Goal: Task Accomplishment & Management: Manage account settings

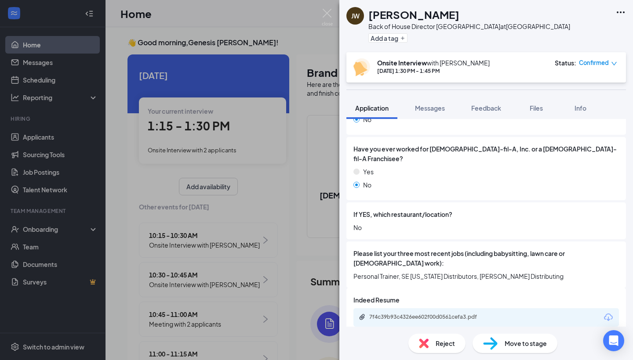
scroll to position [350, 0]
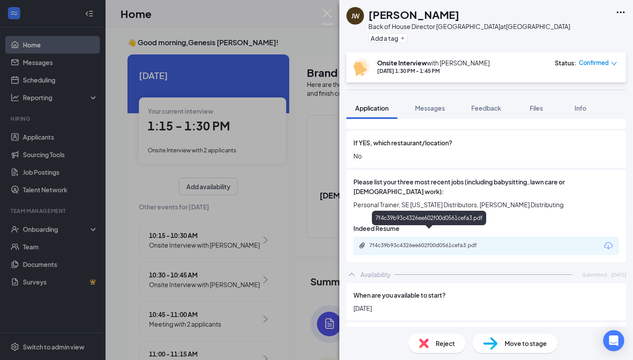
click at [403, 242] on div "7f4c39b93c4326ee602f00d0561cefa3.pdf" at bounding box center [430, 245] width 123 height 7
click at [398, 242] on div "7f4c39b93c4326ee602f00d0561cefa3.pdf" at bounding box center [430, 245] width 123 height 7
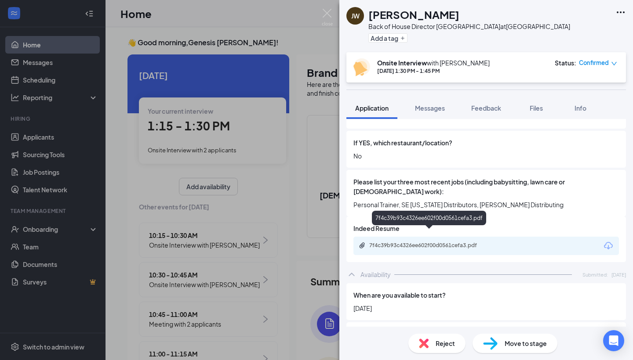
click at [459, 242] on div "7f4c39b93c4326ee602f00d0561cefa3.pdf" at bounding box center [430, 245] width 123 height 7
click at [406, 242] on div "7f4c39b93c4326ee602f00d0561cefa3.pdf" at bounding box center [430, 245] width 123 height 7
click at [364, 243] on icon "Paperclip" at bounding box center [361, 246] width 5 height 6
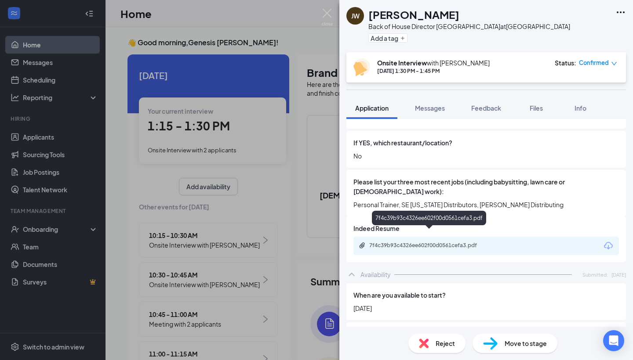
click at [402, 242] on div "7f4c39b93c4326ee602f00d0561cefa3.pdf" at bounding box center [430, 246] width 142 height 8
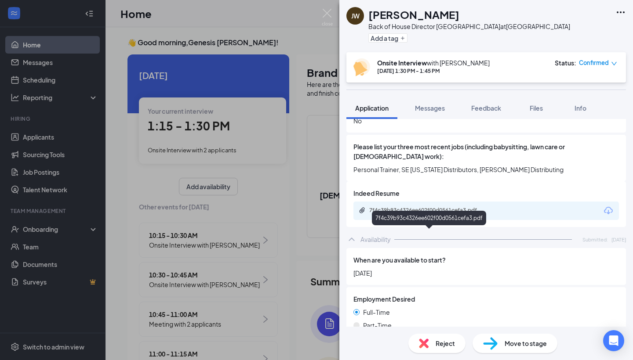
scroll to position [390, 0]
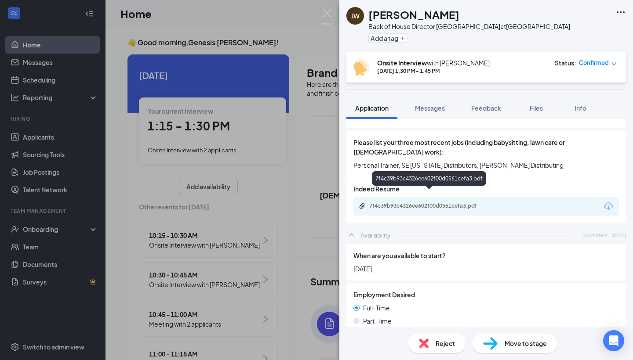
click at [420, 203] on div "7f4c39b93c4326ee602f00d0561cefa3.pdf" at bounding box center [430, 206] width 123 height 7
click at [388, 197] on div "7f4c39b93c4326ee602f00d0561cefa3.pdf" at bounding box center [485, 206] width 265 height 18
click at [369, 203] on div "7f4c39b93c4326ee602f00d0561cefa3.pdf" at bounding box center [430, 206] width 142 height 7
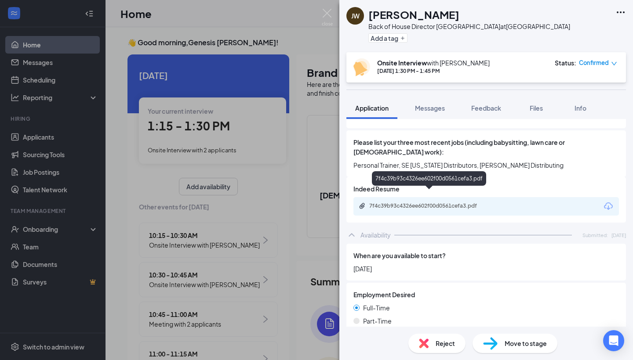
click at [369, 203] on div "7f4c39b93c4326ee602f00d0561cefa3.pdf" at bounding box center [430, 206] width 142 height 7
click at [394, 203] on div "7f4c39b93c4326ee602f00d0561cefa3.pdf" at bounding box center [430, 206] width 123 height 7
click at [605, 203] on icon "Download" at bounding box center [608, 206] width 9 height 7
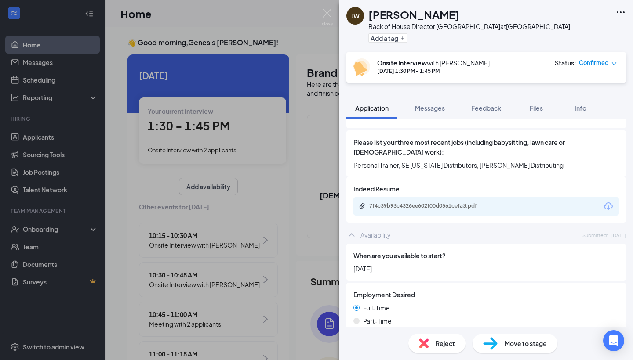
click at [435, 197] on div "7f4c39b93c4326ee602f00d0561cefa3.pdf" at bounding box center [485, 206] width 265 height 18
click at [429, 203] on div "7f4c39b93c4326ee602f00d0561cefa3.pdf" at bounding box center [430, 206] width 123 height 7
click at [364, 203] on icon "Paperclip" at bounding box center [362, 206] width 7 height 7
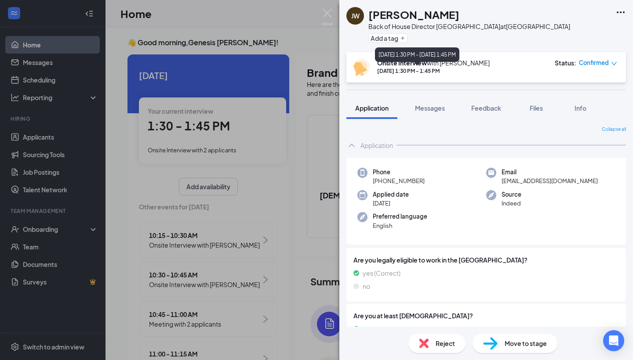
scroll to position [0, 0]
click at [323, 13] on img at bounding box center [327, 17] width 11 height 17
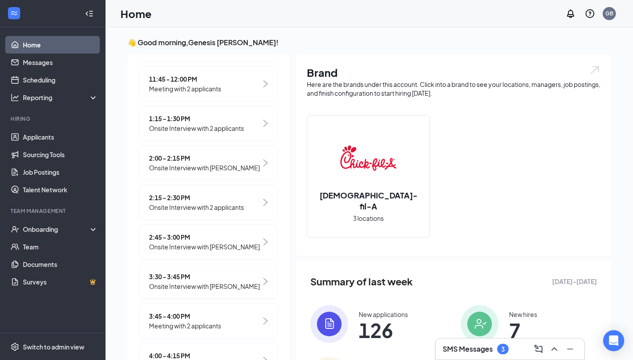
scroll to position [393, 0]
click at [184, 174] on span "Onsite Interview with Dominick Snyder" at bounding box center [204, 169] width 111 height 10
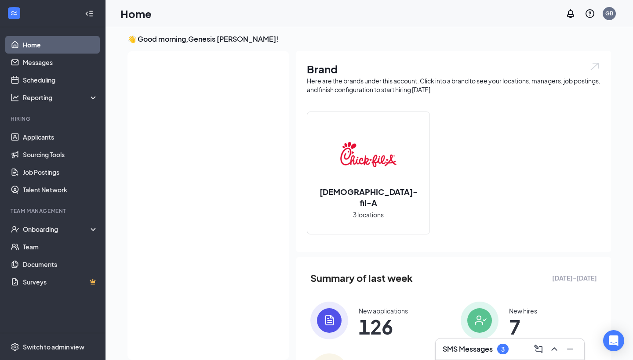
scroll to position [0, 0]
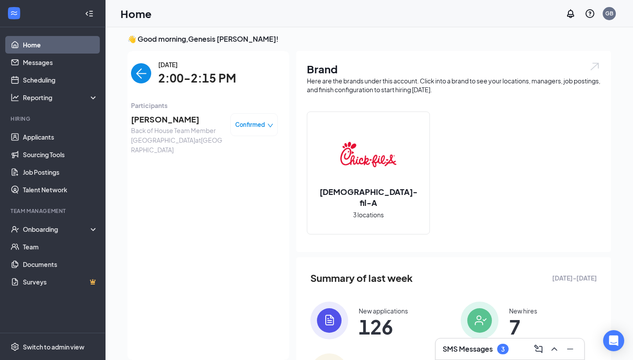
click at [140, 81] on img "back-button" at bounding box center [141, 73] width 20 height 20
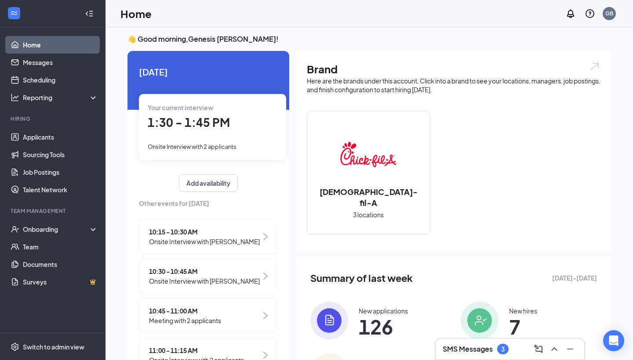
click at [196, 123] on span "1:30 - 1:45 PM" at bounding box center [189, 122] width 82 height 15
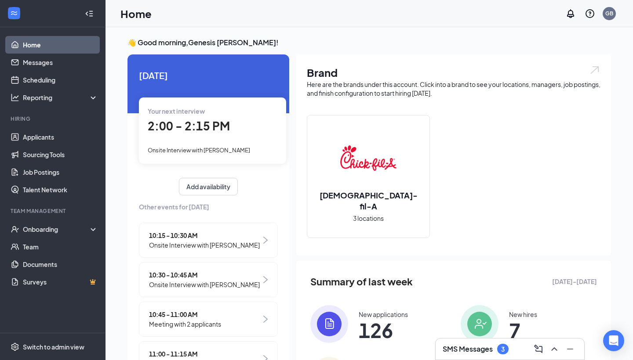
drag, startPoint x: 0, startPoint y: 0, endPoint x: 553, endPoint y: 33, distance: 554.2
click at [553, 33] on div "👋 Good morning, Genesis Bellamy ! Today Your next interview 2:00 - 2:15 PM Onsi…" at bounding box center [368, 228] width 527 height 402
click at [238, 129] on div "2:00 - 2:15 PM" at bounding box center [213, 126] width 130 height 18
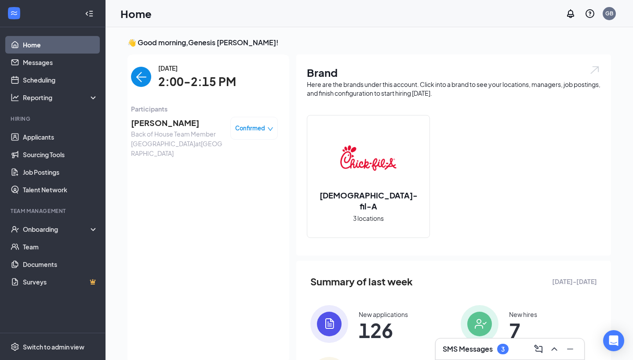
scroll to position [4, 0]
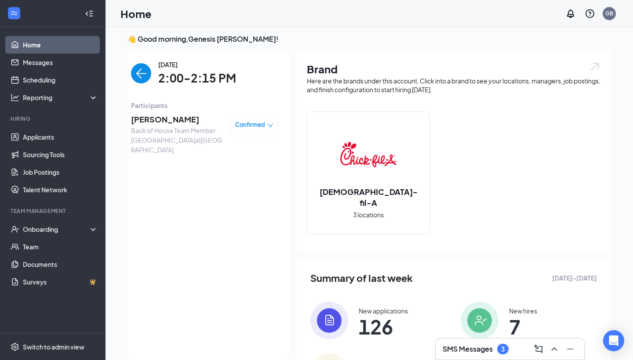
click at [142, 72] on img "back-button" at bounding box center [141, 73] width 20 height 20
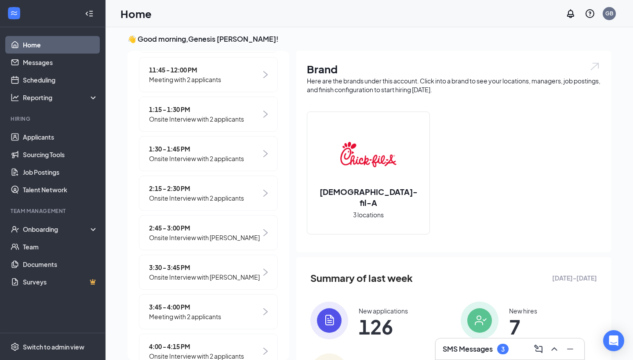
scroll to position [403, 0]
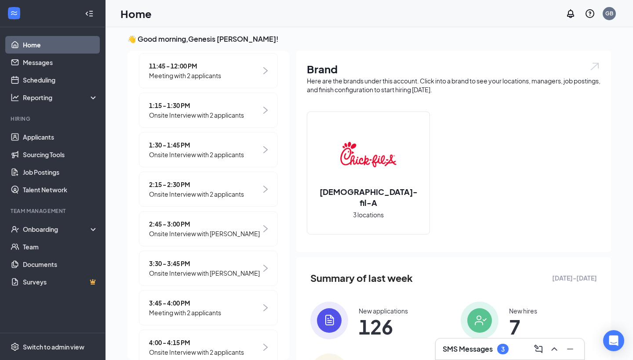
click at [188, 120] on span "Onsite Interview with 2 applicants" at bounding box center [196, 115] width 95 height 10
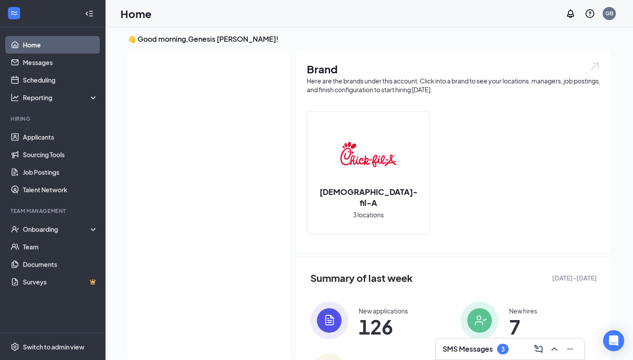
scroll to position [0, 0]
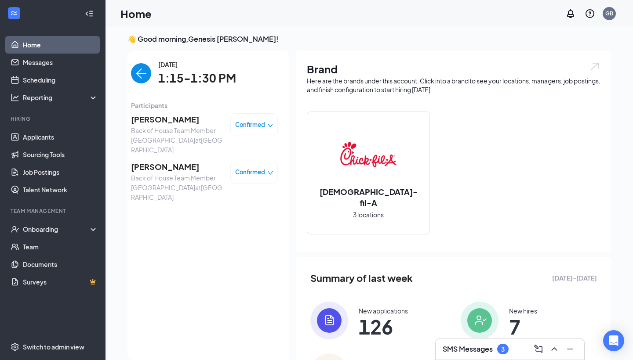
click at [142, 81] on img "back-button" at bounding box center [141, 73] width 20 height 20
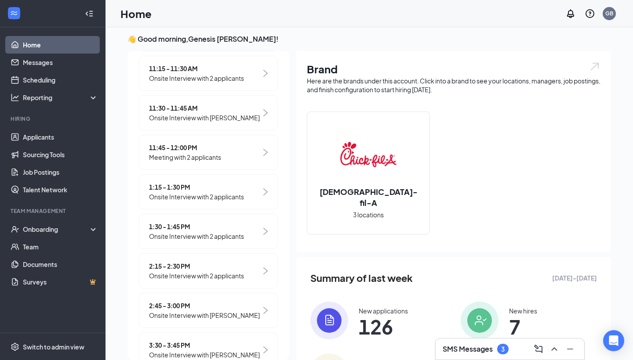
scroll to position [324, 0]
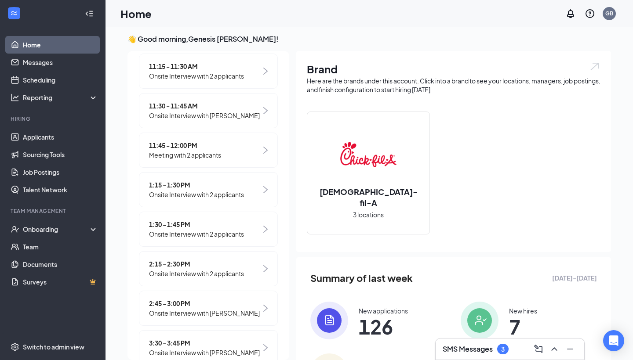
click at [189, 239] on span "Onsite Interview with 2 applicants" at bounding box center [196, 234] width 95 height 10
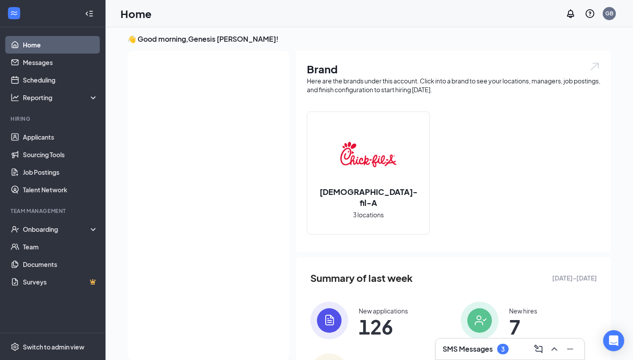
scroll to position [0, 0]
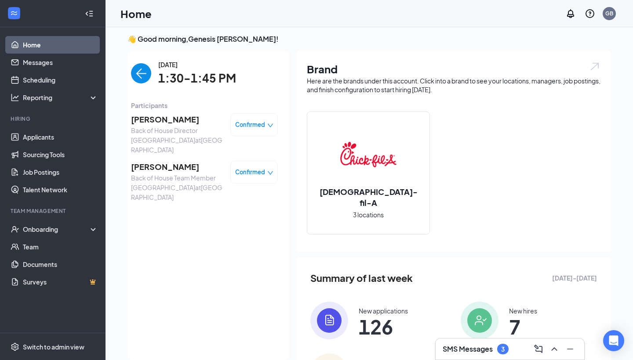
click at [142, 74] on img "back-button" at bounding box center [141, 73] width 20 height 20
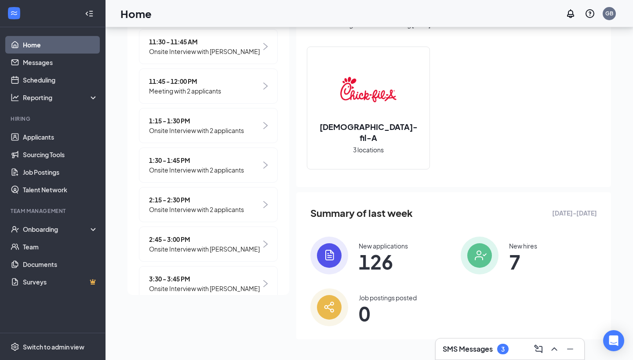
scroll to position [330, 0]
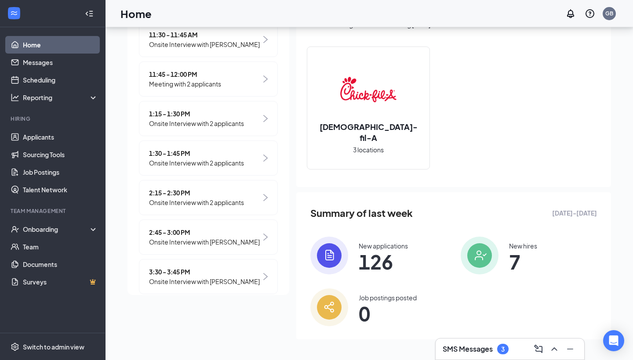
click at [189, 198] on span "2:15 - 2:30 PM" at bounding box center [196, 193] width 95 height 10
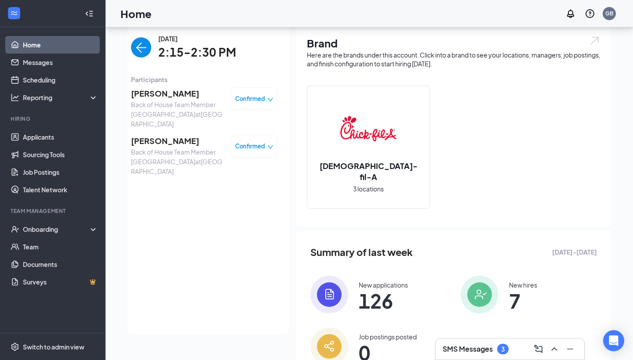
scroll to position [0, 0]
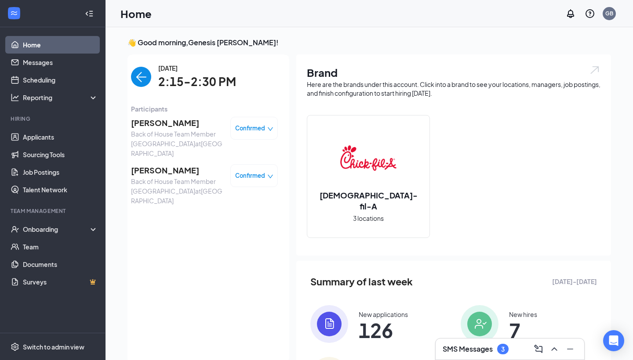
click at [142, 81] on img "back-button" at bounding box center [141, 77] width 20 height 20
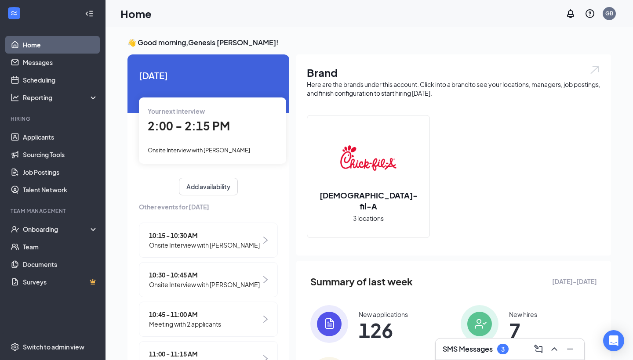
click at [201, 121] on span "2:00 - 2:15 PM" at bounding box center [189, 126] width 82 height 15
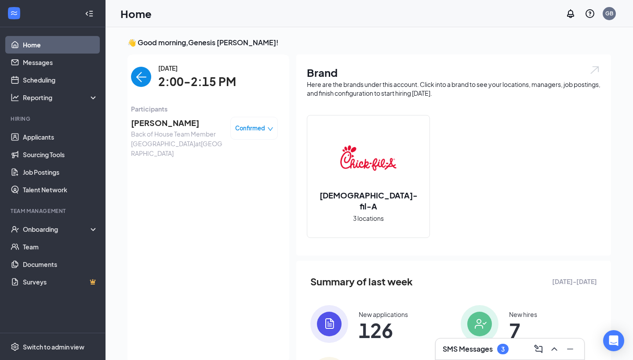
scroll to position [4, 0]
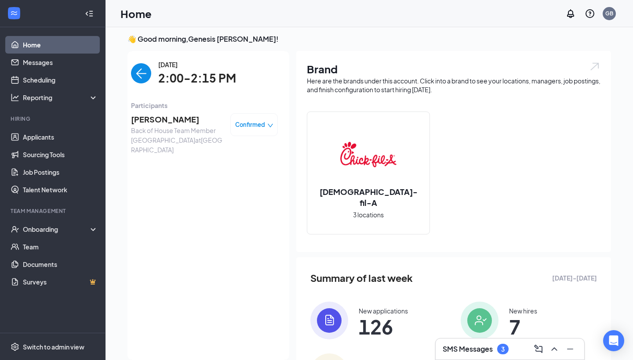
click at [142, 79] on img "back-button" at bounding box center [141, 73] width 20 height 20
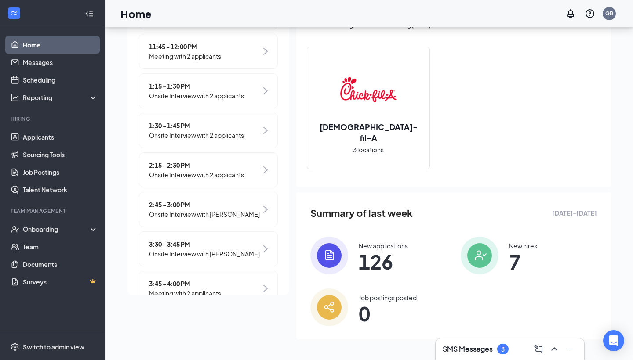
scroll to position [381, 0]
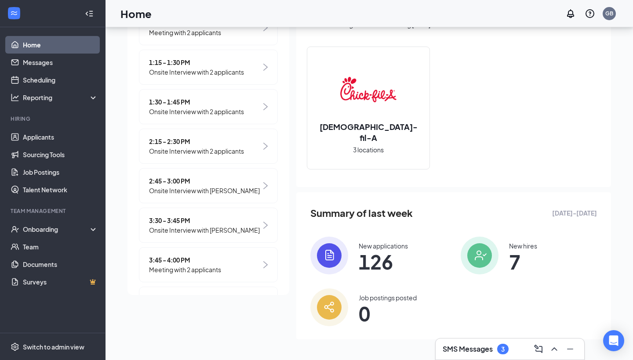
click at [207, 156] on span "Onsite Interview with 2 applicants" at bounding box center [196, 151] width 95 height 10
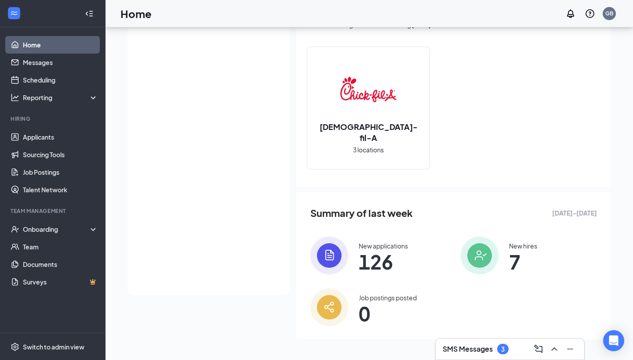
scroll to position [54, 0]
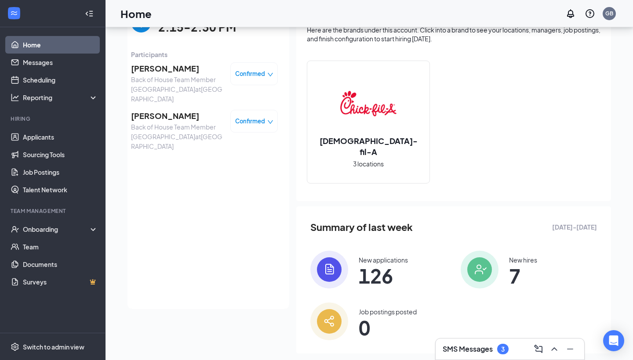
click at [142, 29] on img "back-button" at bounding box center [141, 22] width 20 height 20
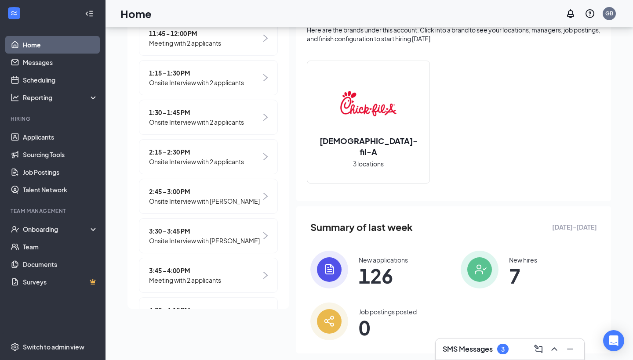
scroll to position [393, 0]
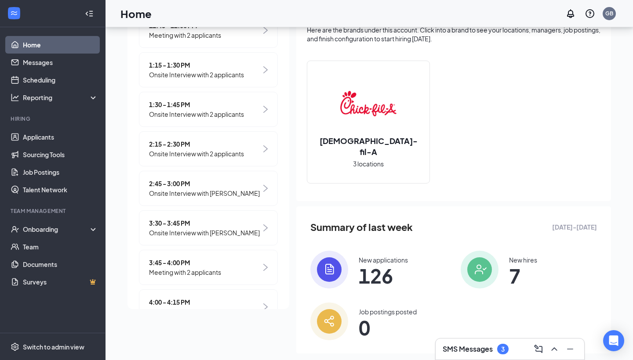
click at [208, 189] on span "2:45 - 3:00 PM" at bounding box center [204, 184] width 111 height 10
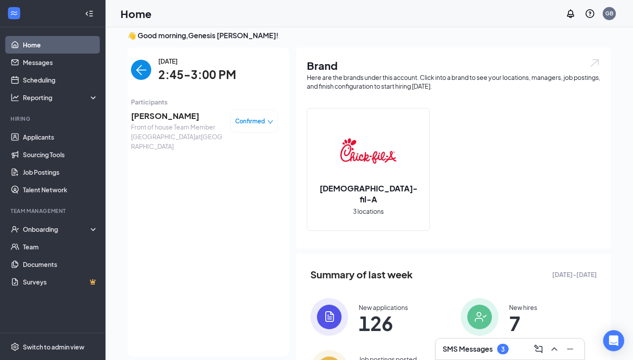
scroll to position [0, 0]
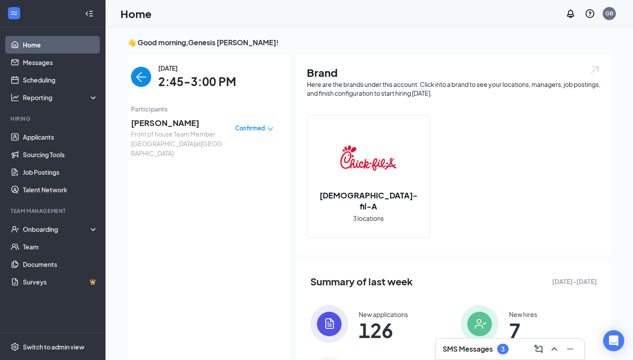
click at [140, 75] on img "back-button" at bounding box center [141, 77] width 20 height 20
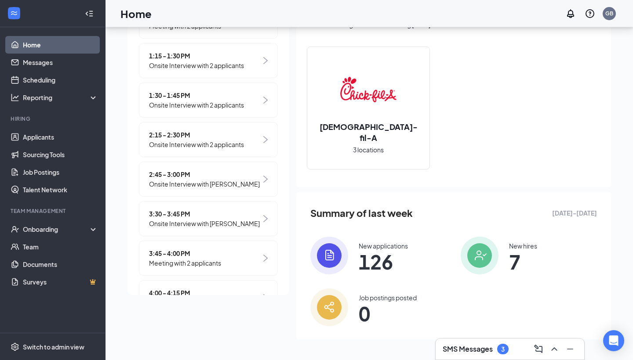
scroll to position [391, 0]
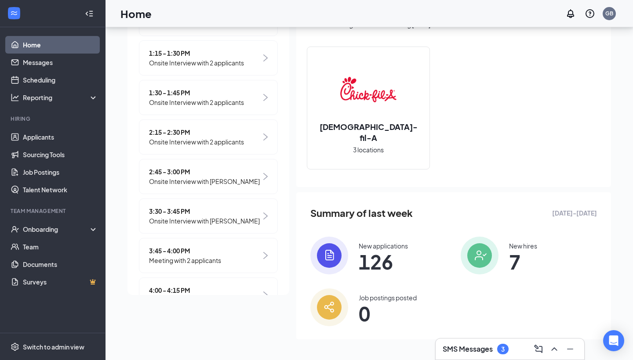
click at [192, 226] on span "Onsite Interview with Michael McBride" at bounding box center [204, 221] width 111 height 10
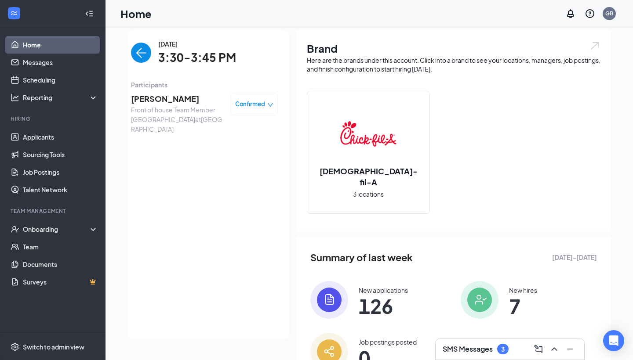
scroll to position [0, 0]
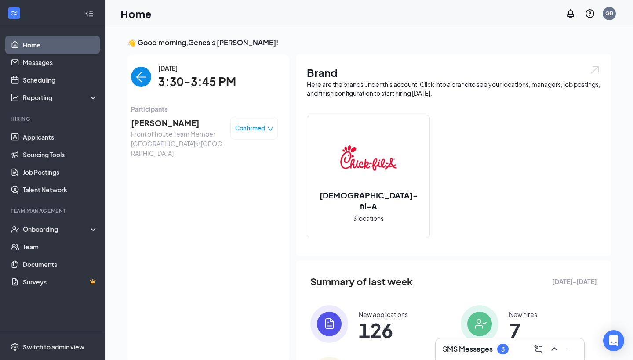
click at [139, 83] on img "back-button" at bounding box center [141, 77] width 20 height 20
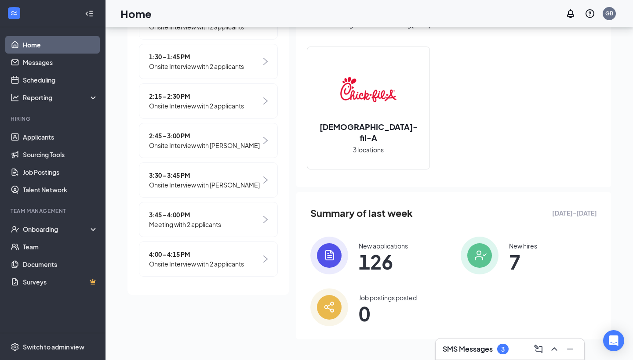
scroll to position [435, 0]
click at [192, 228] on span "Meeting with 2 applicants" at bounding box center [185, 225] width 72 height 10
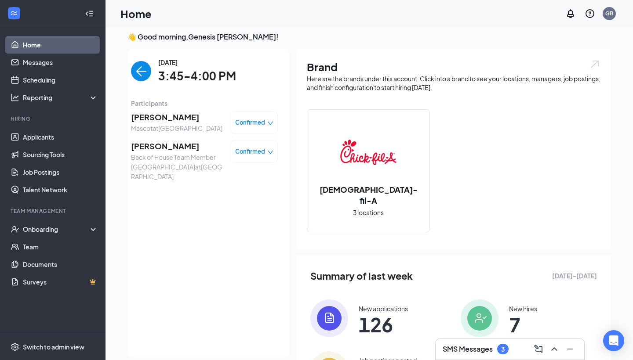
scroll to position [4, 0]
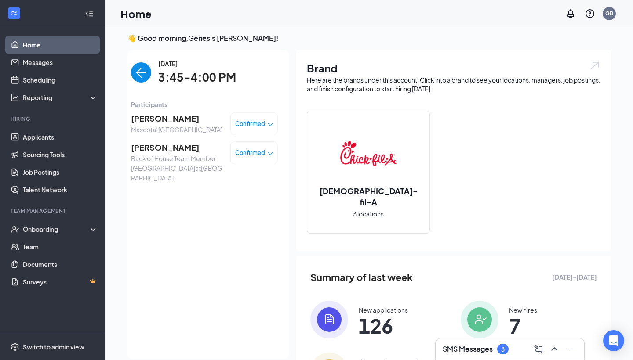
click at [139, 73] on img "back-button" at bounding box center [141, 72] width 20 height 20
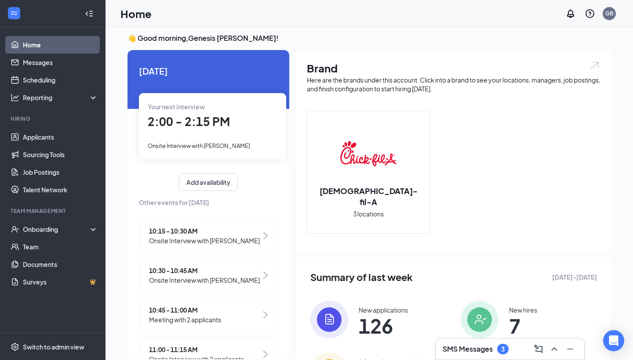
click at [201, 131] on div "Your next interview 2:00 - 2:15 PM Onsite Interview with Dominick Snyder" at bounding box center [212, 126] width 147 height 66
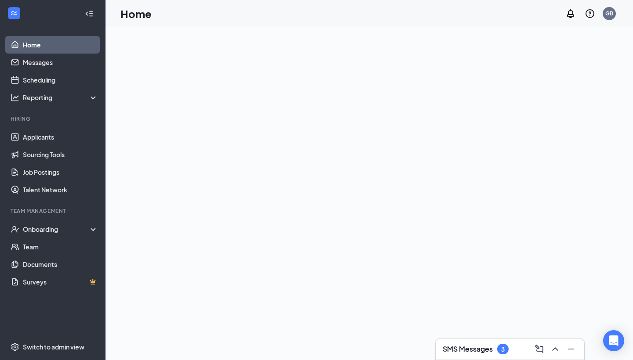
scroll to position [0, 0]
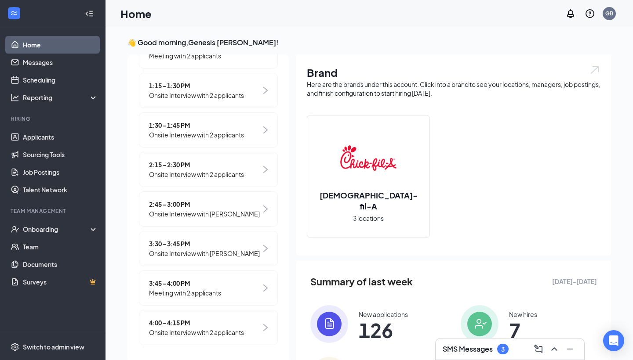
scroll to position [436, 0]
click at [476, 355] on div "SMS Messages 3" at bounding box center [510, 349] width 134 height 14
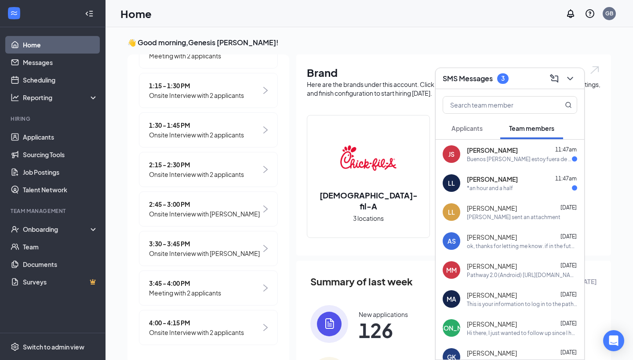
click at [507, 158] on div "Buenos días hoy estoy fuera de tampa llego muy tarde mañana si puedo pasar a re…" at bounding box center [519, 159] width 105 height 7
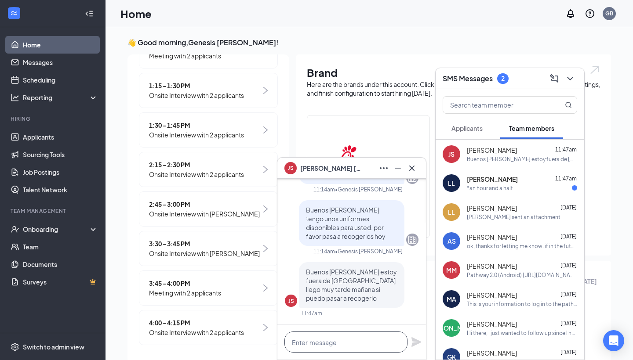
click at [335, 345] on textarea at bounding box center [345, 342] width 123 height 21
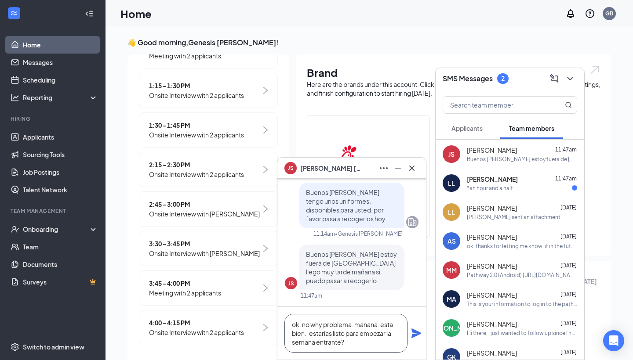
type textarea "ok. no why problema. manana. esta bien. estarías listo para empezar la semana e…"
click at [417, 335] on icon "Plane" at bounding box center [416, 334] width 10 height 10
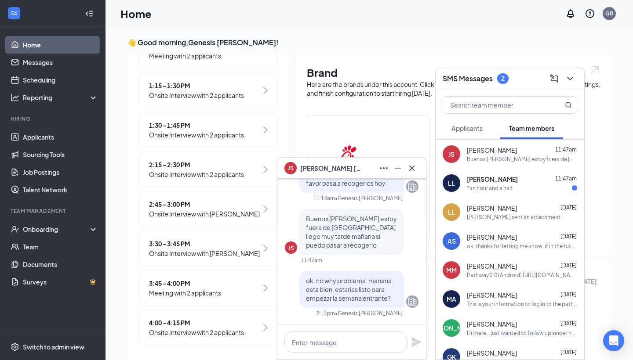
click at [515, 189] on div "*an hour and a half" at bounding box center [522, 188] width 110 height 7
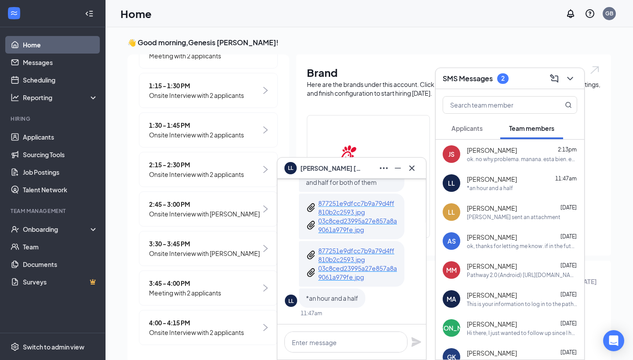
click at [360, 205] on p "877251e9dfcc7b9a79d4ff810b2c2593.jpg" at bounding box center [357, 208] width 79 height 18
click at [338, 216] on p "877251e9dfcc7b9a79d4ff810b2c2593.jpg" at bounding box center [357, 208] width 79 height 18
click at [349, 348] on textarea at bounding box center [345, 342] width 123 height 21
click at [296, 345] on textarea "ok. Awesome. thanks!" at bounding box center [345, 342] width 123 height 21
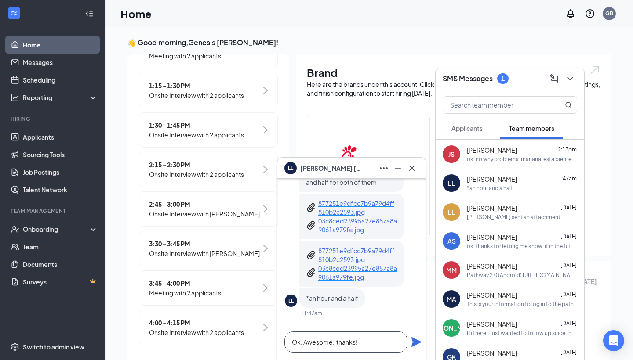
click at [369, 340] on textarea "Ok. Awesome. thanks!" at bounding box center [345, 342] width 123 height 21
type textarea "Ok. Awesome. thanks!"
click at [413, 345] on icon "Plane" at bounding box center [416, 343] width 10 height 10
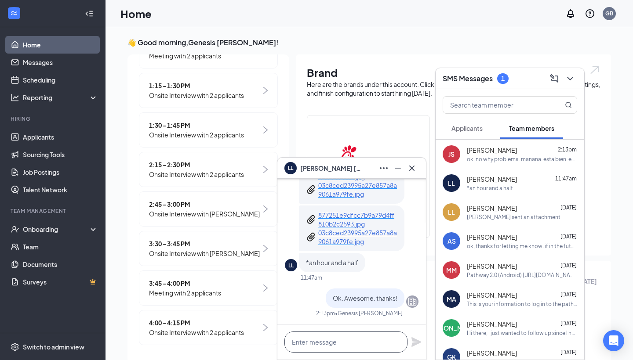
click at [369, 345] on textarea at bounding box center [345, 342] width 123 height 21
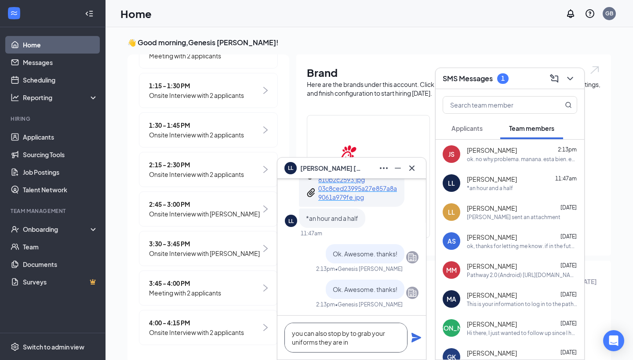
type textarea "you can also stop by to grab your uniforms they are in"
click at [417, 338] on icon "Plane" at bounding box center [416, 338] width 10 height 10
click at [476, 125] on span "Applicants" at bounding box center [466, 128] width 31 height 8
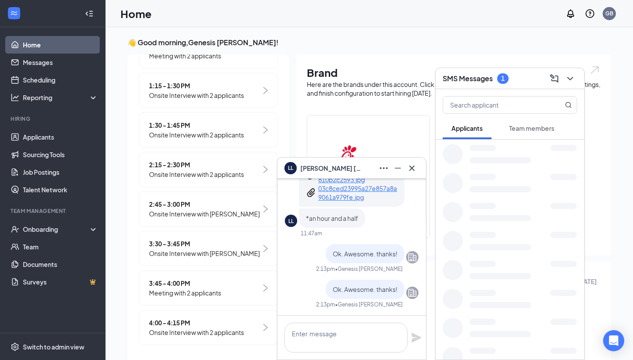
scroll to position [0, 0]
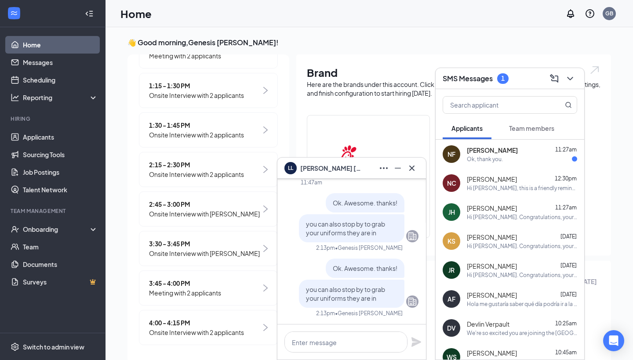
click at [495, 158] on div "Ok, thank you." at bounding box center [485, 159] width 36 height 7
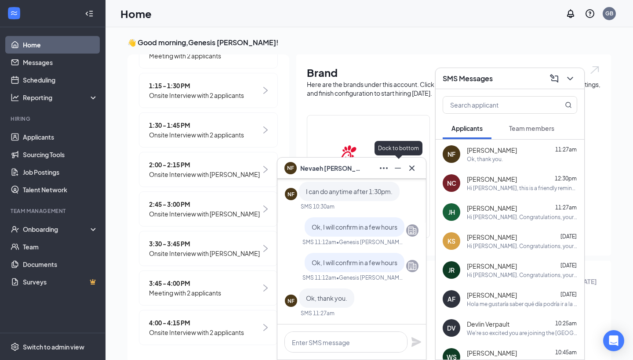
click at [397, 166] on icon "Minimize" at bounding box center [397, 168] width 11 height 11
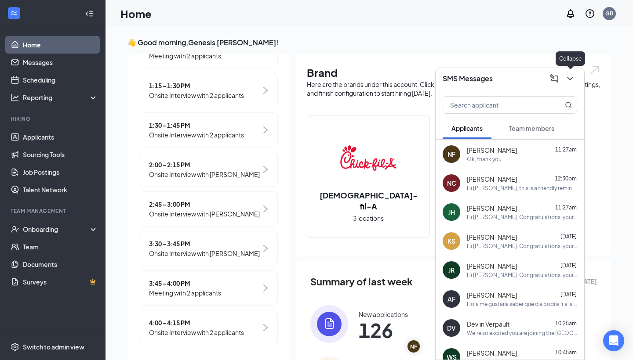
click at [570, 77] on icon "ChevronDown" at bounding box center [570, 78] width 11 height 11
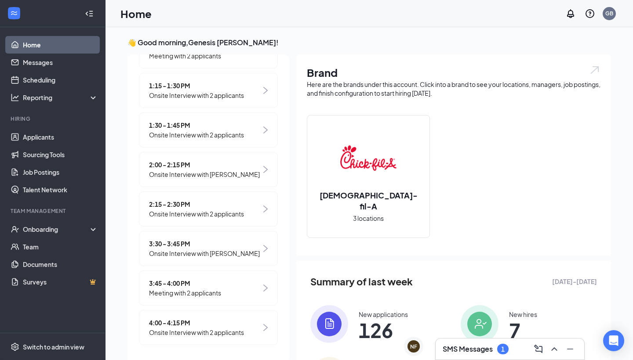
click at [468, 356] on div "SMS Messages 1" at bounding box center [510, 349] width 134 height 14
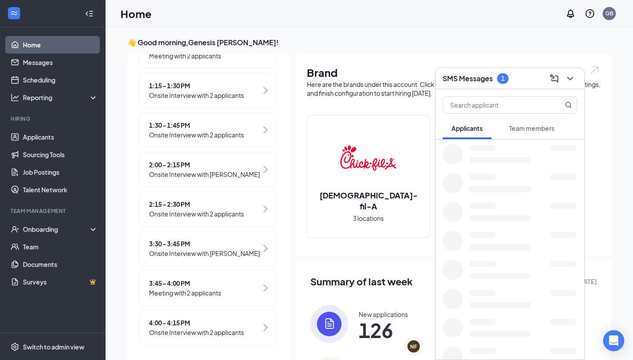
scroll to position [2, 0]
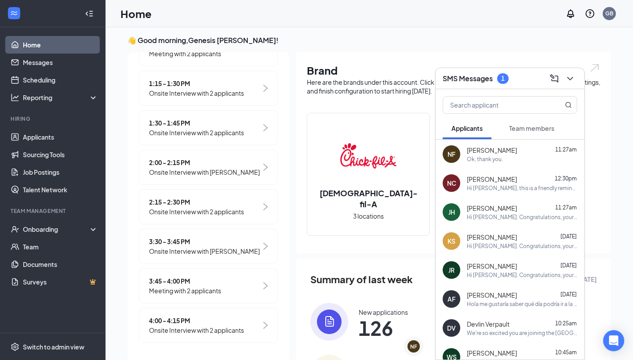
click at [526, 132] on span "Team members" at bounding box center [531, 128] width 45 height 8
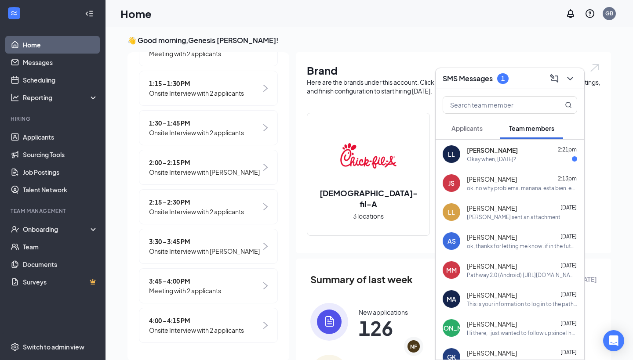
click at [518, 154] on div "Landy Ledesma 2:21pm" at bounding box center [522, 150] width 110 height 9
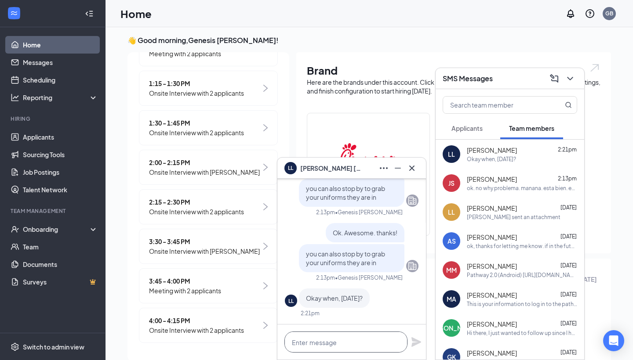
click at [341, 340] on textarea at bounding box center [345, 342] width 123 height 21
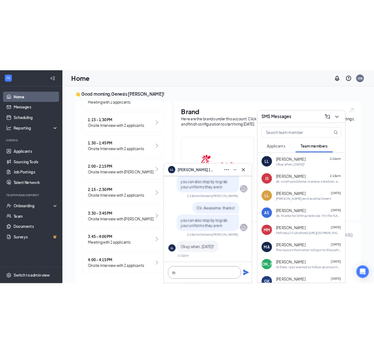
scroll to position [0, 0]
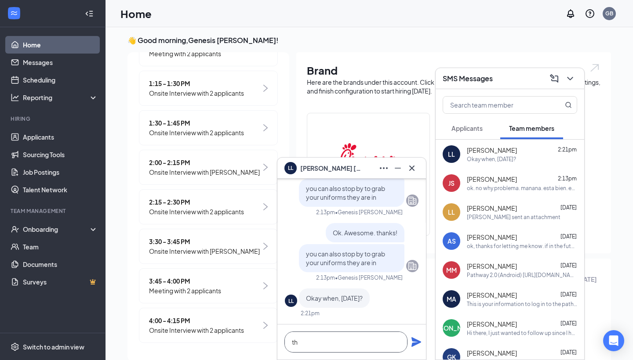
type textarea "t"
click at [320, 341] on textarea "You can. that's fine" at bounding box center [345, 342] width 123 height 21
type textarea "You can. That's fine"
click at [414, 344] on icon "Plane" at bounding box center [416, 343] width 10 height 10
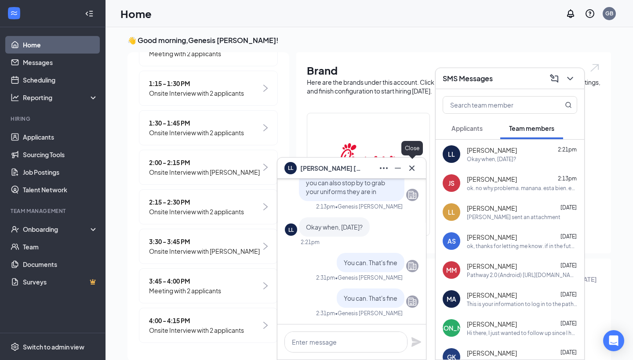
click at [413, 172] on icon "Cross" at bounding box center [412, 168] width 11 height 11
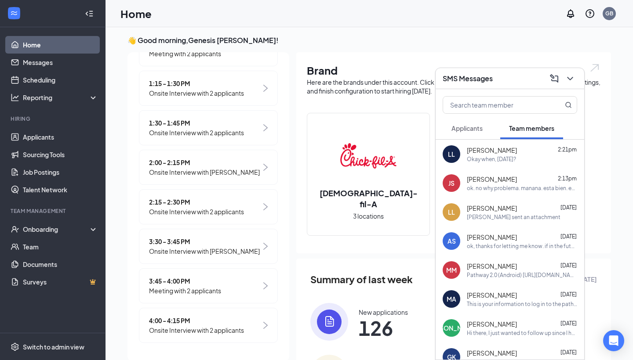
click at [576, 78] on button at bounding box center [570, 79] width 14 height 14
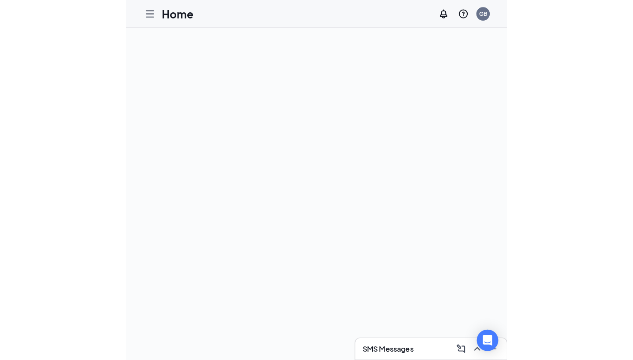
scroll to position [0, 0]
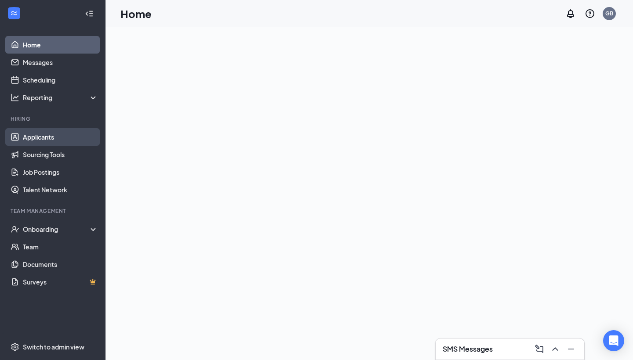
click at [43, 140] on link "Applicants" at bounding box center [60, 137] width 75 height 18
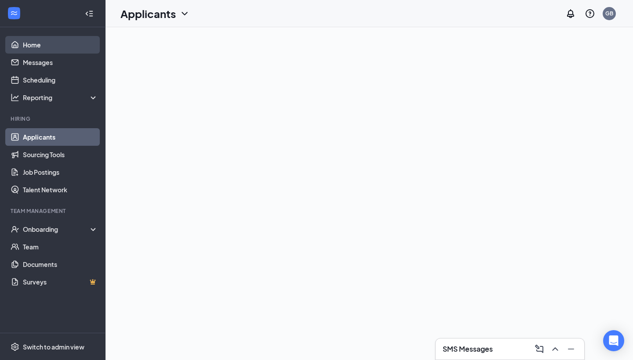
click at [42, 48] on link "Home" at bounding box center [60, 45] width 75 height 18
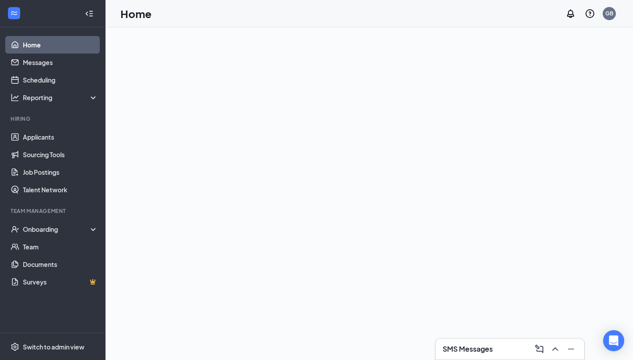
click at [33, 45] on link "Home" at bounding box center [60, 45] width 75 height 18
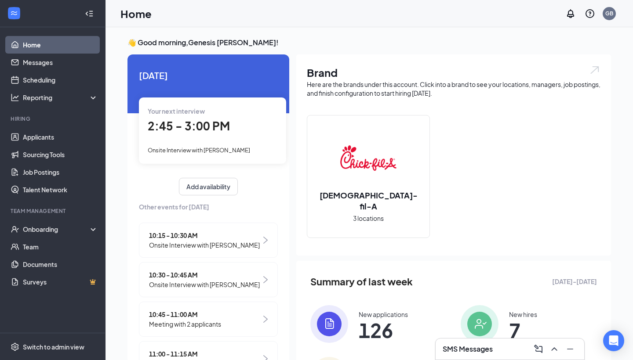
click at [190, 135] on div "Your next interview 2:45 - 3:00 PM Onsite Interview with [PERSON_NAME]" at bounding box center [212, 131] width 147 height 66
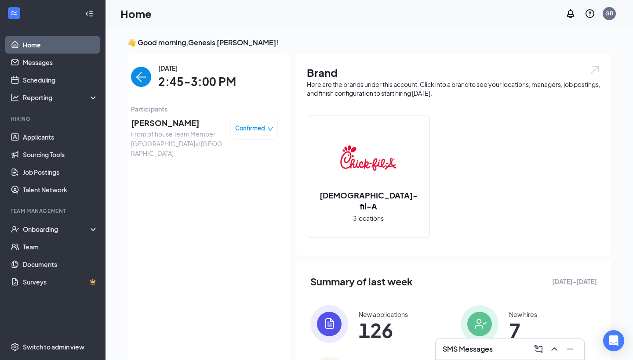
scroll to position [4, 0]
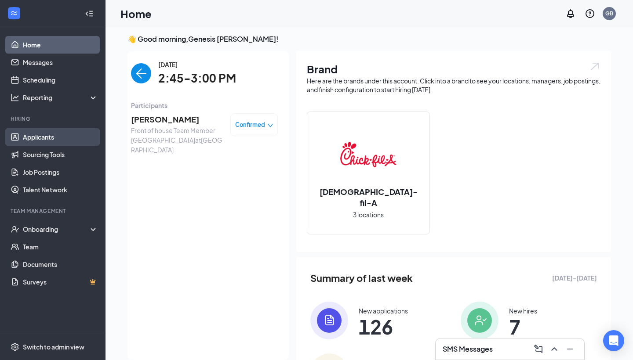
click at [39, 136] on link "Applicants" at bounding box center [60, 137] width 75 height 18
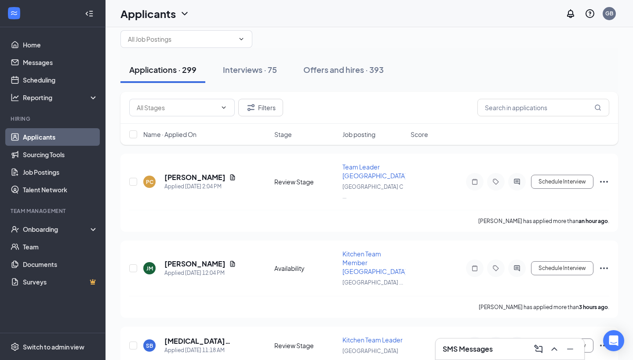
scroll to position [4, 0]
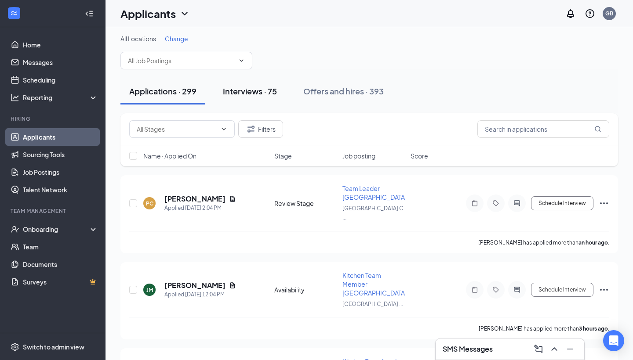
click at [246, 90] on div "Interviews · 75" at bounding box center [250, 91] width 54 height 11
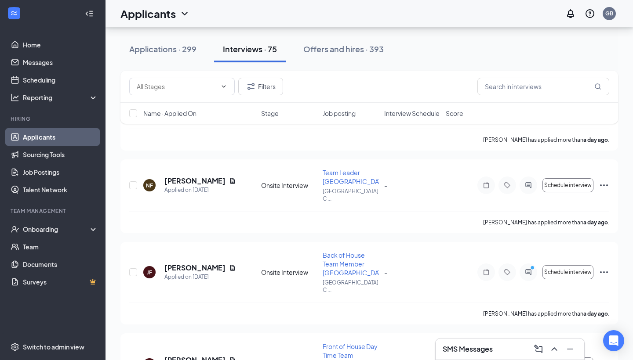
scroll to position [96, 0]
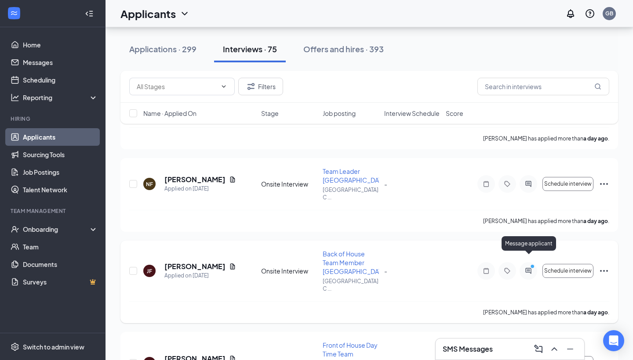
click at [530, 268] on icon "ActiveChat" at bounding box center [528, 271] width 11 height 7
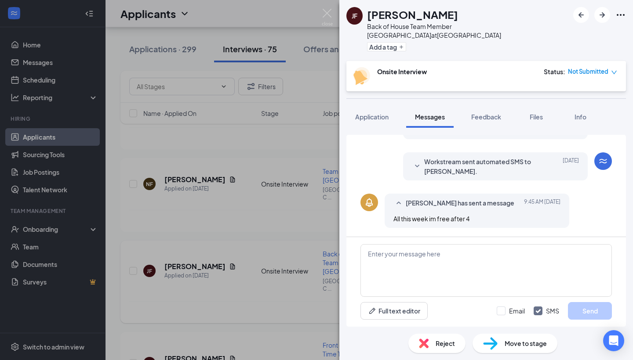
scroll to position [272, 0]
click at [386, 267] on textarea at bounding box center [485, 270] width 251 height 53
type textarea "I will let you know when im able to"
drag, startPoint x: 482, startPoint y: 255, endPoint x: 330, endPoint y: 243, distance: 151.7
click at [330, 243] on div "[PERSON_NAME] Back of House Team Member [GEOGRAPHIC_DATA] at [GEOGRAPHIC_DATA] …" at bounding box center [316, 180] width 633 height 360
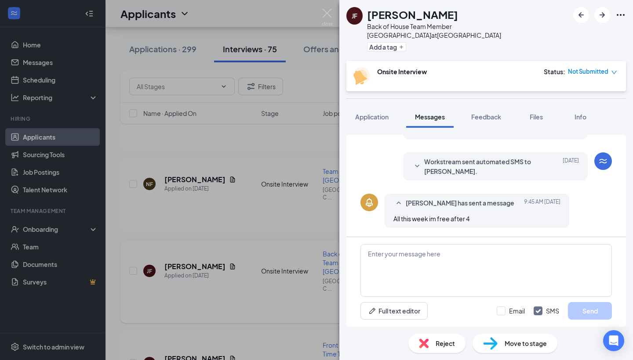
click at [333, 10] on div "[PERSON_NAME] Back of House Team Member [GEOGRAPHIC_DATA] at [GEOGRAPHIC_DATA] …" at bounding box center [316, 180] width 633 height 360
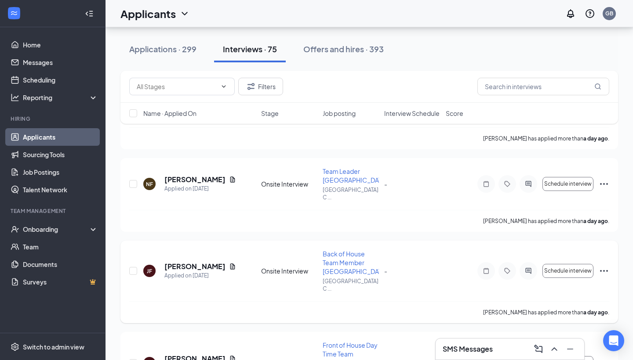
click at [327, 13] on div "Applicants GB" at bounding box center [368, 13] width 527 height 27
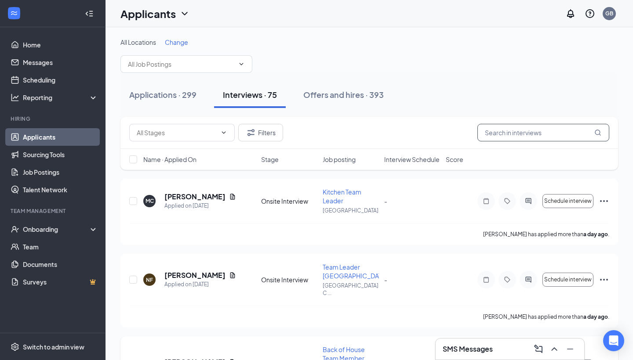
click at [505, 131] on input "text" at bounding box center [543, 133] width 132 height 18
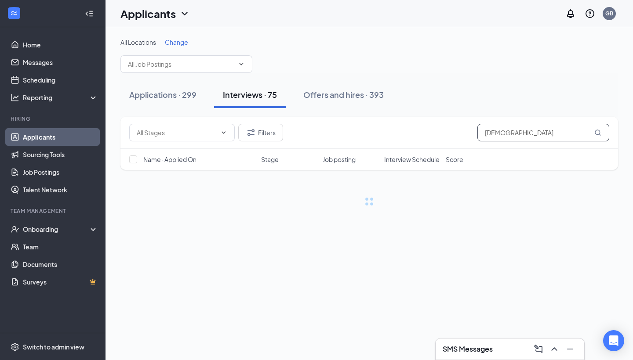
type input "[DEMOGRAPHIC_DATA]"
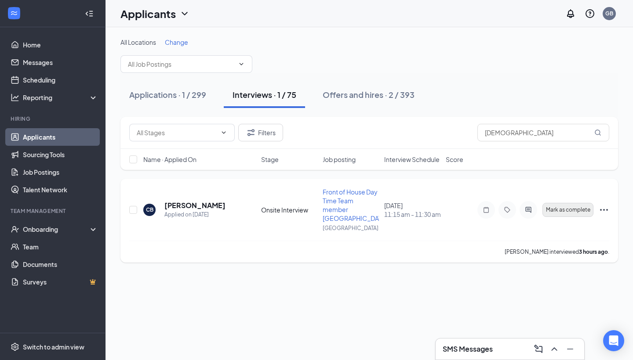
click at [573, 209] on span "Mark as complete" at bounding box center [568, 210] width 44 height 6
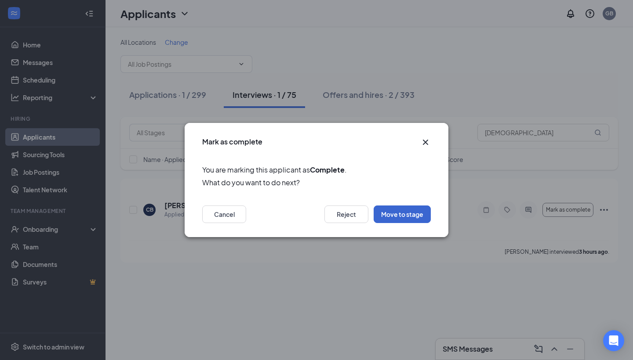
click at [408, 219] on button "Move to stage" at bounding box center [402, 215] width 57 height 18
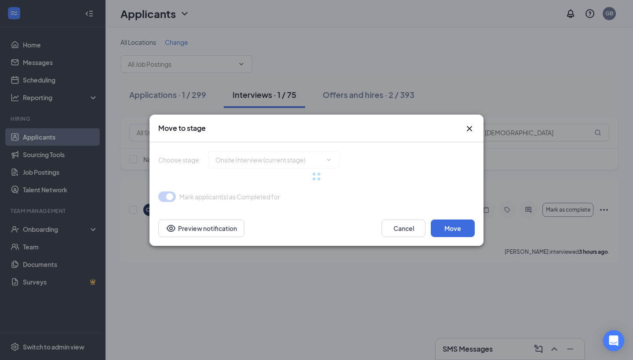
type input "Offer letter (next stage)"
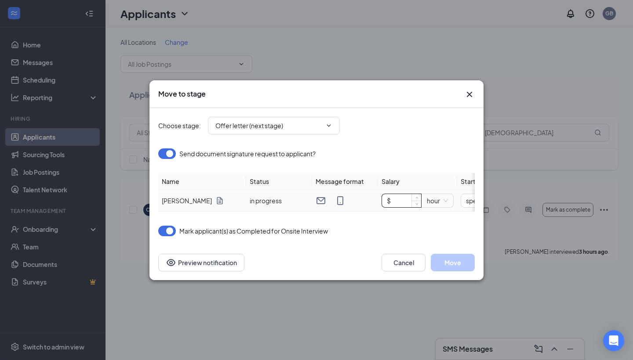
click at [395, 202] on input "$" at bounding box center [401, 200] width 39 height 13
type input "$ 14"
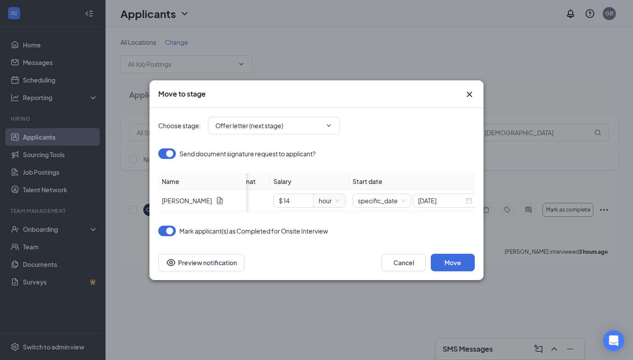
scroll to position [0, 114]
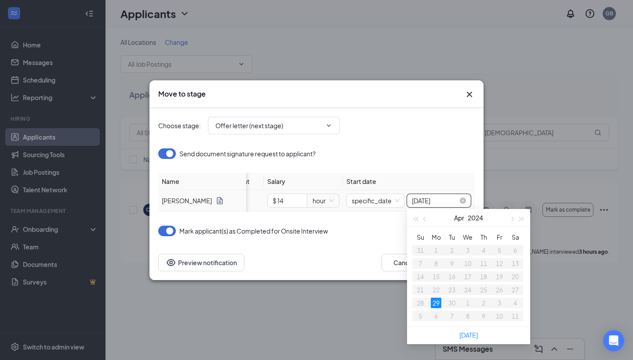
click at [444, 200] on input "Apr 29, 2024" at bounding box center [435, 201] width 46 height 10
click at [521, 219] on span "button" at bounding box center [521, 219] width 4 height 4
click at [514, 219] on button "button" at bounding box center [512, 218] width 10 height 18
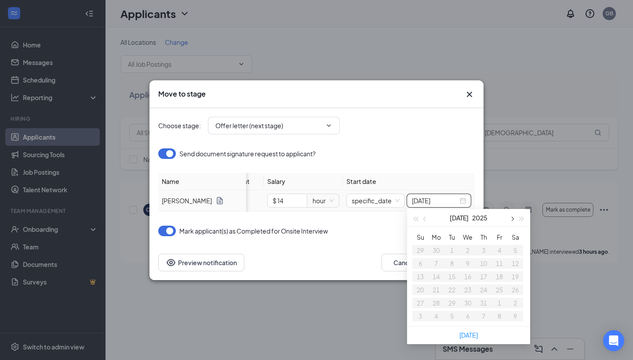
click at [514, 219] on button "button" at bounding box center [512, 218] width 10 height 18
click at [514, 220] on button "button" at bounding box center [512, 218] width 10 height 18
type input "Oct 27, 2025"
click at [438, 303] on div "27" at bounding box center [436, 303] width 11 height 11
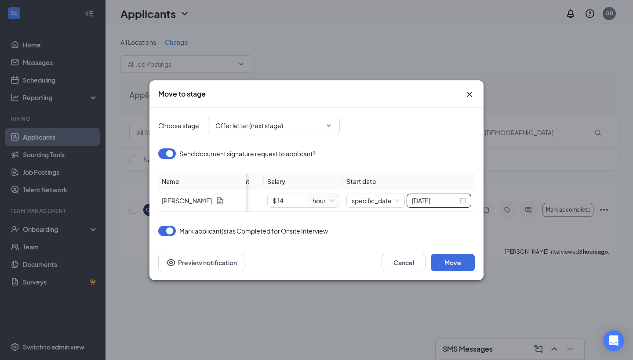
scroll to position [0, 0]
click at [460, 269] on button "Move" at bounding box center [453, 263] width 44 height 18
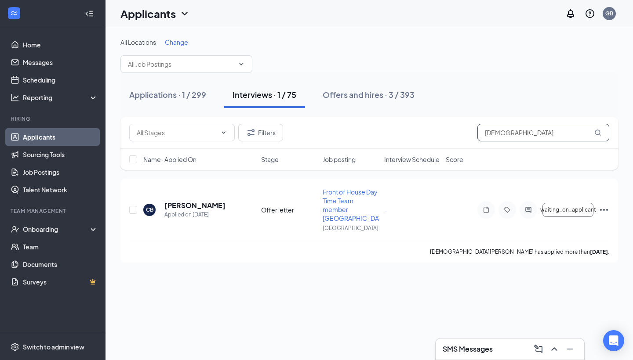
click at [529, 135] on input "Christian" at bounding box center [543, 133] width 132 height 18
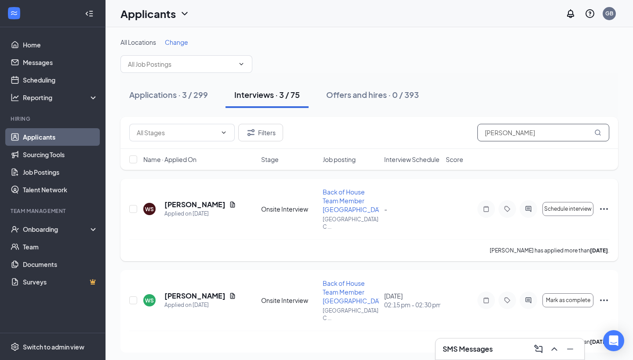
scroll to position [9, 0]
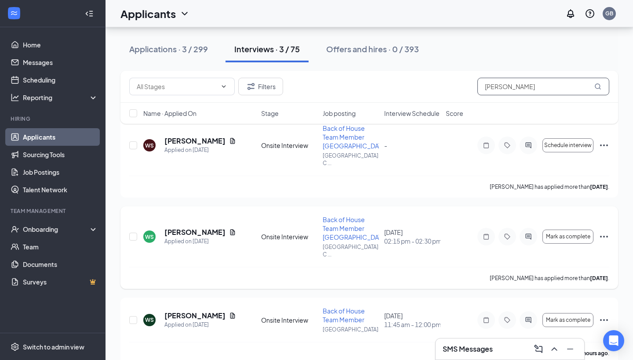
scroll to position [63, 0]
type input "Wilfredo"
click at [577, 318] on span "Mark as complete" at bounding box center [568, 321] width 44 height 6
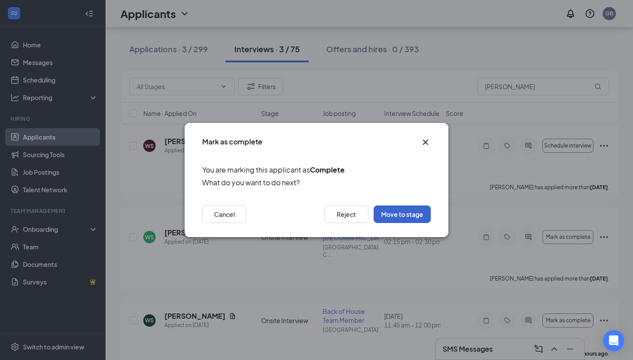
click at [406, 218] on button "Move to stage" at bounding box center [402, 215] width 57 height 18
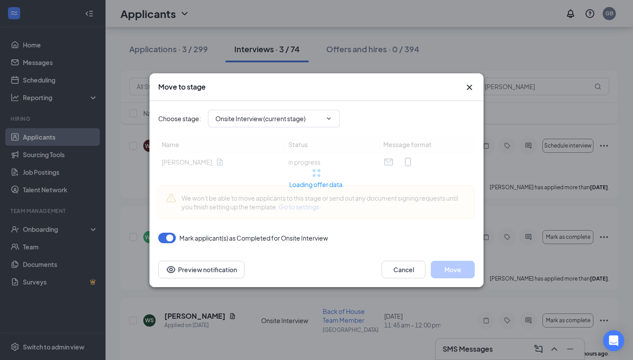
type input "Offer letter stage (next stage)"
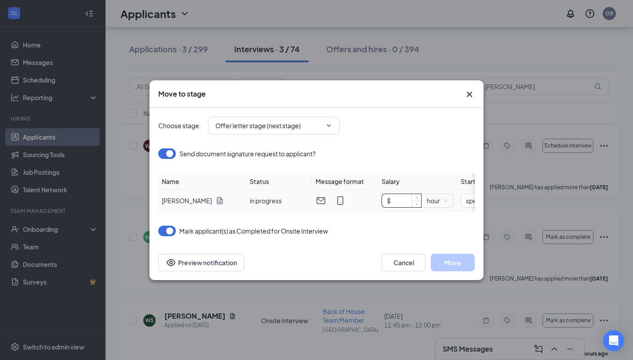
click at [396, 206] on input "$" at bounding box center [401, 200] width 39 height 13
type input "$ 15"
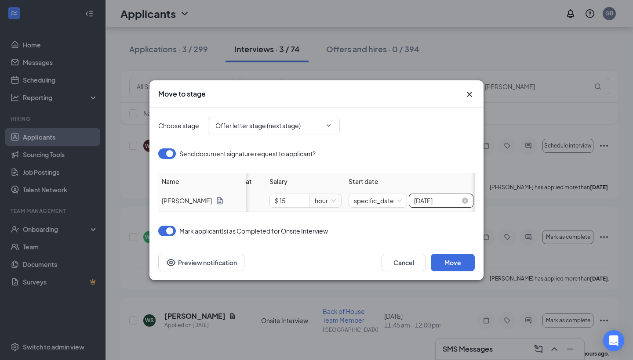
click at [455, 200] on input "Apr 29, 2024" at bounding box center [437, 201] width 46 height 10
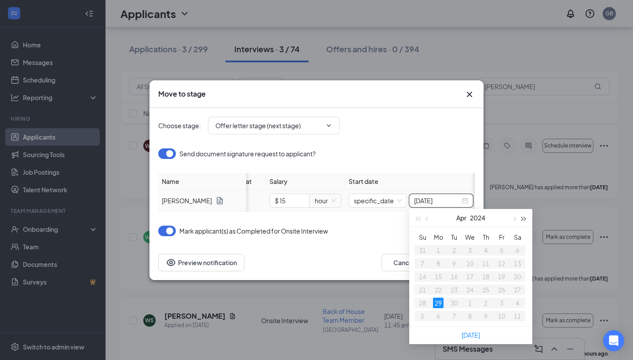
click at [527, 217] on button "button" at bounding box center [524, 218] width 10 height 18
click at [512, 220] on button "button" at bounding box center [514, 218] width 10 height 18
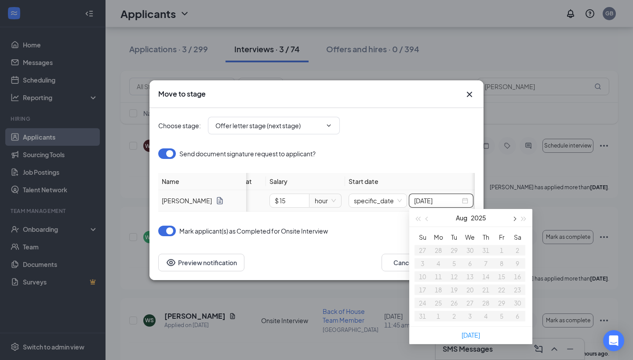
click at [512, 220] on button "button" at bounding box center [514, 218] width 10 height 18
type input "Oct 27, 2025"
click at [440, 303] on div "27" at bounding box center [438, 303] width 11 height 11
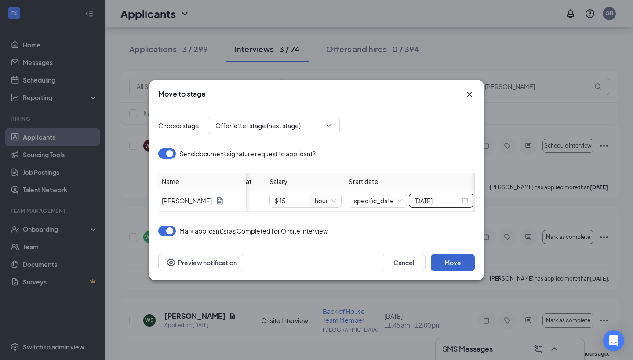
click at [454, 261] on button "Move" at bounding box center [453, 263] width 44 height 18
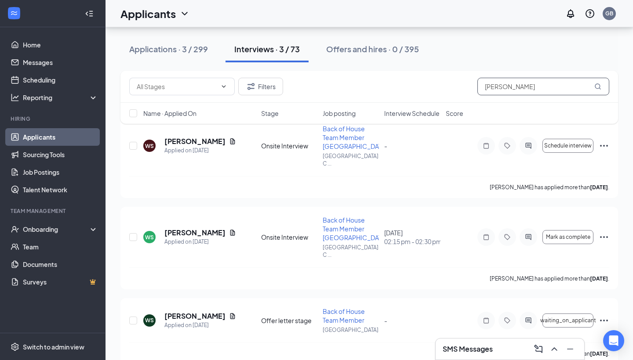
click at [522, 91] on input "Wilfredo" at bounding box center [543, 87] width 132 height 18
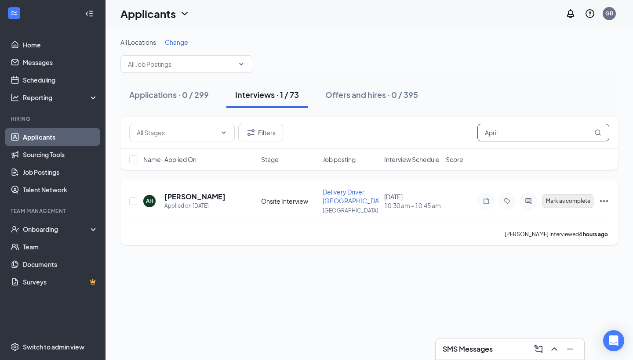
type input "April"
click at [584, 196] on button "Mark as complete" at bounding box center [567, 201] width 51 height 14
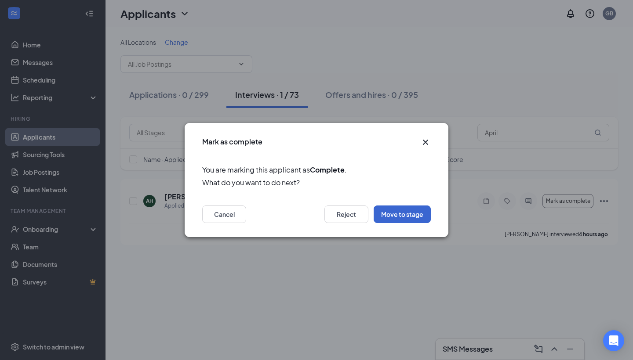
click at [403, 213] on button "Move to stage" at bounding box center [402, 215] width 57 height 18
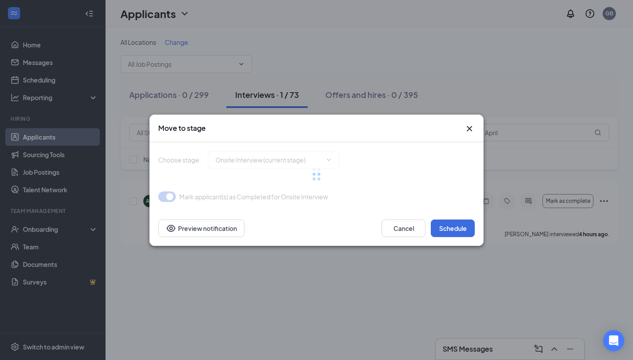
type input "Offer letter stage (next stage)"
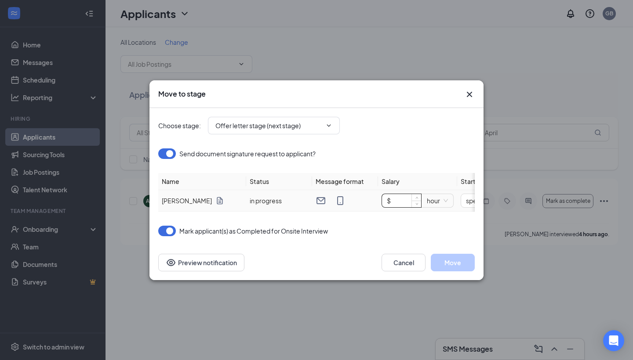
click at [396, 200] on input "$" at bounding box center [401, 200] width 39 height 13
type input "$ 14"
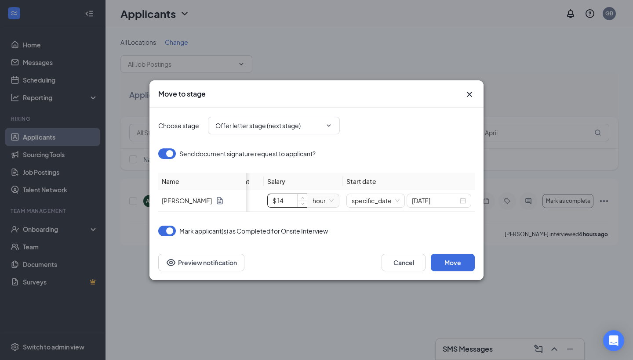
scroll to position [0, 114]
type input "$ 14"
click at [464, 201] on div at bounding box center [439, 201] width 54 height 10
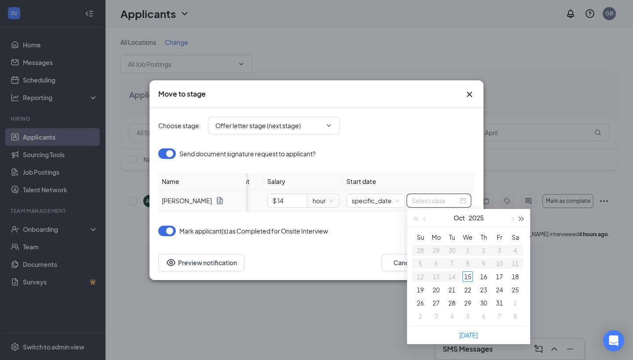
click at [521, 218] on button "button" at bounding box center [522, 218] width 10 height 18
click at [426, 214] on button "button" at bounding box center [425, 218] width 10 height 18
click at [426, 215] on button "button" at bounding box center [425, 218] width 10 height 18
click at [414, 220] on button "button" at bounding box center [415, 218] width 10 height 18
click at [510, 221] on button "button" at bounding box center [512, 218] width 10 height 18
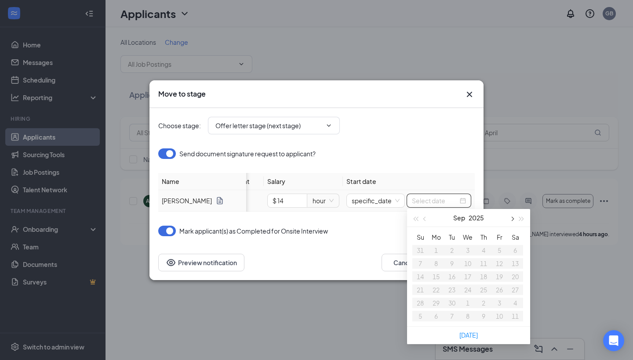
click at [510, 221] on button "button" at bounding box center [512, 218] width 10 height 18
click at [424, 218] on span "button" at bounding box center [425, 219] width 4 height 4
type input "Oct 19, 2025"
type input "Oct 26, 2025"
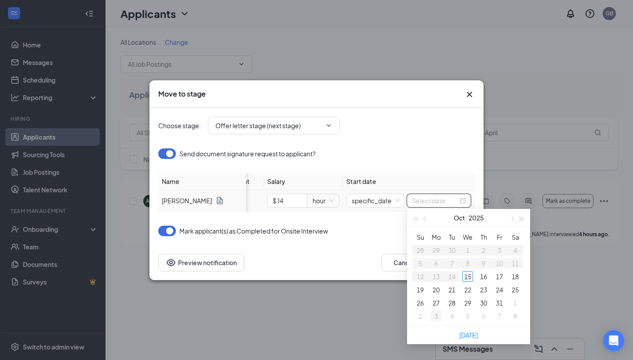
type input "Nov 2, 2025"
type input "[DATE]"
click at [435, 304] on div "27" at bounding box center [436, 303] width 11 height 11
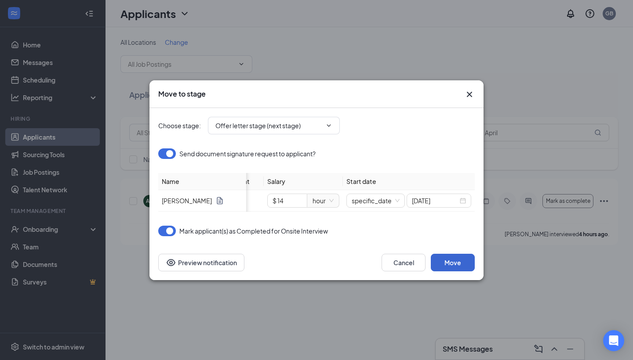
click at [460, 266] on button "Move" at bounding box center [453, 263] width 44 height 18
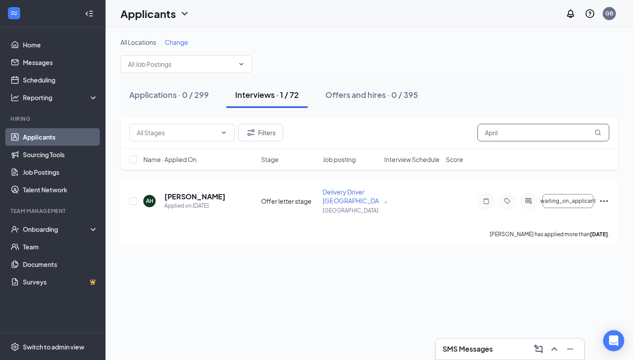
click at [518, 127] on input "April" at bounding box center [543, 133] width 132 height 18
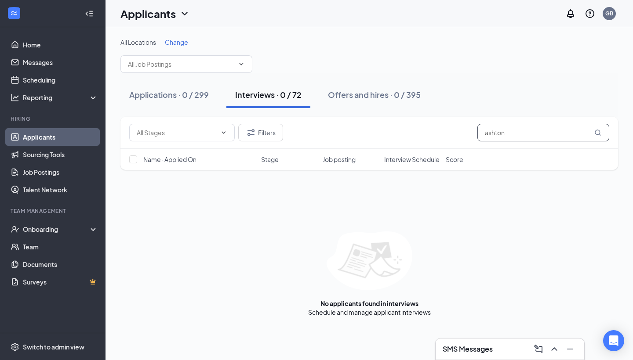
type input "Ashton"
click at [513, 132] on input "Ashton" at bounding box center [543, 133] width 132 height 18
type input "8132953699"
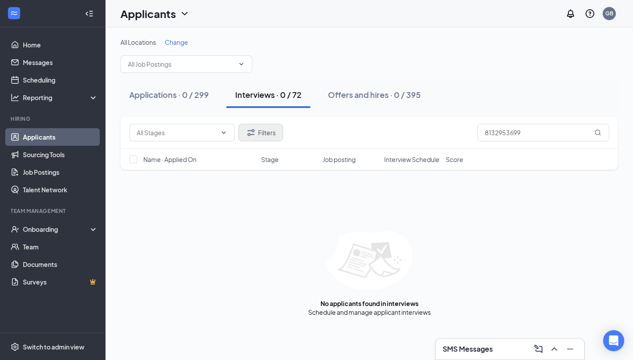
click at [262, 133] on button "Filters" at bounding box center [260, 133] width 45 height 18
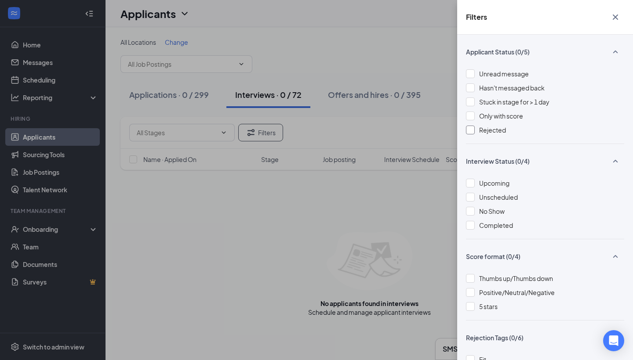
click at [473, 129] on div at bounding box center [470, 130] width 9 height 9
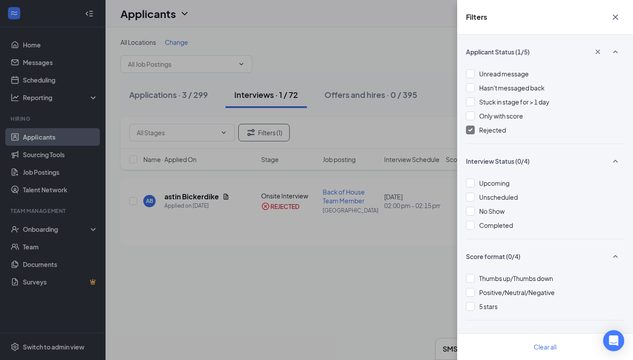
click at [616, 20] on icon "Cross" at bounding box center [615, 17] width 11 height 11
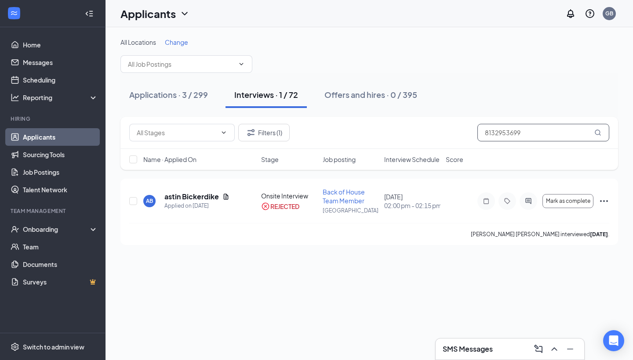
click at [536, 129] on input "8132953699" at bounding box center [543, 133] width 132 height 18
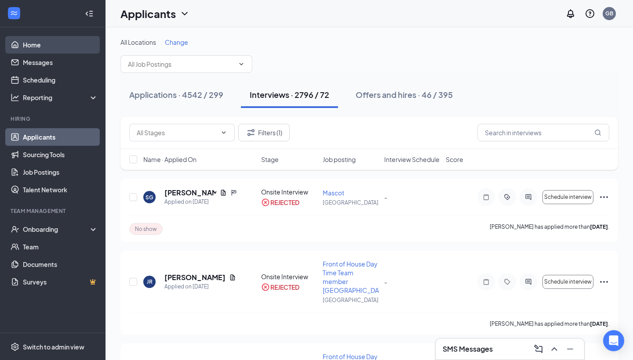
click at [46, 48] on link "Home" at bounding box center [60, 45] width 75 height 18
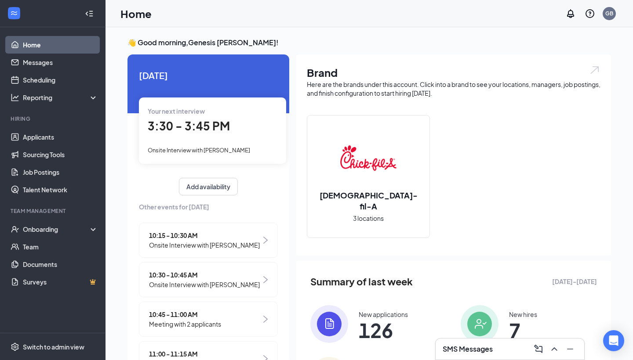
click at [467, 353] on h3 "SMS Messages" at bounding box center [468, 350] width 50 height 10
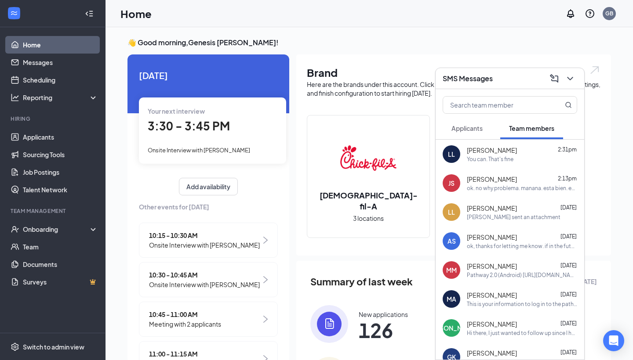
click at [510, 246] on div "ok, thanks for letting me know. if in the future anything changes let me know. …" at bounding box center [522, 246] width 110 height 7
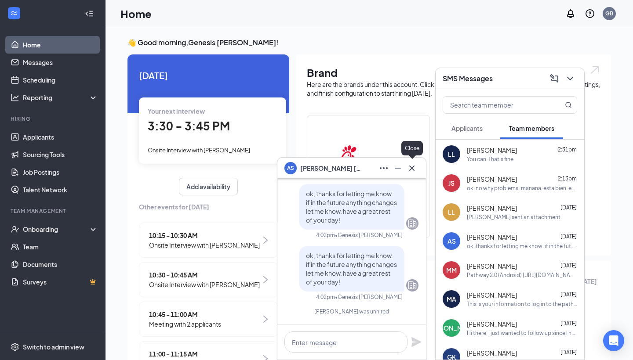
click at [412, 164] on icon "Cross" at bounding box center [412, 168] width 11 height 11
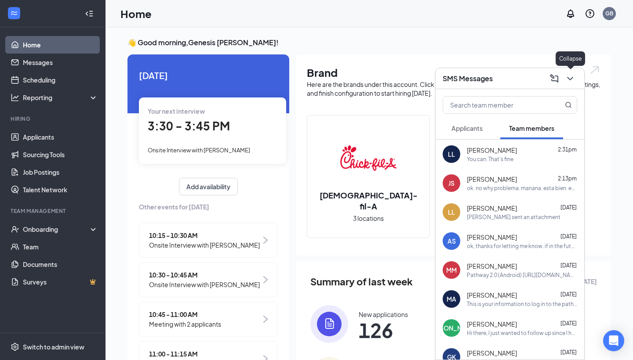
click at [569, 80] on icon "ChevronDown" at bounding box center [570, 78] width 11 height 11
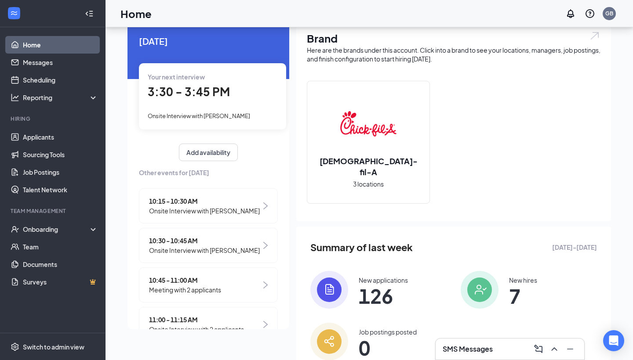
scroll to position [39, 0]
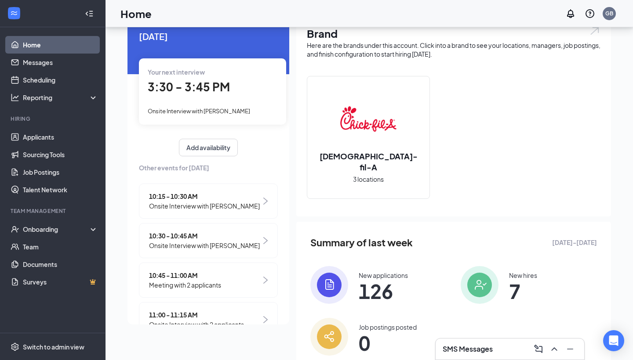
click at [473, 285] on img at bounding box center [480, 285] width 38 height 38
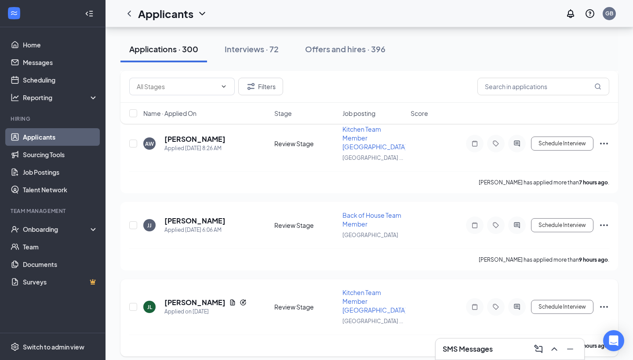
scroll to position [469, 0]
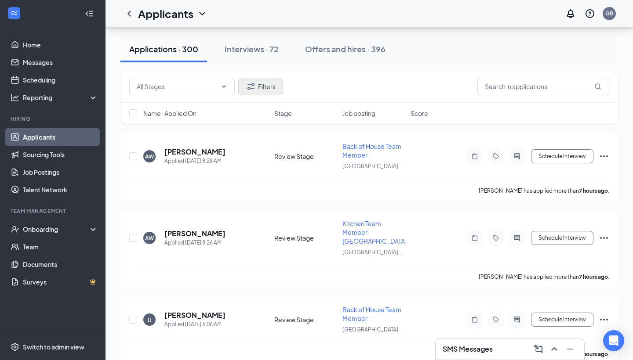
click at [265, 88] on button "Filters" at bounding box center [260, 87] width 45 height 18
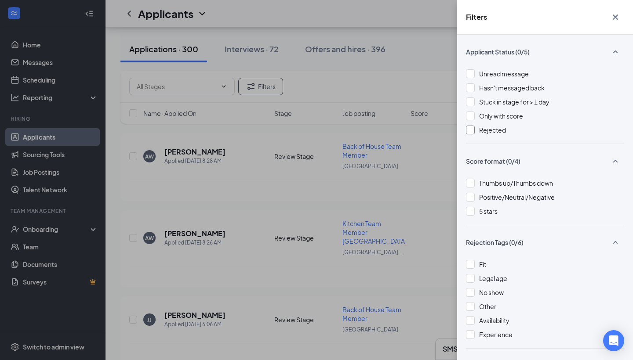
click at [469, 128] on div at bounding box center [470, 130] width 9 height 9
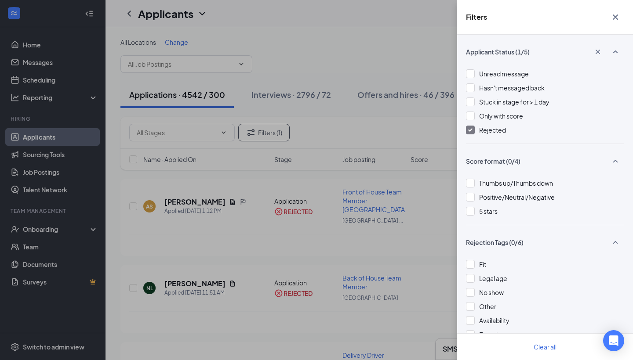
click at [614, 20] on icon "Cross" at bounding box center [615, 17] width 11 height 11
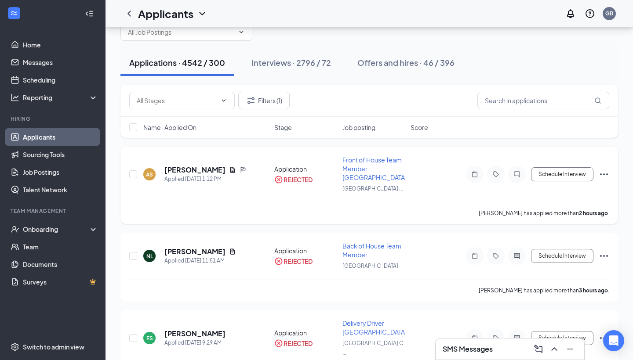
scroll to position [33, 0]
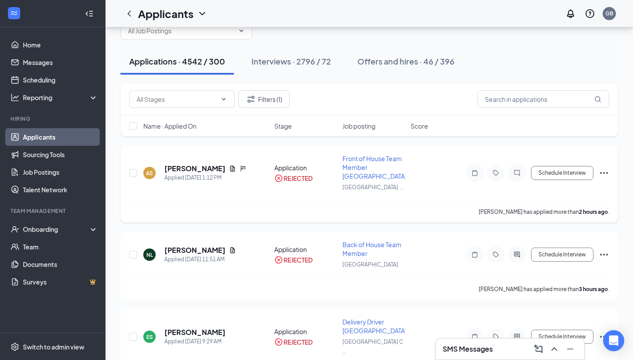
click at [606, 174] on icon "Ellipses" at bounding box center [604, 173] width 8 height 2
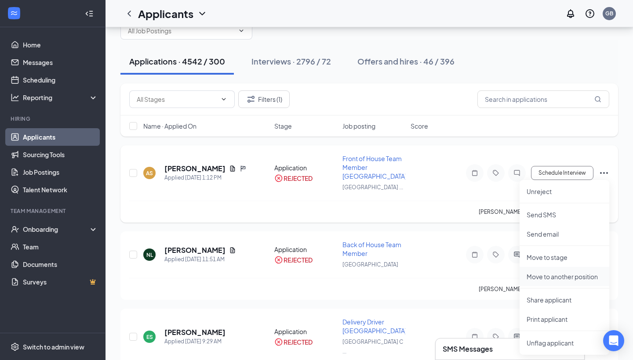
click at [558, 274] on p "Move to another position" at bounding box center [564, 276] width 76 height 9
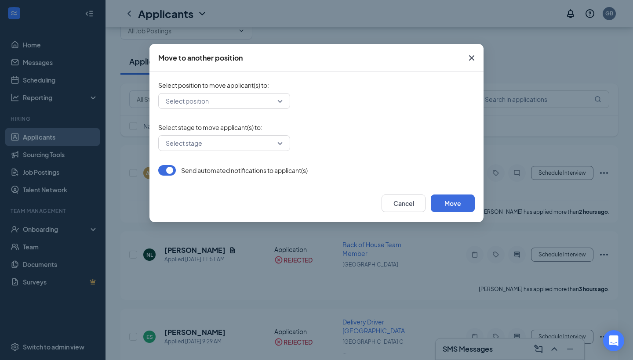
click at [475, 60] on icon "Cross" at bounding box center [471, 58] width 11 height 11
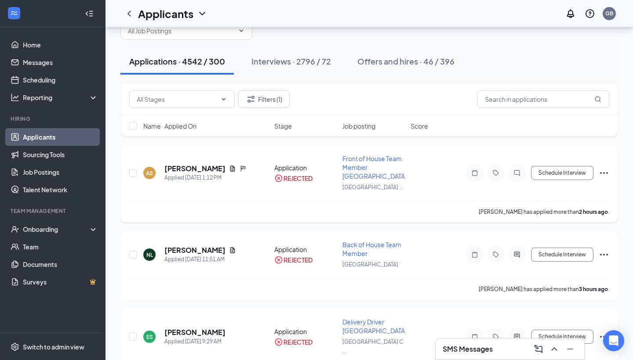
click at [603, 176] on icon "Ellipses" at bounding box center [604, 173] width 11 height 11
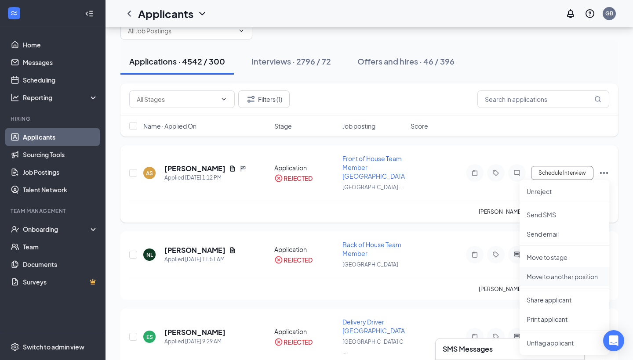
click at [557, 280] on p "Move to another position" at bounding box center [564, 276] width 76 height 9
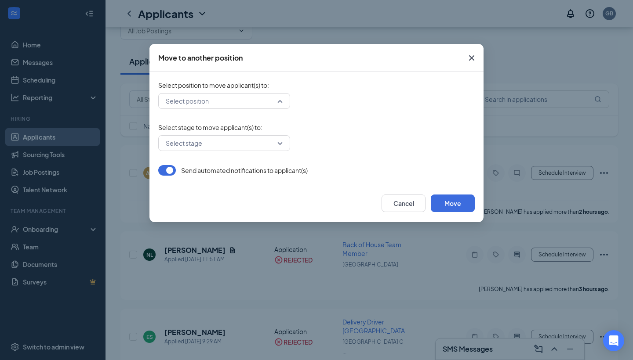
click at [272, 103] on input "search" at bounding box center [220, 101] width 115 height 15
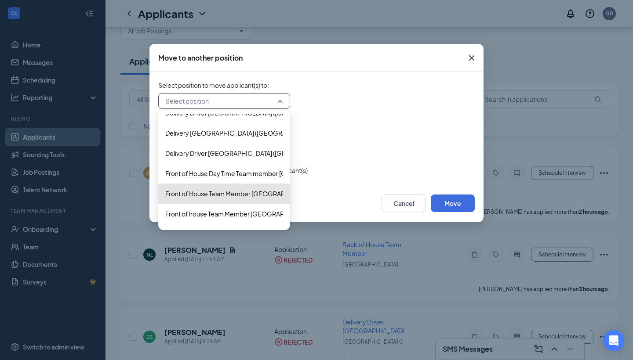
scroll to position [117, 0]
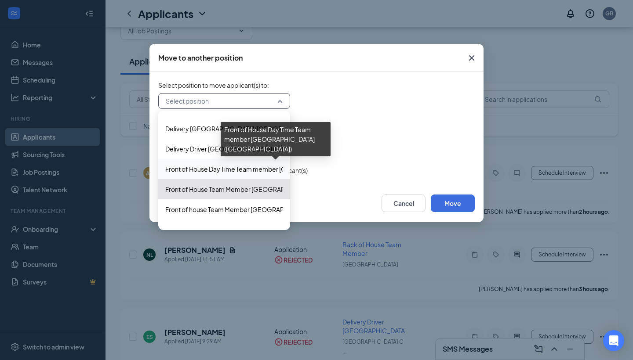
click at [215, 164] on span "Front of House Day Time Team member Waters Avenue (West Waters Avenue)" at bounding box center [288, 169] width 247 height 10
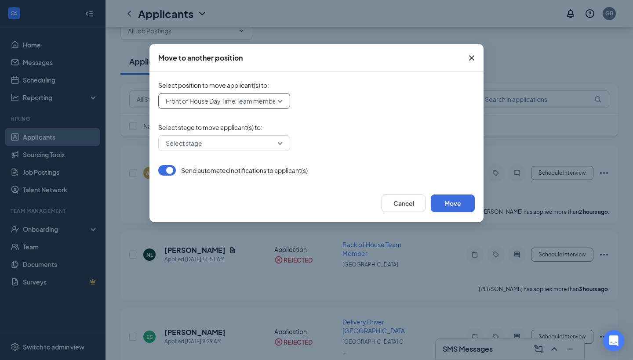
click at [209, 146] on input "search" at bounding box center [220, 143] width 115 height 15
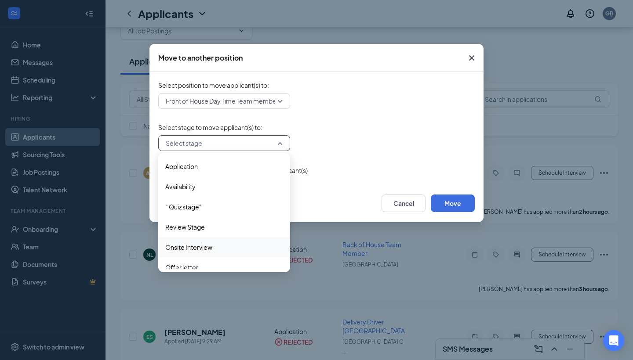
click at [205, 249] on span "Onsite Interview" at bounding box center [188, 248] width 47 height 10
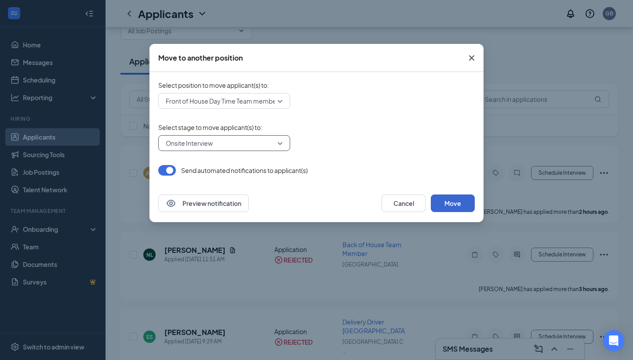
click at [459, 210] on button "Move" at bounding box center [453, 204] width 44 height 18
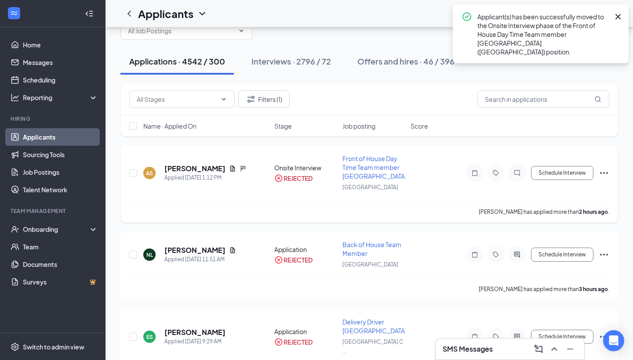
click at [603, 173] on icon "Ellipses" at bounding box center [604, 173] width 11 height 11
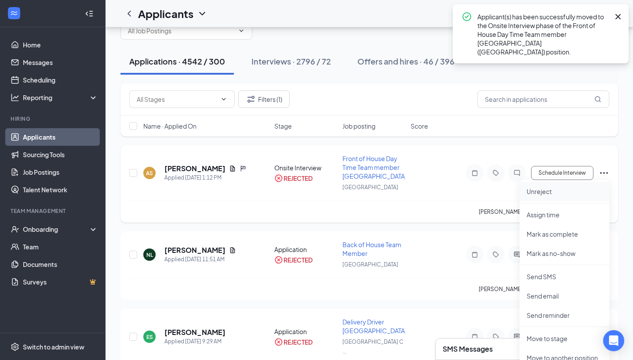
click at [565, 195] on p "Unreject" at bounding box center [564, 191] width 76 height 9
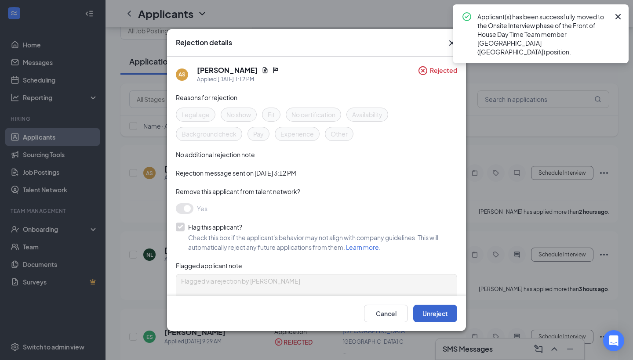
click at [431, 316] on button "Unreject" at bounding box center [435, 314] width 44 height 18
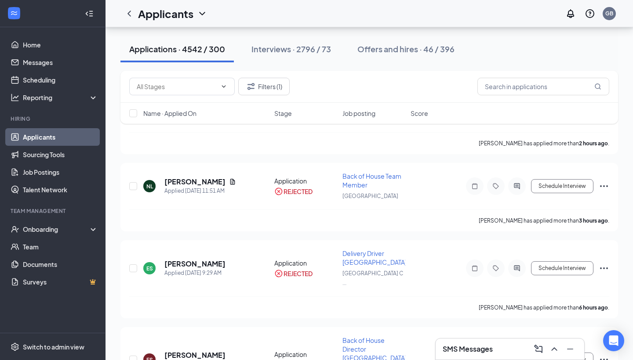
scroll to position [103, 0]
click at [603, 183] on icon "Ellipses" at bounding box center [604, 185] width 11 height 11
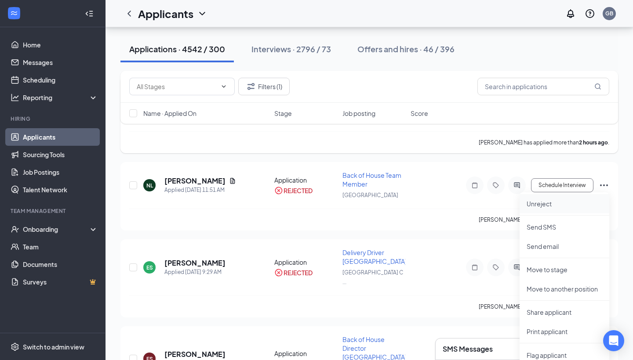
click at [553, 202] on p "Unreject" at bounding box center [564, 204] width 76 height 9
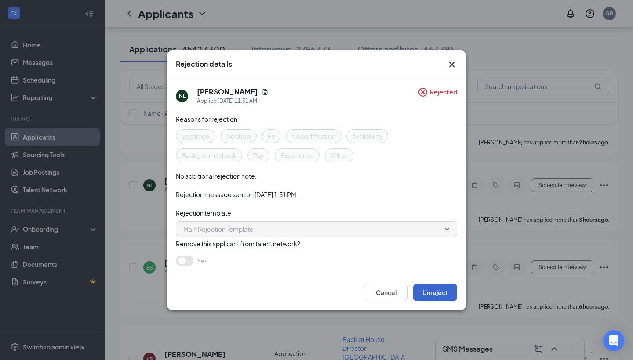
click at [438, 293] on button "Unreject" at bounding box center [435, 293] width 44 height 18
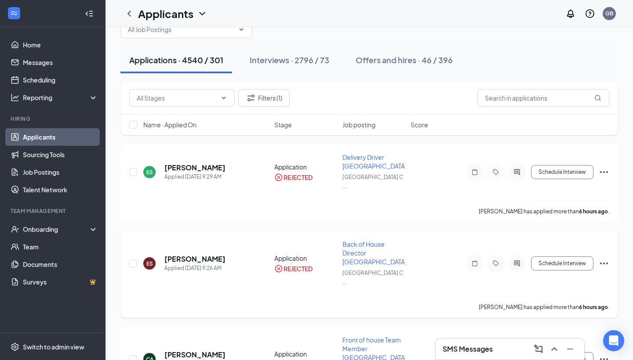
scroll to position [6, 0]
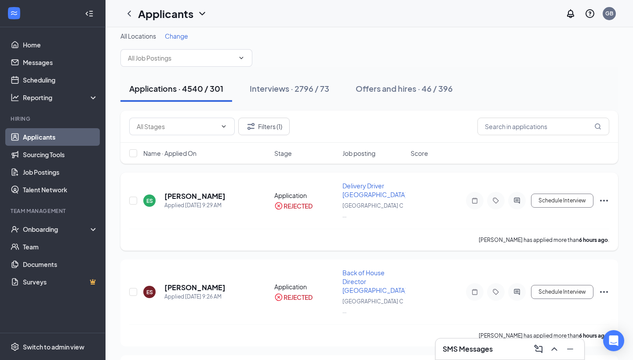
click at [606, 196] on icon "Ellipses" at bounding box center [604, 201] width 11 height 11
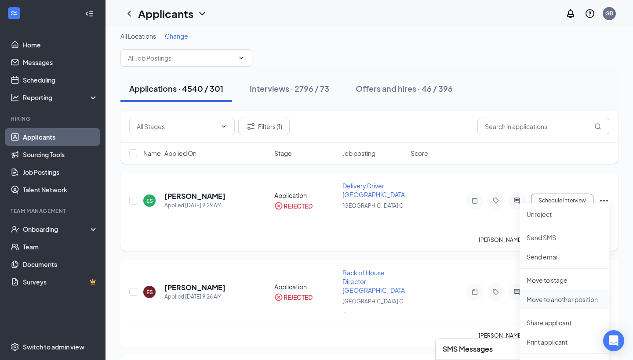
click at [562, 299] on p "Move to another position" at bounding box center [564, 299] width 76 height 9
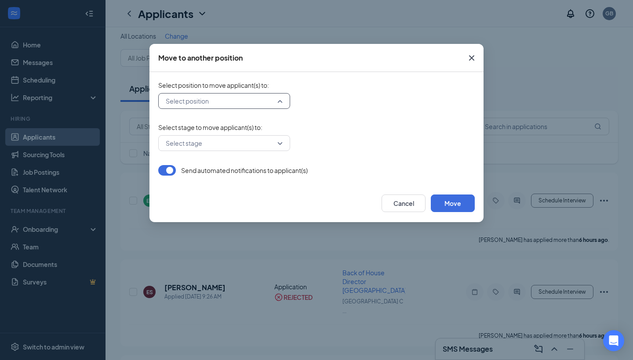
click at [250, 102] on input "search" at bounding box center [220, 101] width 115 height 15
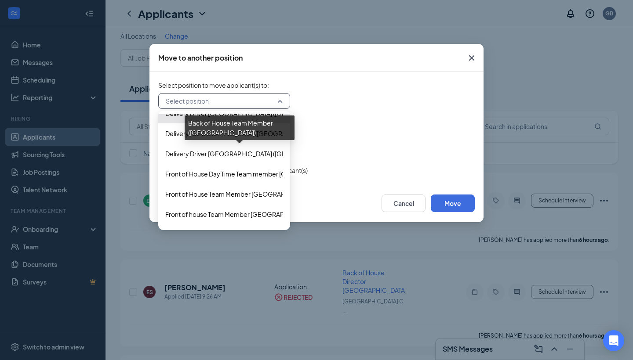
scroll to position [142, 0]
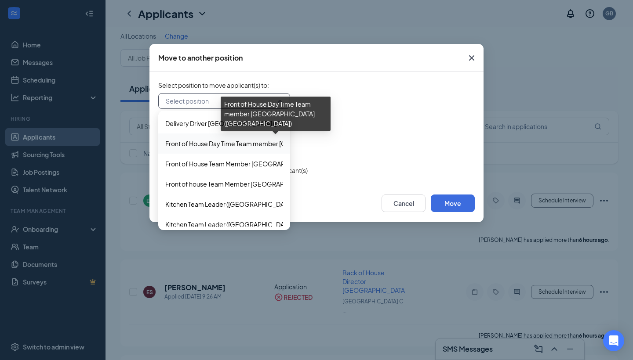
click at [175, 145] on span "Front of House Day Time Team member Waters Avenue (West Waters Avenue)" at bounding box center [288, 144] width 247 height 10
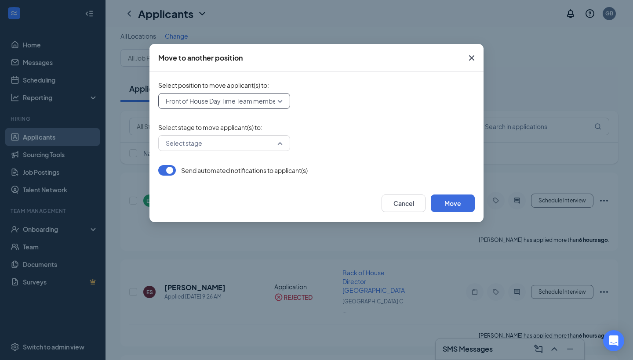
click at [265, 142] on input "search" at bounding box center [220, 143] width 115 height 15
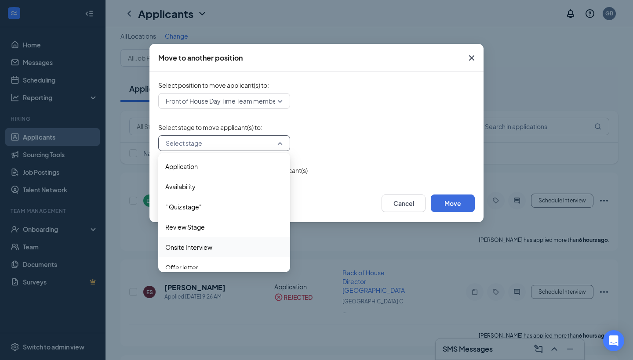
click at [231, 248] on span "Onsite Interview" at bounding box center [224, 248] width 118 height 10
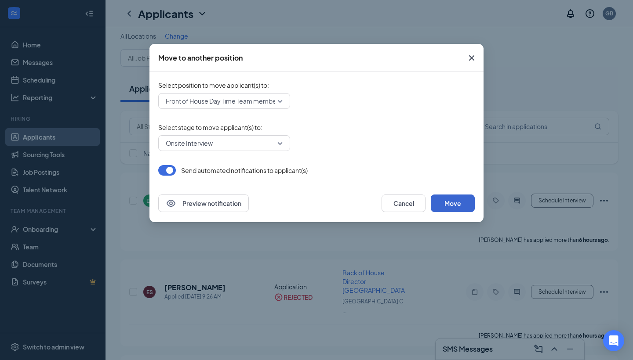
click at [447, 207] on button "Move" at bounding box center [453, 204] width 44 height 18
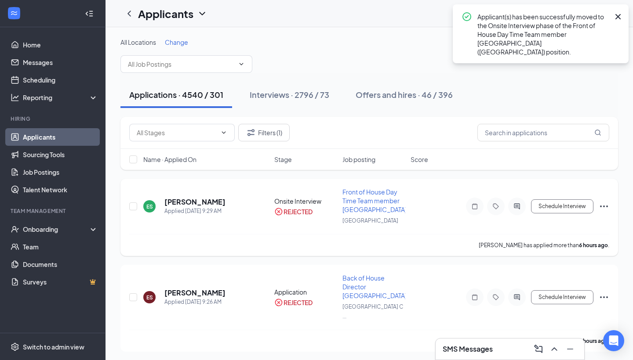
scroll to position [0, 0]
click at [601, 207] on icon "Ellipses" at bounding box center [604, 207] width 8 height 2
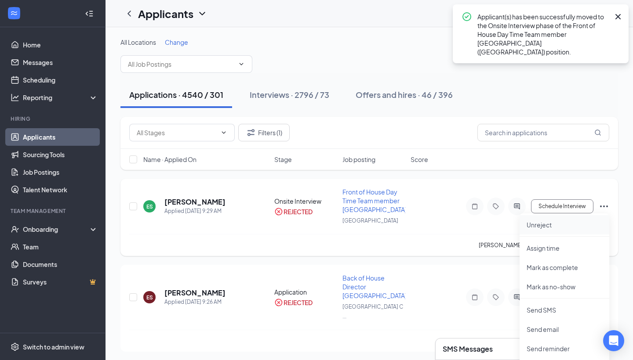
click at [565, 226] on p "Unreject" at bounding box center [564, 225] width 76 height 9
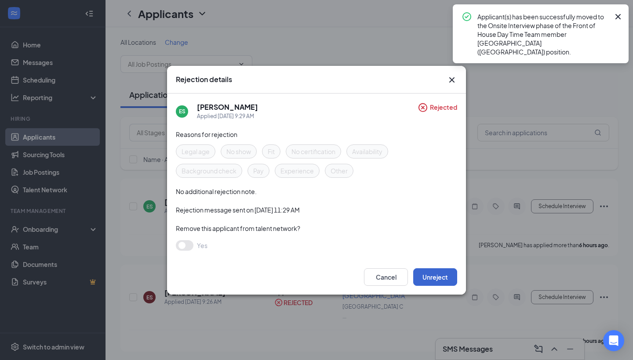
click at [434, 277] on button "Unreject" at bounding box center [435, 278] width 44 height 18
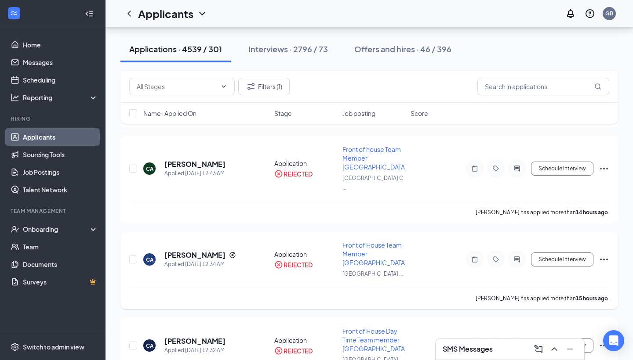
scroll to position [147, 0]
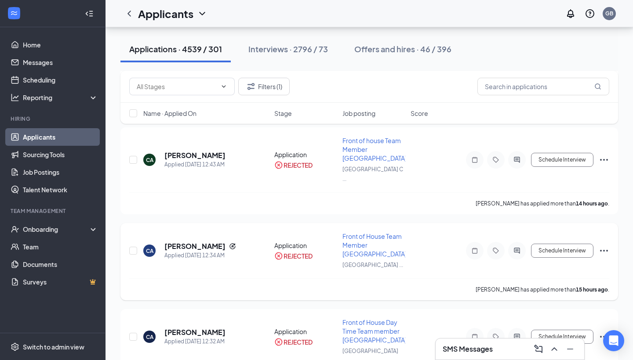
click at [609, 246] on icon "Ellipses" at bounding box center [604, 251] width 11 height 11
click at [581, 248] on p "Unreject" at bounding box center [564, 250] width 76 height 9
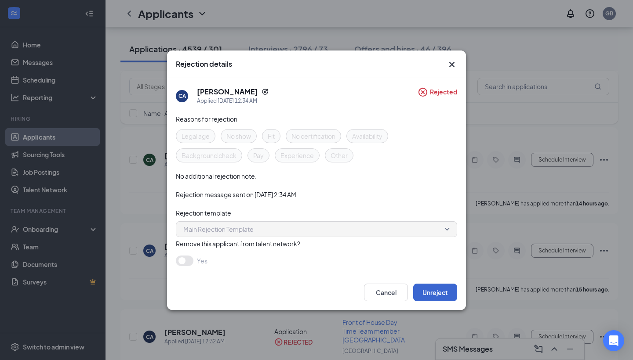
click at [437, 290] on button "Unreject" at bounding box center [435, 293] width 44 height 18
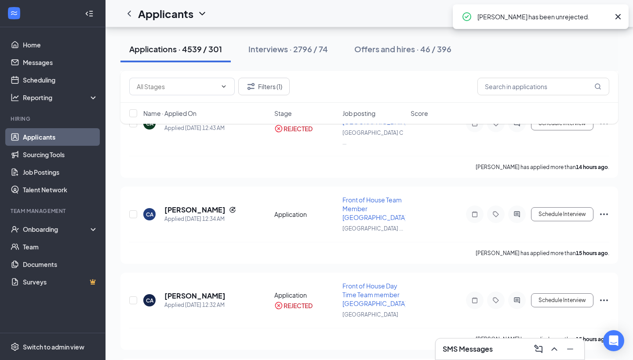
scroll to position [229, 0]
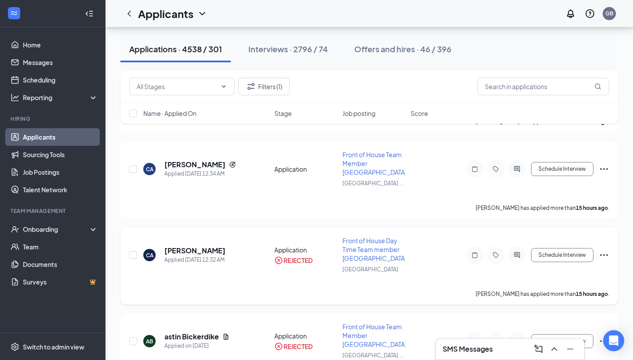
click at [608, 250] on icon "Ellipses" at bounding box center [604, 255] width 11 height 11
click at [558, 248] on button "Schedule Interview" at bounding box center [562, 255] width 62 height 14
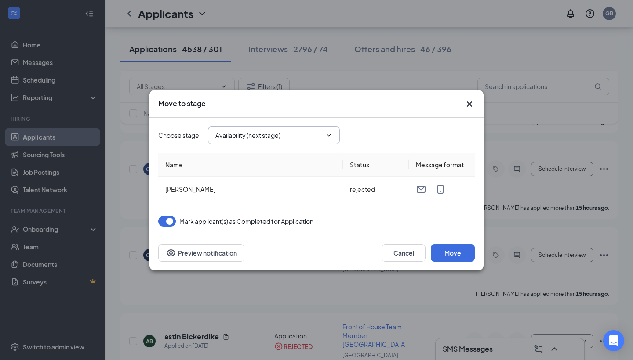
click at [326, 135] on icon "ChevronDown" at bounding box center [328, 135] width 7 height 7
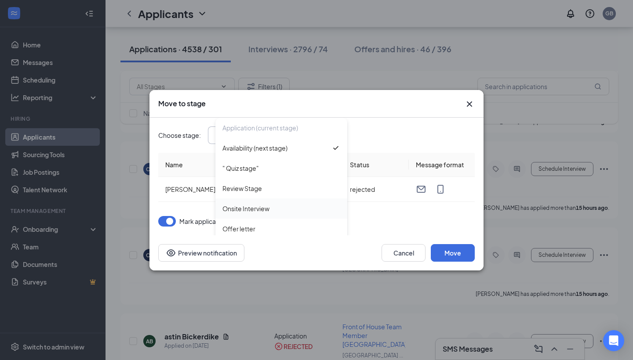
click at [286, 210] on div "Onsite Interview" at bounding box center [281, 209] width 118 height 10
type input "Onsite Interview"
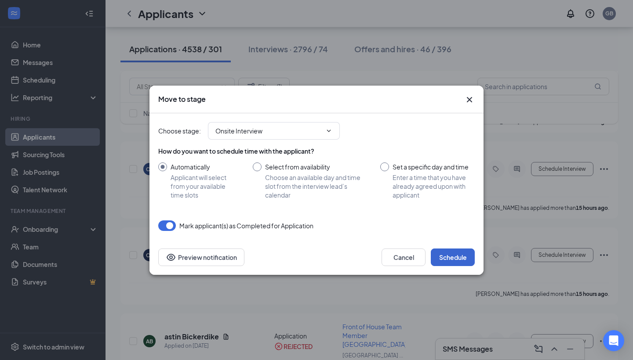
click at [447, 258] on button "Schedule" at bounding box center [453, 258] width 44 height 18
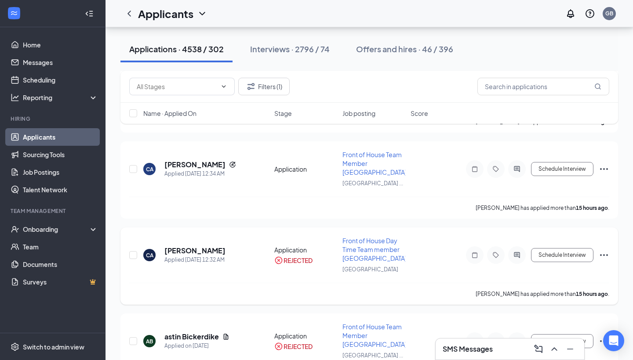
click at [599, 250] on icon "Ellipses" at bounding box center [604, 255] width 11 height 11
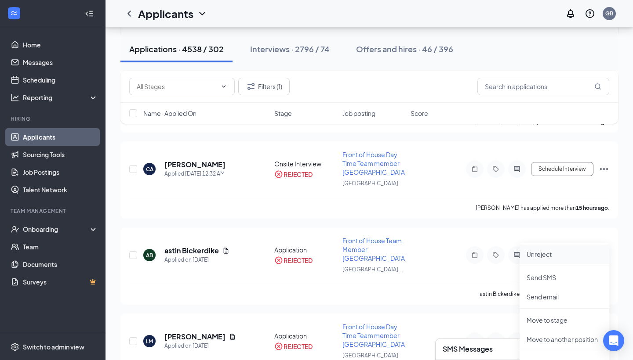
click at [568, 251] on p "Unreject" at bounding box center [564, 254] width 76 height 9
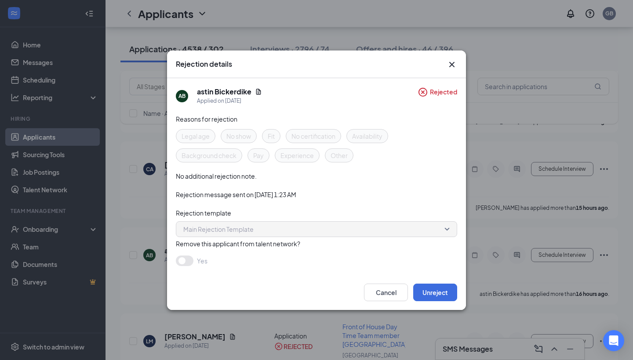
click at [453, 63] on icon "Cross" at bounding box center [452, 64] width 11 height 11
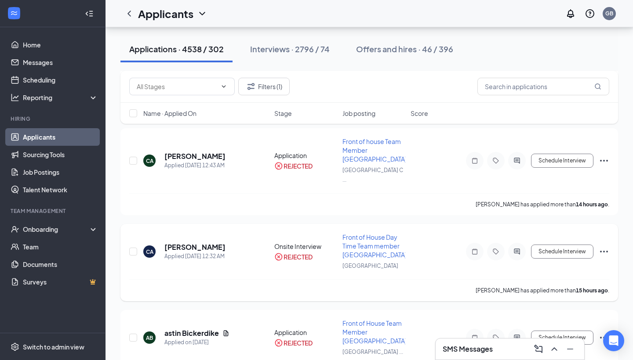
scroll to position [146, 0]
click at [605, 247] on icon "Ellipses" at bounding box center [604, 252] width 11 height 11
click at [571, 253] on p "Unreject" at bounding box center [564, 251] width 76 height 9
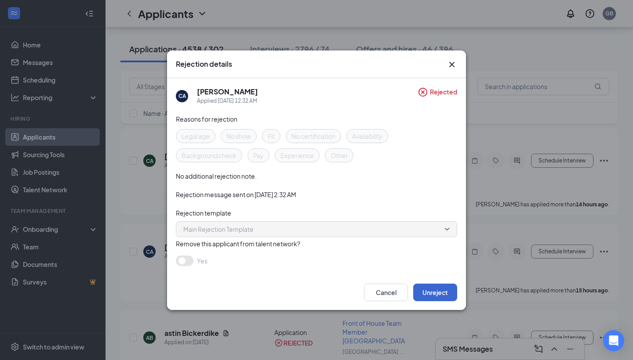
click at [435, 293] on button "Unreject" at bounding box center [435, 293] width 44 height 18
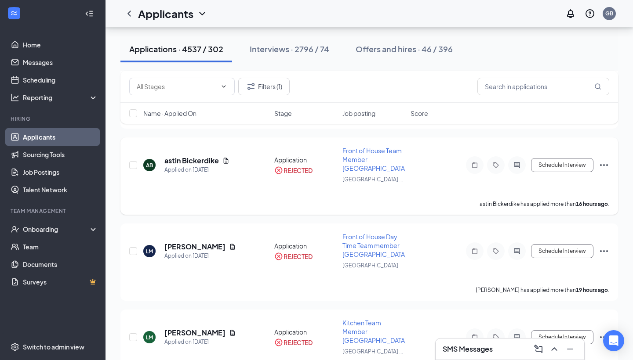
scroll to position [319, 0]
click at [607, 250] on icon "Ellipses" at bounding box center [604, 251] width 8 height 2
click at [552, 252] on p "Unreject" at bounding box center [564, 250] width 76 height 9
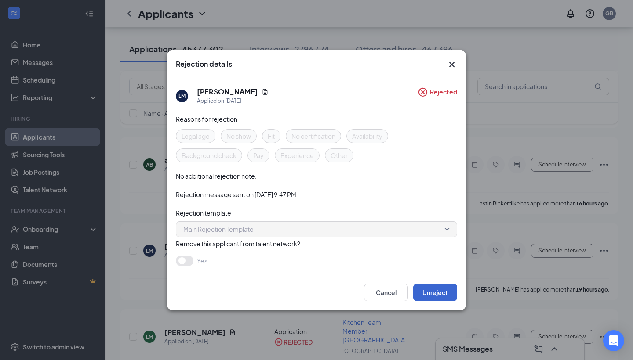
click at [443, 295] on button "Unreject" at bounding box center [435, 293] width 44 height 18
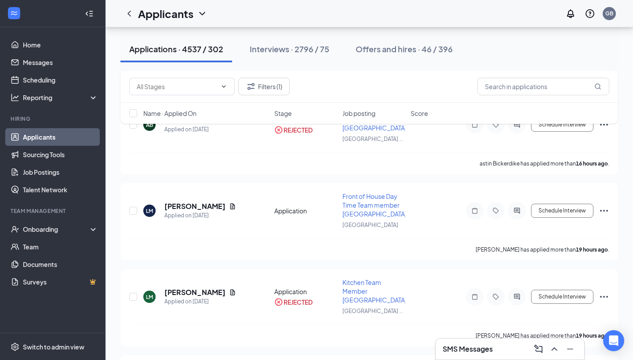
scroll to position [272, 0]
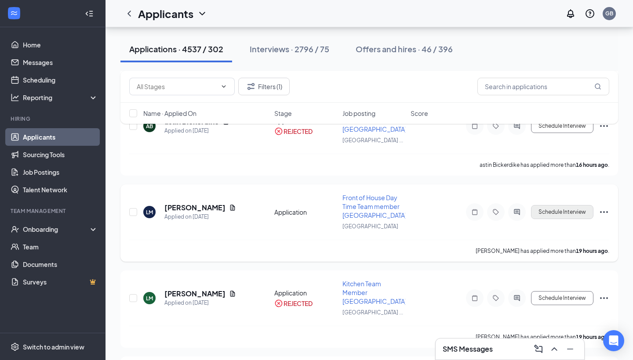
click at [566, 205] on button "Schedule Interview" at bounding box center [562, 212] width 62 height 14
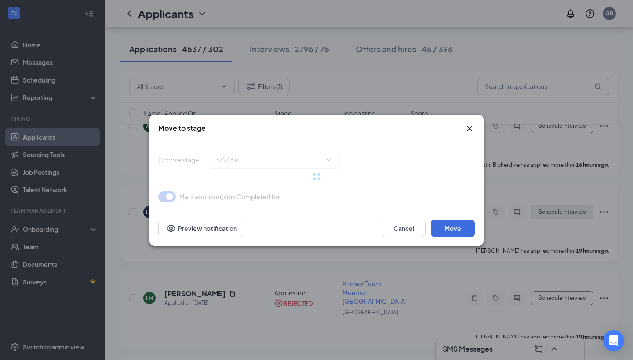
type input "Availability (next stage)"
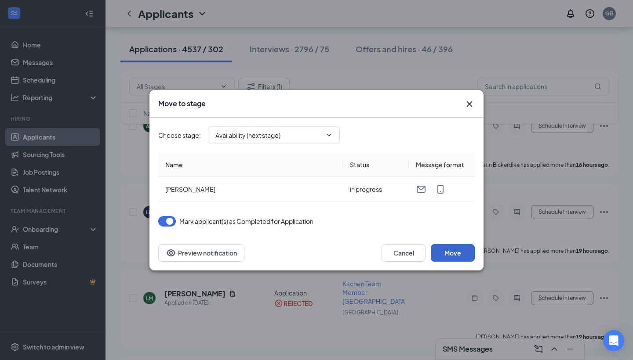
click at [457, 256] on button "Move" at bounding box center [453, 253] width 44 height 18
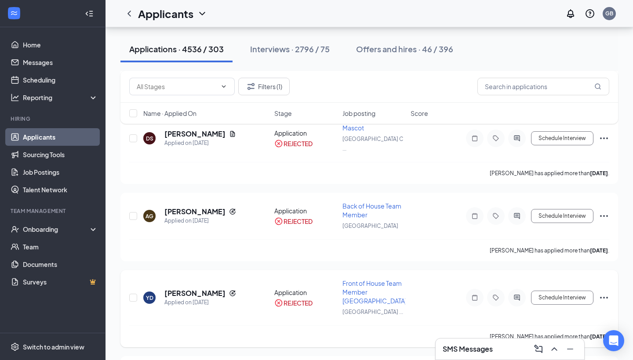
scroll to position [530, 0]
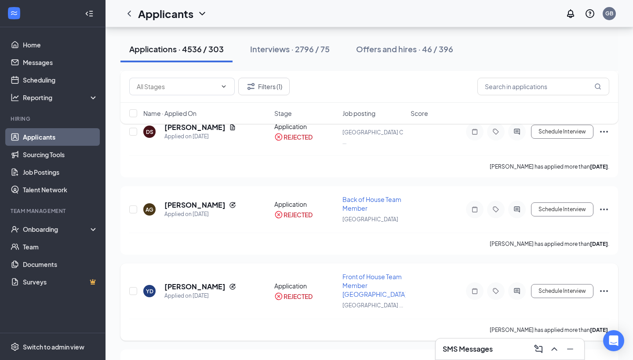
click at [612, 264] on div "YD YAN DIAZ Applied on Oct 13 Application REJECTED Front of House Team Member W…" at bounding box center [368, 302] width 497 height 77
click at [603, 286] on icon "Ellipses" at bounding box center [604, 291] width 11 height 11
click at [561, 271] on p "Unreject" at bounding box center [564, 271] width 76 height 9
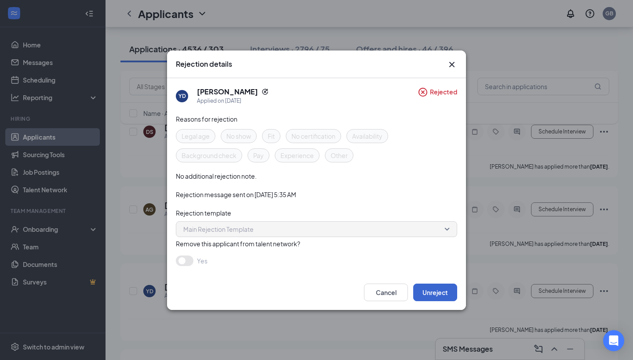
click at [430, 294] on button "Unreject" at bounding box center [435, 293] width 44 height 18
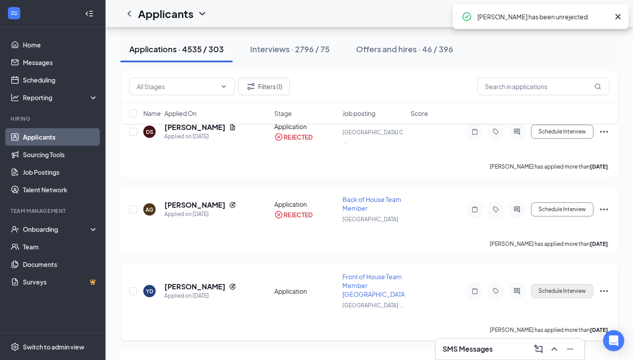
click at [547, 284] on button "Schedule Interview" at bounding box center [562, 291] width 62 height 14
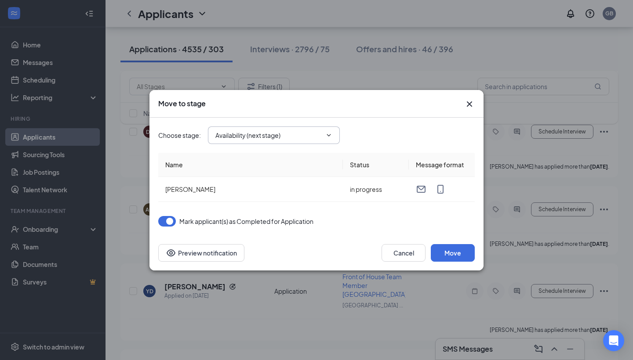
click at [306, 137] on input "Availability (next stage)" at bounding box center [268, 136] width 106 height 10
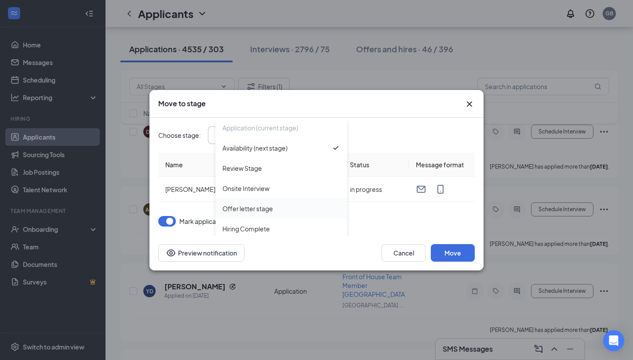
click at [276, 207] on div "Offer letter stage" at bounding box center [281, 209] width 118 height 10
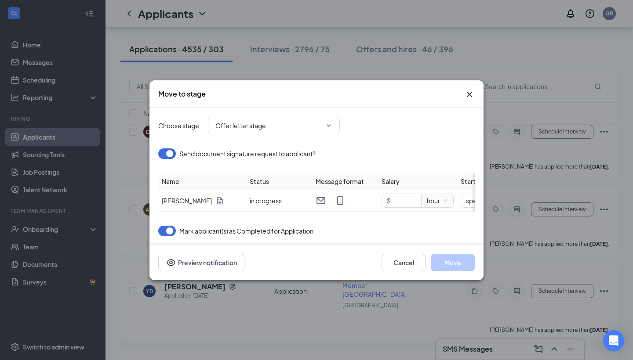
click at [312, 115] on div "Choose stage : Offer letter stage Application (current stage) Availability (nex…" at bounding box center [316, 125] width 316 height 35
click at [312, 127] on input "Offer letter stage" at bounding box center [268, 126] width 106 height 10
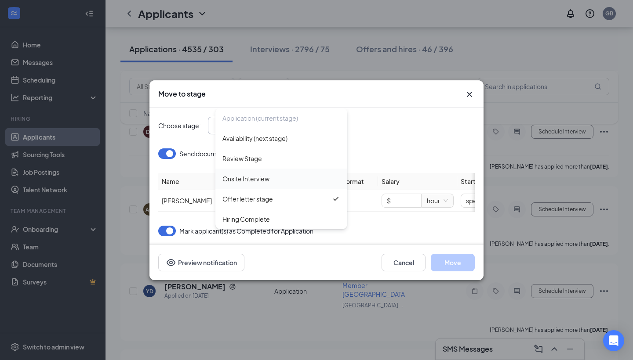
click at [290, 183] on div "Onsite Interview" at bounding box center [281, 179] width 118 height 10
type input "Onsite Interview"
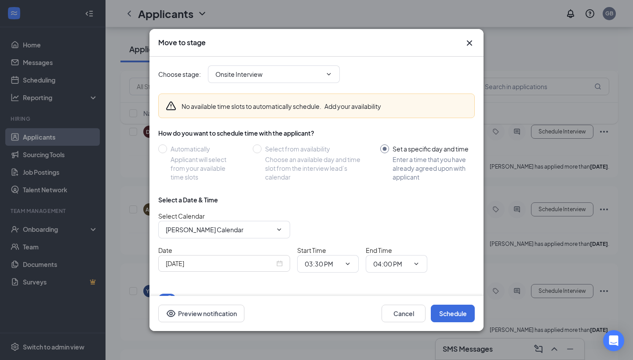
click at [465, 45] on icon "Cross" at bounding box center [469, 43] width 11 height 11
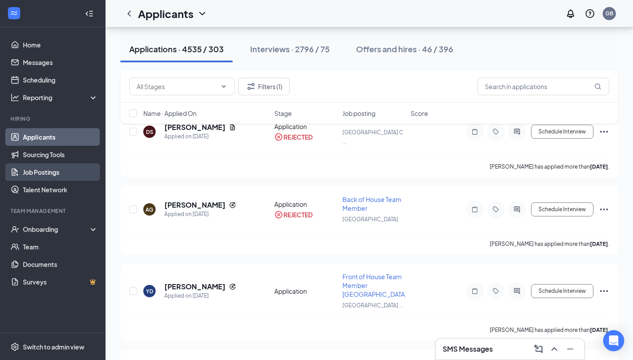
click at [79, 175] on link "Job Postings" at bounding box center [60, 172] width 75 height 18
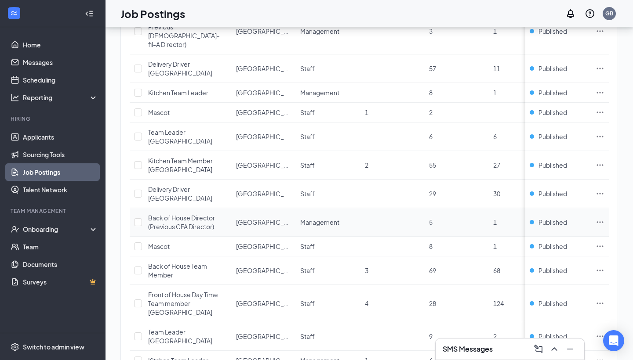
scroll to position [364, 0]
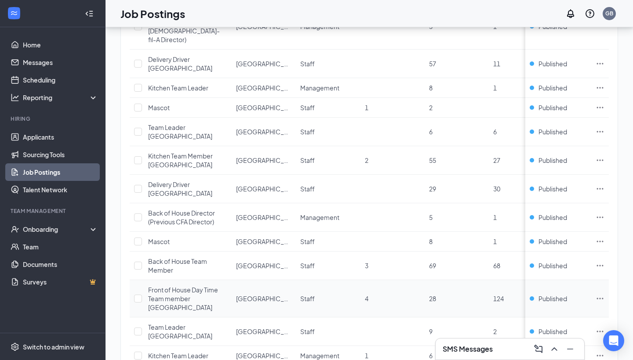
click at [599, 298] on icon "Ellipses" at bounding box center [600, 298] width 7 height 1
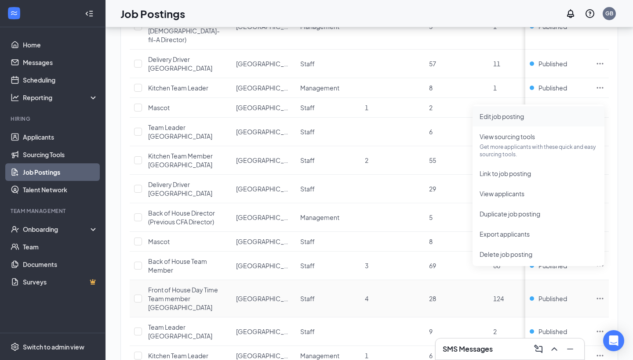
click at [534, 116] on span "Edit job posting" at bounding box center [538, 117] width 118 height 10
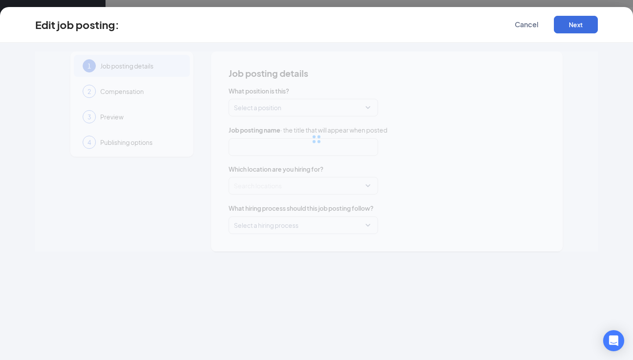
type input "Front of House Day Time Team member Waters Avenue"
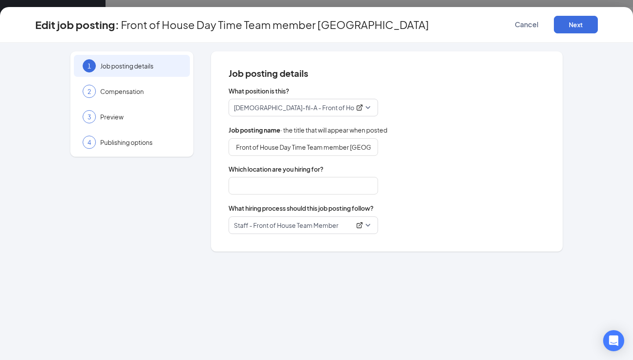
type input "[GEOGRAPHIC_DATA]"
click at [315, 109] on p "Chick-fil-A - Front of House Team Member" at bounding box center [292, 107] width 117 height 9
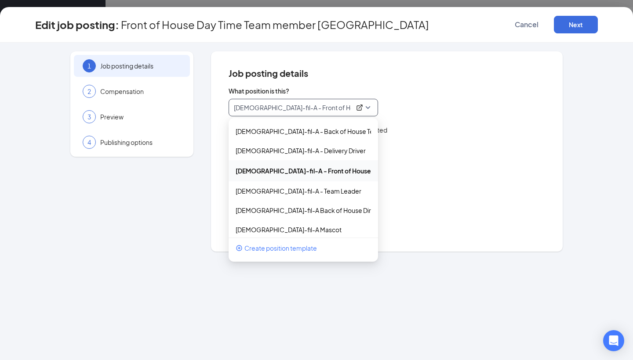
click at [315, 109] on p "Chick-fil-A - Front of House Team Member" at bounding box center [292, 107] width 117 height 9
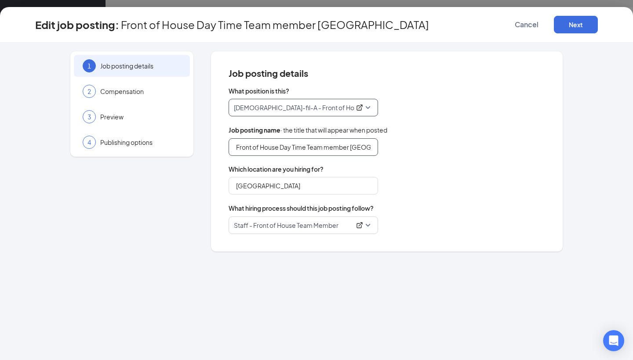
drag, startPoint x: 307, startPoint y: 148, endPoint x: 307, endPoint y: 174, distance: 26.4
click at [307, 151] on input "Front of House Day Time Team member Waters Avenue" at bounding box center [303, 147] width 149 height 18
type input "Front of House Team member [GEOGRAPHIC_DATA]"
click at [568, 24] on button "Next" at bounding box center [576, 25] width 44 height 18
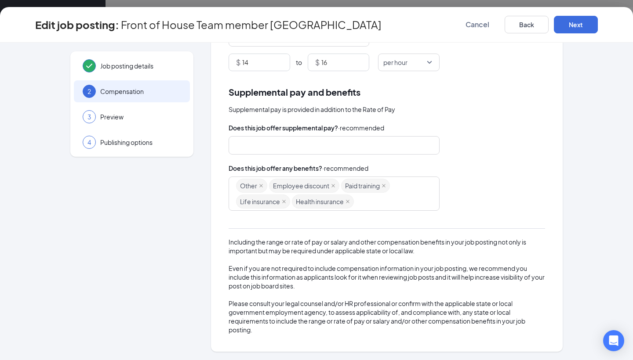
scroll to position [392, 0]
click at [587, 20] on button "Next" at bounding box center [576, 25] width 44 height 18
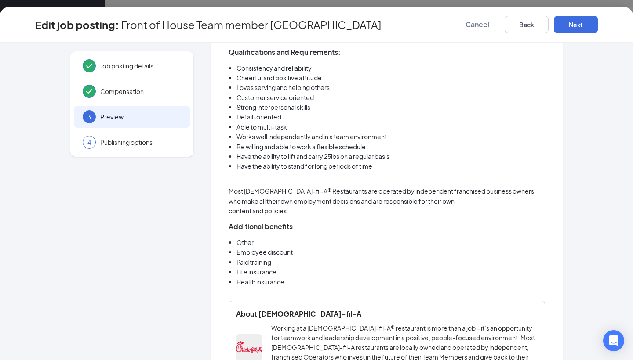
scroll to position [682, 0]
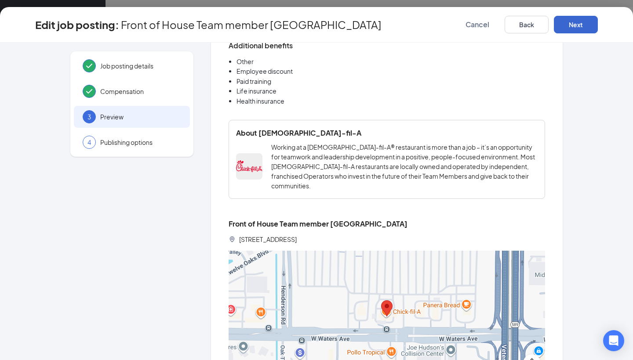
click at [581, 28] on button "Next" at bounding box center [576, 25] width 44 height 18
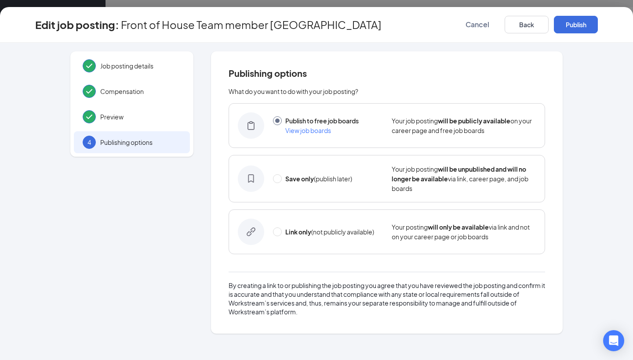
scroll to position [0, 0]
click at [581, 28] on button "Publish" at bounding box center [576, 25] width 44 height 18
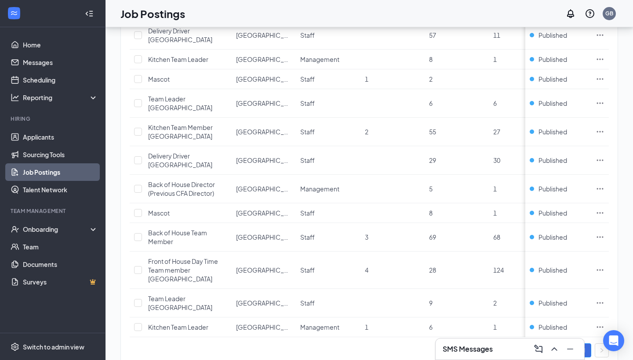
scroll to position [392, 0]
click at [58, 349] on div "Switch to admin view" at bounding box center [54, 347] width 62 height 9
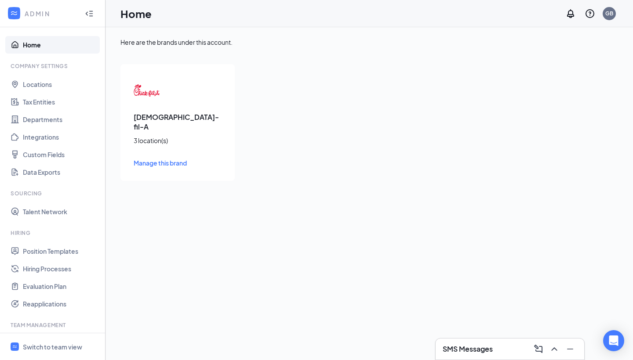
click at [163, 159] on span "Manage this brand" at bounding box center [160, 163] width 53 height 8
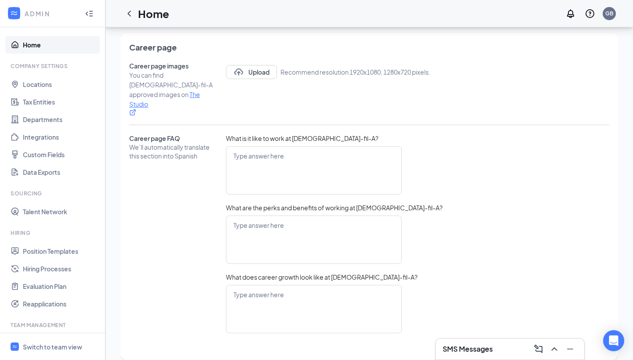
scroll to position [375, 0]
click at [53, 215] on link "Talent Network" at bounding box center [60, 212] width 75 height 18
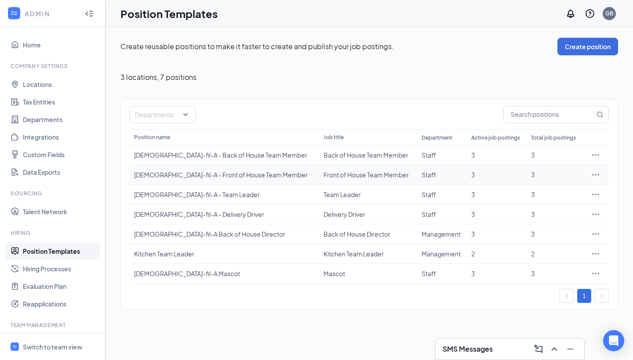
click at [596, 176] on icon "Ellipses" at bounding box center [595, 175] width 9 height 9
click at [567, 189] on span "Edit" at bounding box center [555, 193] width 76 height 10
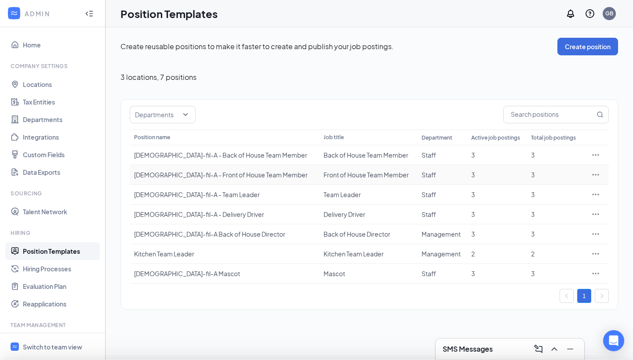
type input "[DEMOGRAPHIC_DATA]-fil-A - Front of House Team Member"
type input "Front of House Team Member"
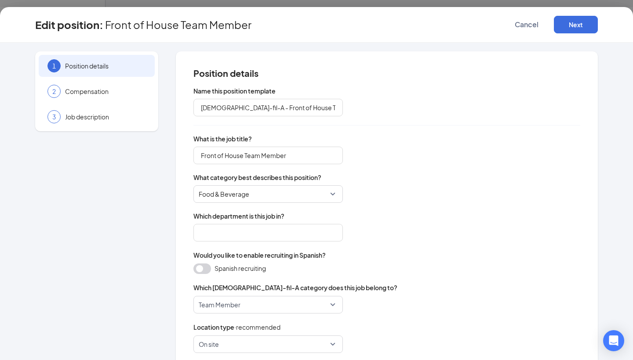
type input "Staff"
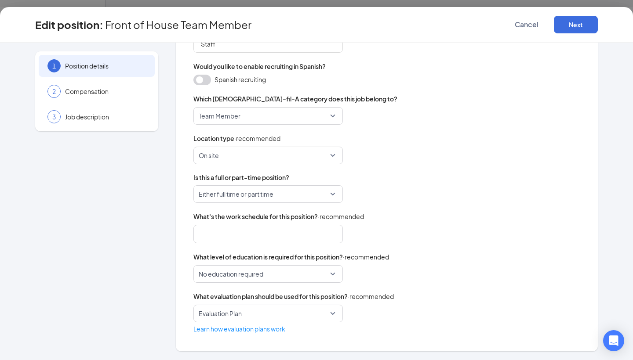
scroll to position [189, 0]
click at [581, 27] on button "Next" at bounding box center [576, 25] width 44 height 18
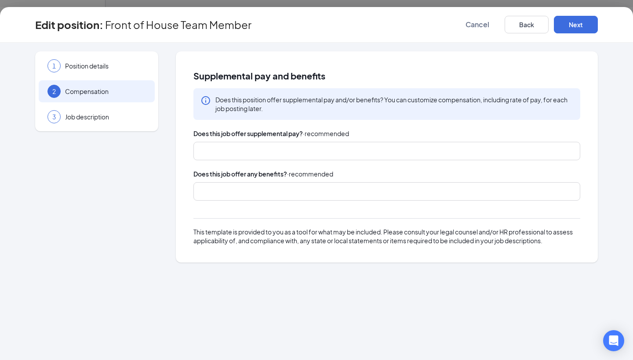
scroll to position [0, 0]
click at [568, 29] on button "Next" at bounding box center [576, 25] width 44 height 18
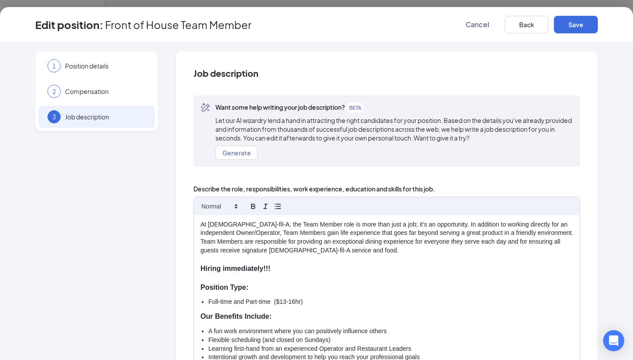
click at [286, 298] on li "Full-time and Part-time ($13-16hr)" at bounding box center [390, 302] width 365 height 9
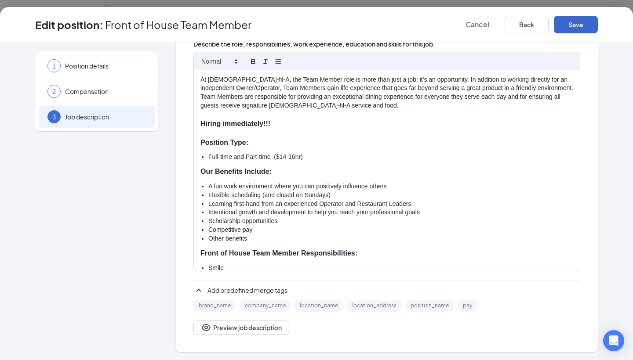
click at [583, 25] on button "Save" at bounding box center [576, 25] width 44 height 18
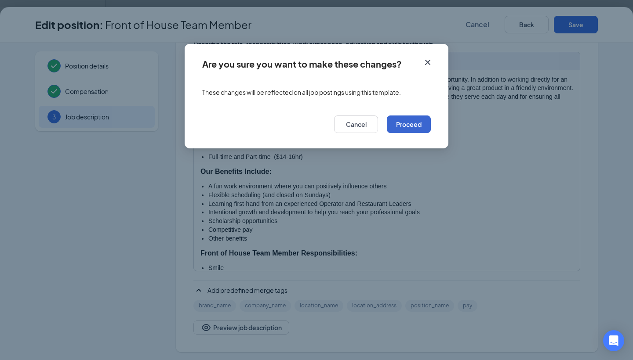
click at [422, 120] on button "Proceed" at bounding box center [409, 125] width 44 height 18
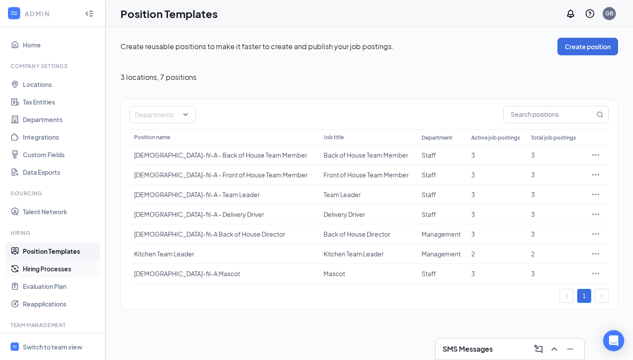
click at [50, 267] on link "Hiring Processes" at bounding box center [60, 269] width 75 height 18
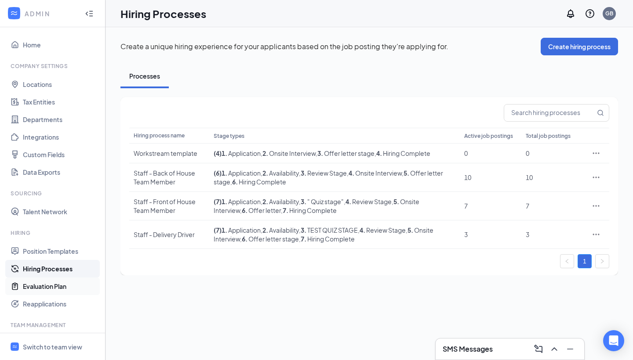
click at [71, 286] on link "Evaluation Plan" at bounding box center [60, 287] width 75 height 18
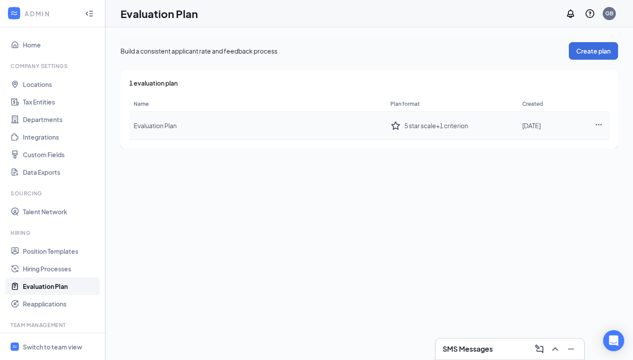
click at [396, 123] on icon "StarBorder" at bounding box center [395, 125] width 9 height 8
click at [599, 124] on icon "Ellipses" at bounding box center [598, 124] width 6 height 1
click at [366, 182] on div "Build a consistent applicant rate and feedback process Create plan 1 evaluation…" at bounding box center [368, 193] width 527 height 333
click at [603, 122] on td at bounding box center [598, 126] width 21 height 29
click at [596, 124] on icon "Ellipses" at bounding box center [598, 124] width 6 height 1
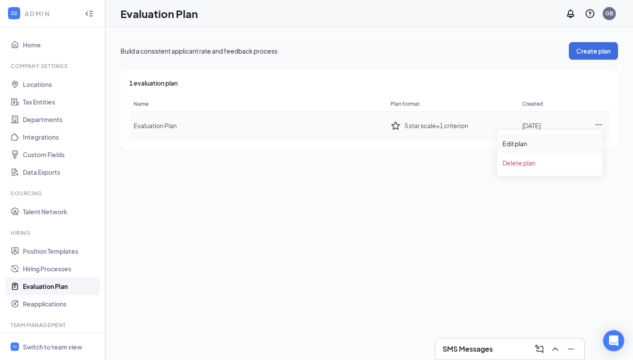
click at [548, 145] on div "Edit plan" at bounding box center [549, 143] width 95 height 9
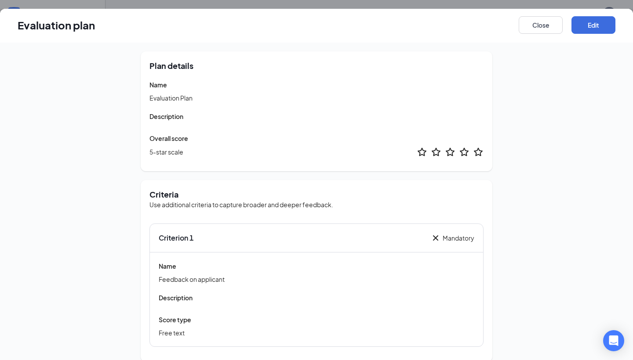
click at [479, 153] on icon "StarBorder" at bounding box center [478, 152] width 11 height 11
click at [478, 152] on icon "StarBorder" at bounding box center [478, 152] width 11 height 11
click at [455, 153] on div at bounding box center [450, 152] width 67 height 11
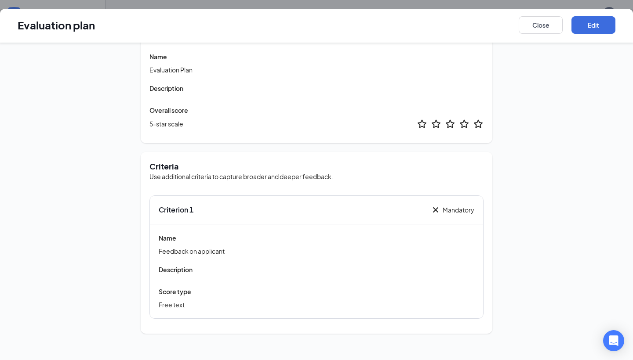
scroll to position [28, 0]
click at [604, 26] on button "Edit" at bounding box center [593, 25] width 44 height 18
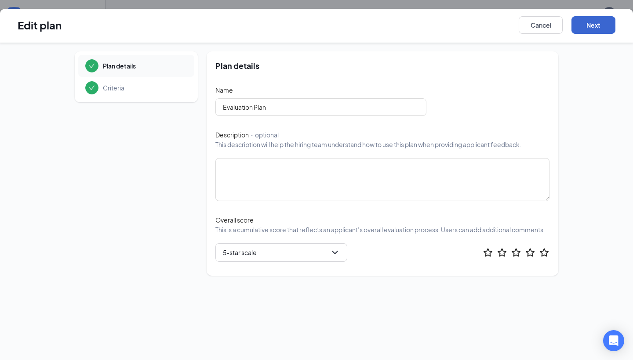
click at [604, 26] on button "Next" at bounding box center [593, 25] width 44 height 18
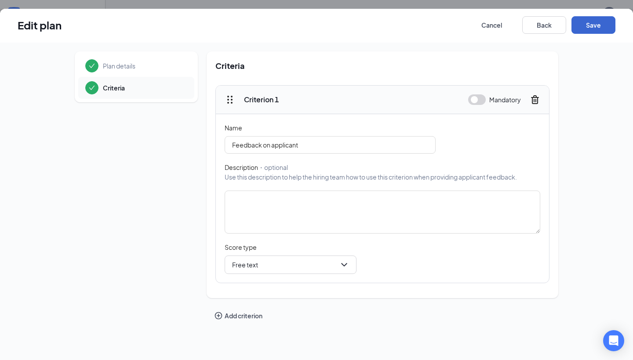
scroll to position [0, 0]
click at [604, 26] on button "Save" at bounding box center [593, 25] width 44 height 18
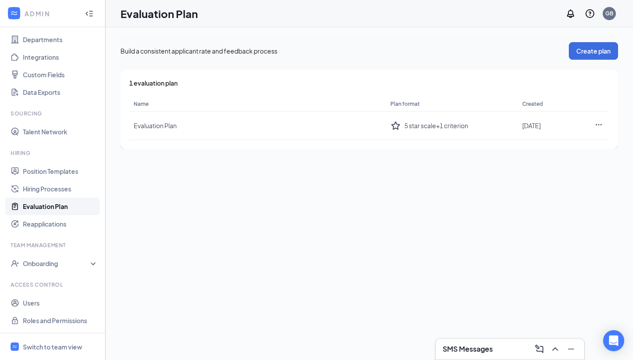
scroll to position [80, 0]
click at [90, 266] on div "Onboarding" at bounding box center [57, 263] width 68 height 9
click at [90, 267] on div "Onboarding" at bounding box center [57, 263] width 68 height 9
click at [83, 285] on link "Onboarding Processes" at bounding box center [60, 281] width 75 height 18
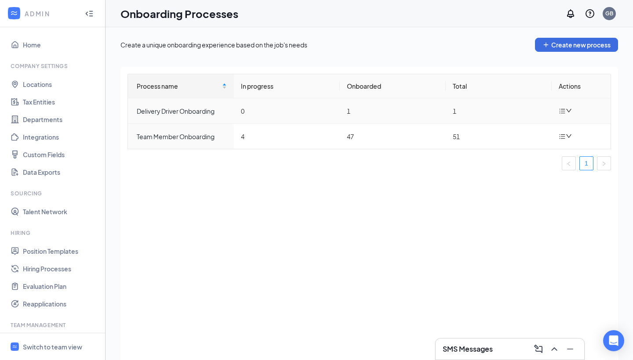
click at [564, 113] on icon "bars" at bounding box center [562, 111] width 6 height 5
click at [513, 130] on div "Edit process" at bounding box center [521, 131] width 95 height 11
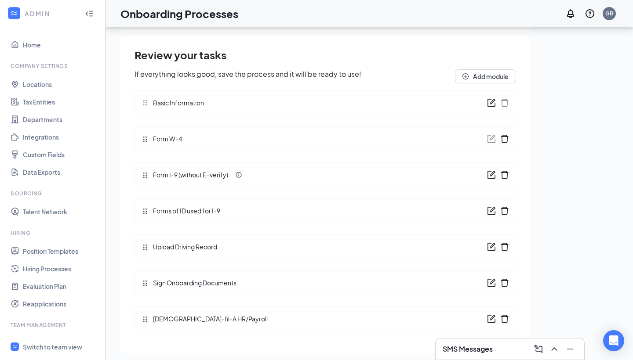
scroll to position [40, 0]
click at [490, 283] on icon "form" at bounding box center [491, 283] width 9 height 9
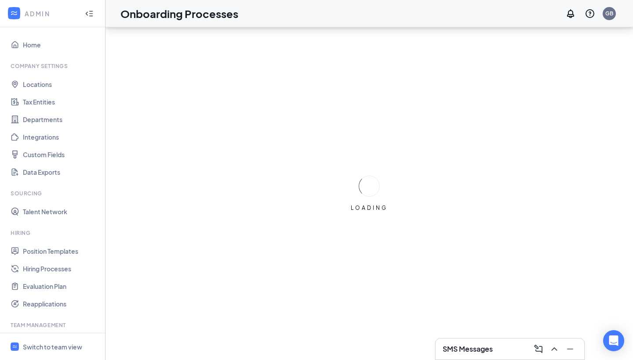
scroll to position [0, 0]
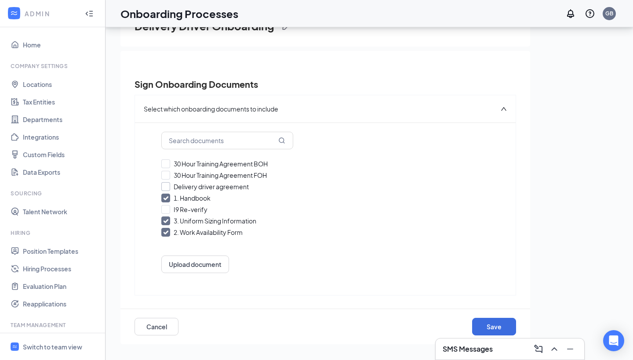
click at [165, 185] on input "Delivery driver agreement" at bounding box center [325, 186] width 328 height 9
checkbox input "true"
click at [496, 332] on button "Save" at bounding box center [494, 327] width 44 height 18
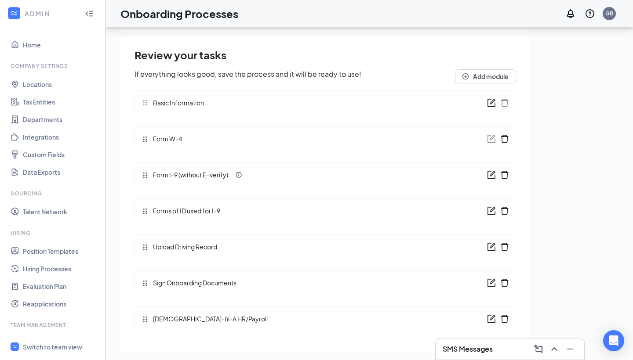
scroll to position [40, 0]
click at [485, 75] on button "Add module" at bounding box center [485, 76] width 61 height 14
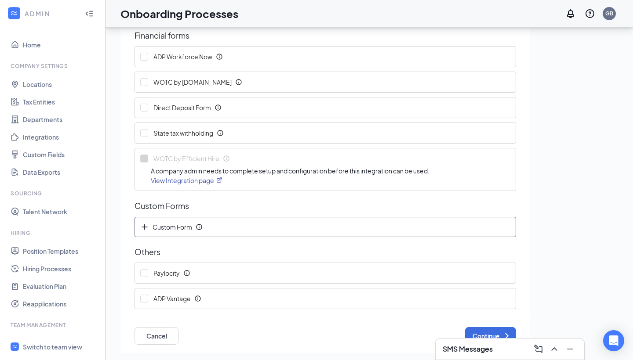
click at [147, 229] on icon "Plus" at bounding box center [144, 227] width 9 height 9
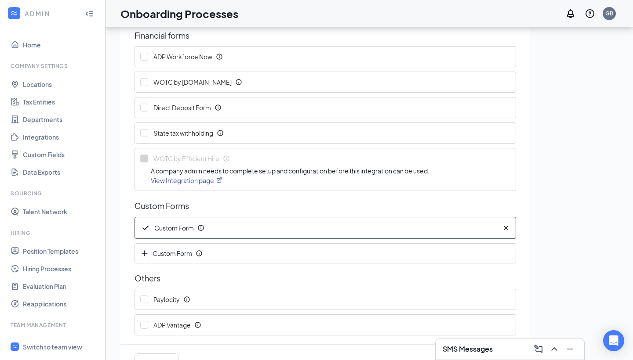
click at [147, 229] on icon "Checkmark" at bounding box center [145, 228] width 11 height 11
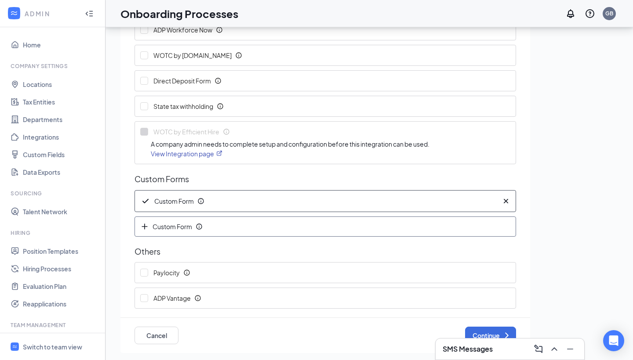
scroll to position [123, 0]
click at [153, 327] on button "Cancel" at bounding box center [156, 336] width 44 height 18
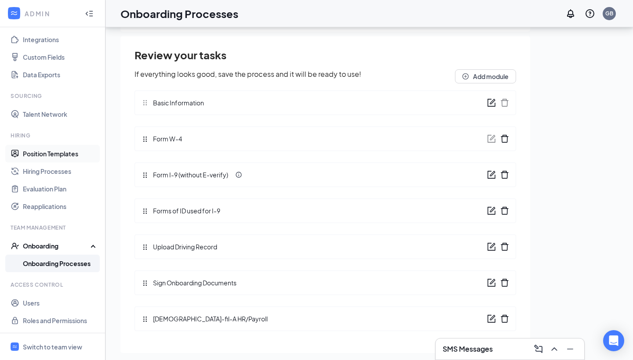
scroll to position [98, 0]
click at [52, 305] on link "Users" at bounding box center [60, 303] width 75 height 18
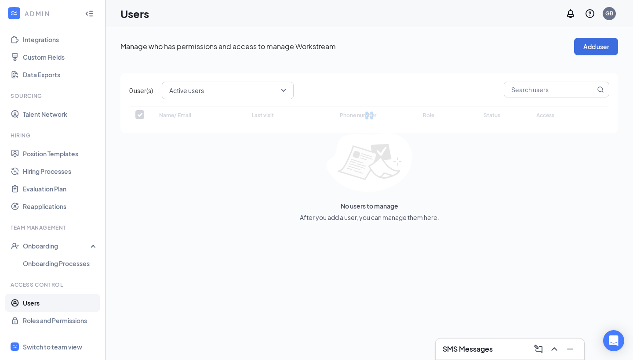
checkbox input "false"
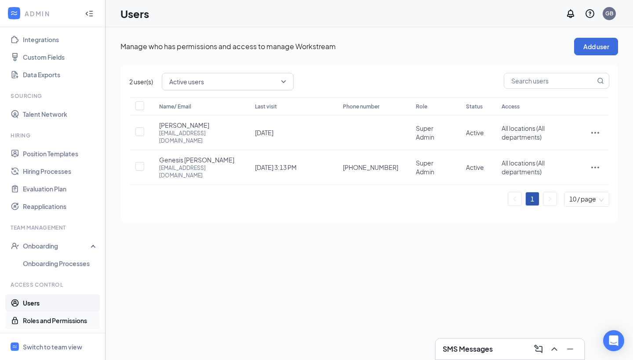
click at [52, 320] on link "Roles and Permissions" at bounding box center [60, 321] width 75 height 18
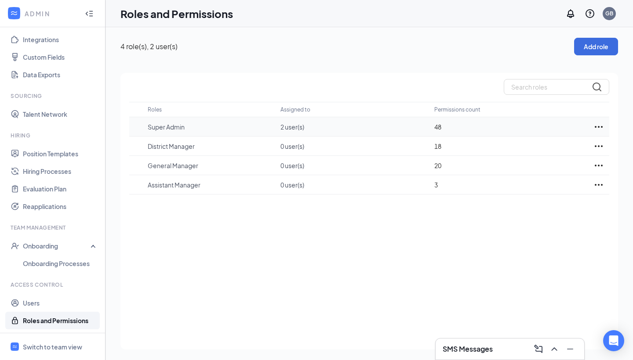
click at [599, 130] on icon "Ellipses" at bounding box center [598, 127] width 11 height 11
click at [428, 258] on div "Roles Assigned to Permissions count Super Admin 2 user(s) 48 District Manager 0…" at bounding box center [368, 211] width 497 height 277
click at [70, 108] on link "Talent Network" at bounding box center [60, 114] width 75 height 18
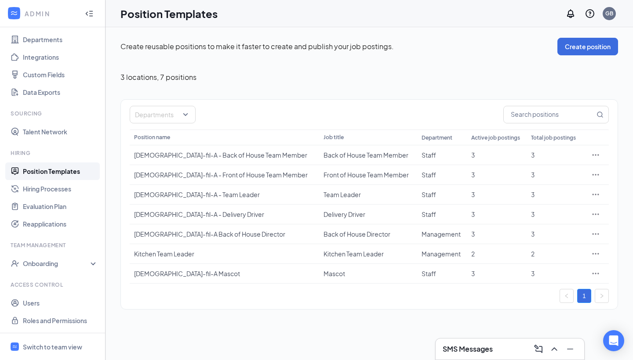
scroll to position [80, 0]
click at [56, 60] on link "Integrations" at bounding box center [60, 57] width 75 height 18
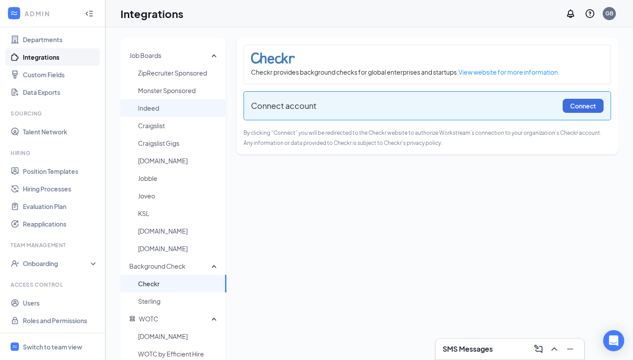
click at [171, 108] on span "Indeed" at bounding box center [178, 108] width 81 height 18
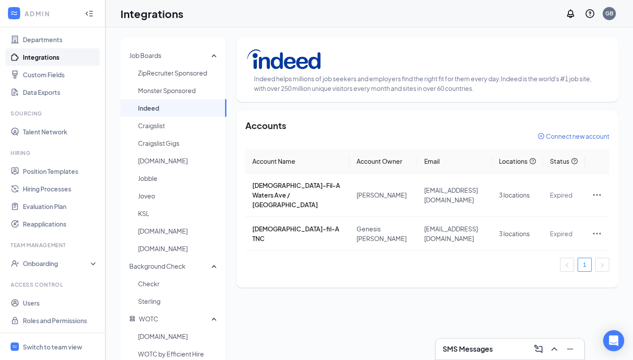
click at [556, 138] on span "Connect new account" at bounding box center [577, 136] width 63 height 9
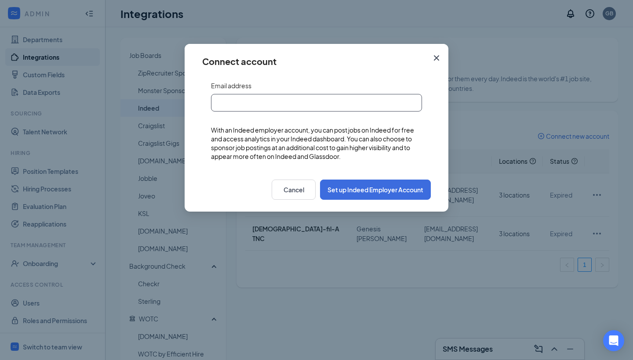
click at [306, 104] on input "text" at bounding box center [316, 103] width 211 height 18
type input "[EMAIL_ADDRESS][DOMAIN_NAME]"
click at [396, 191] on button "Set up Indeed Employer Account" at bounding box center [375, 190] width 111 height 20
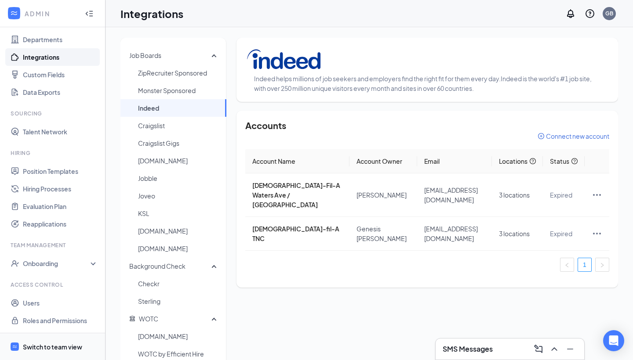
click at [65, 344] on div "Switch to team view" at bounding box center [52, 347] width 59 height 9
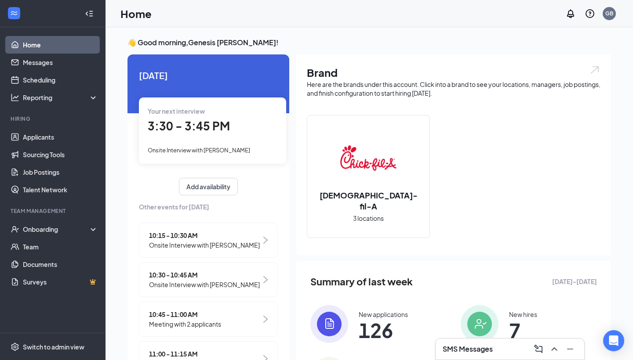
click at [185, 135] on div "Your next interview 3:30 - 3:45 PM Onsite Interview with Michael McBride" at bounding box center [212, 131] width 147 height 66
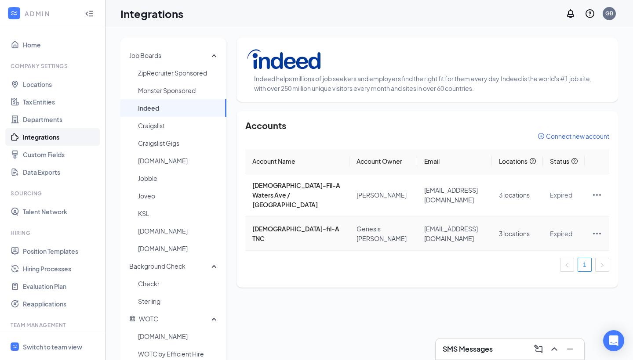
click at [310, 234] on td "[DEMOGRAPHIC_DATA]-fil-A TNC" at bounding box center [297, 234] width 104 height 34
click at [600, 233] on icon "Ellipses" at bounding box center [597, 234] width 11 height 11
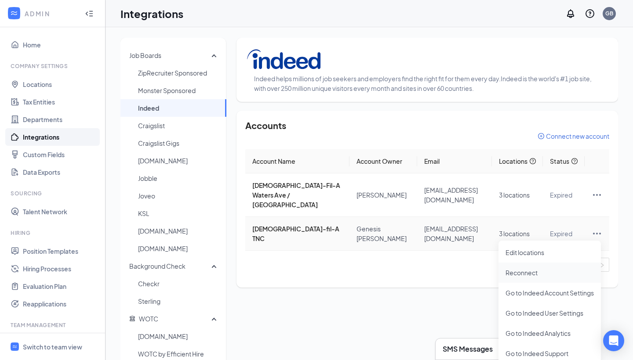
click at [524, 273] on span "Reconnect" at bounding box center [549, 273] width 88 height 10
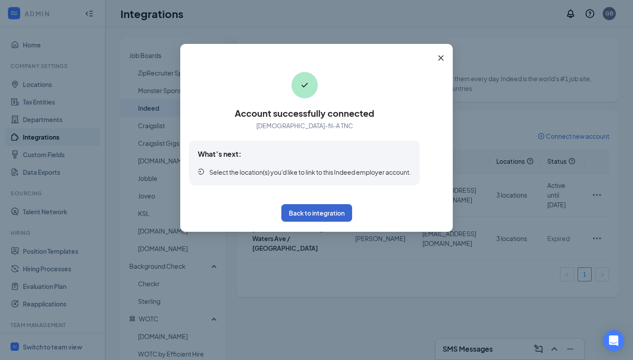
click at [321, 214] on button "Back to integration" at bounding box center [316, 213] width 71 height 18
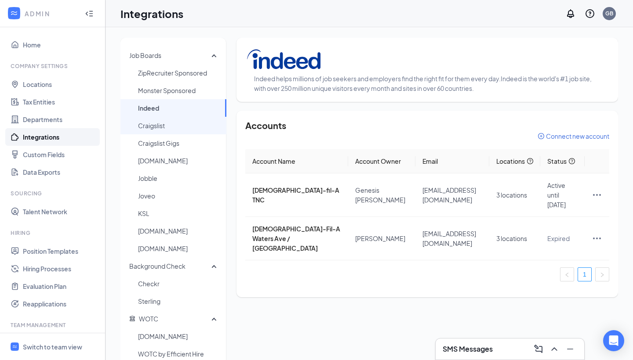
click at [178, 123] on span "Craigslist" at bounding box center [178, 126] width 81 height 18
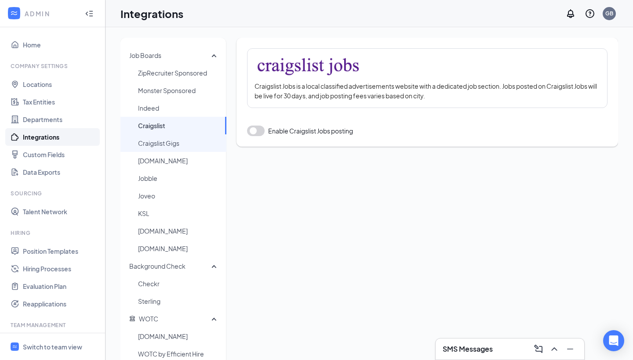
click at [178, 138] on span "Craigslist Gigs" at bounding box center [178, 143] width 81 height 18
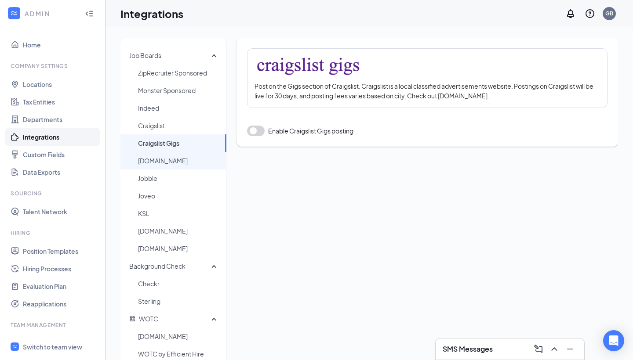
click at [194, 165] on span "[DOMAIN_NAME]" at bounding box center [178, 161] width 81 height 18
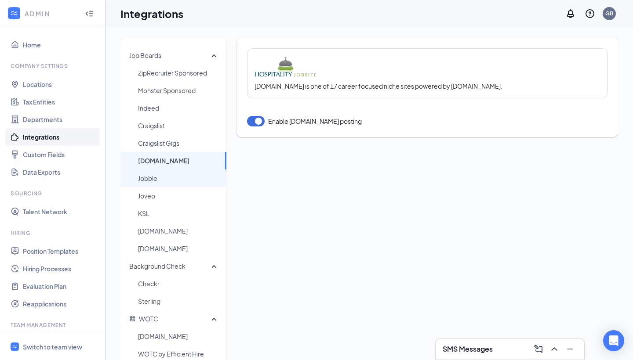
click at [191, 176] on span "Jobble" at bounding box center [178, 179] width 81 height 18
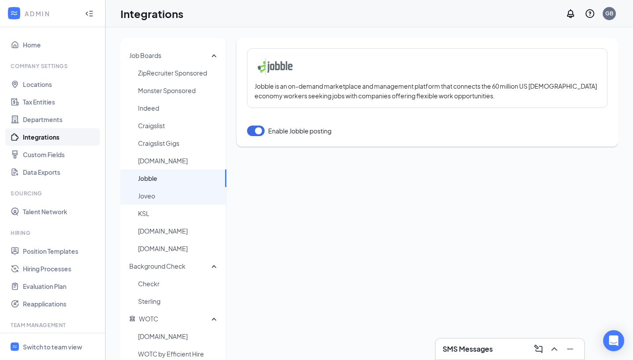
click at [185, 196] on span "Joveo" at bounding box center [178, 196] width 81 height 18
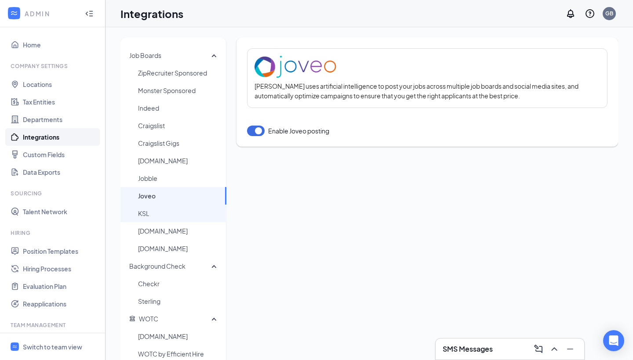
click at [184, 214] on span "KSL" at bounding box center [178, 214] width 81 height 18
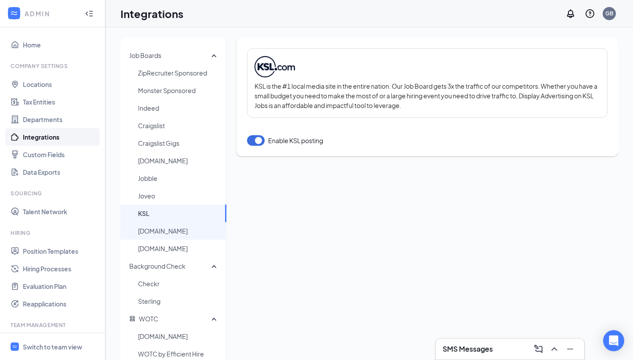
click at [185, 223] on span "[DOMAIN_NAME]" at bounding box center [178, 231] width 81 height 18
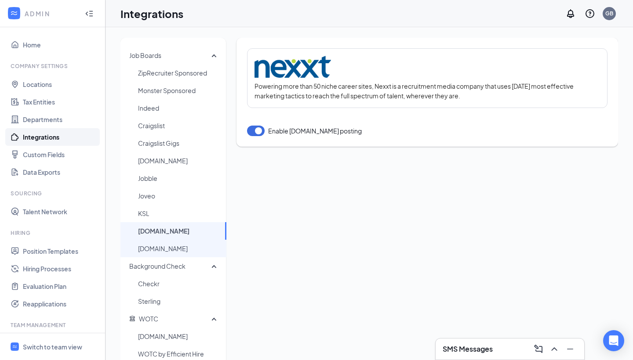
click at [187, 247] on span "[DOMAIN_NAME]" at bounding box center [178, 249] width 81 height 18
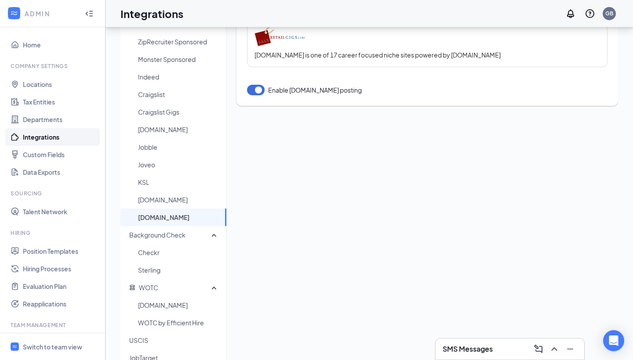
scroll to position [33, 0]
click at [183, 237] on span "Background Check" at bounding box center [157, 234] width 56 height 8
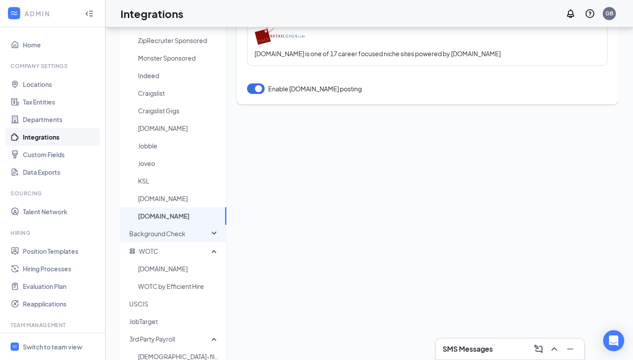
click at [183, 238] on span "Background Check" at bounding box center [157, 234] width 56 height 8
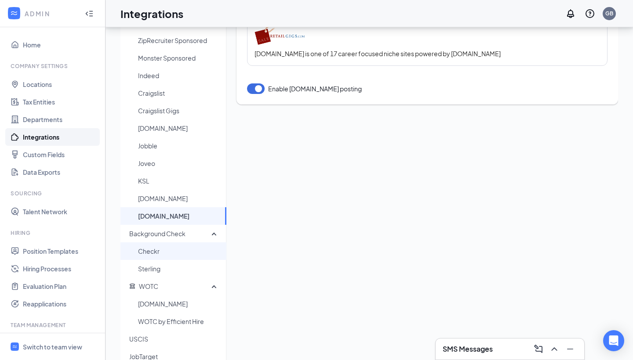
click at [179, 253] on span "Checkr" at bounding box center [178, 252] width 81 height 18
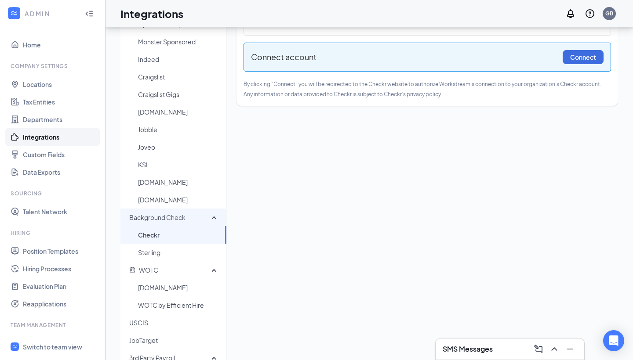
scroll to position [51, 0]
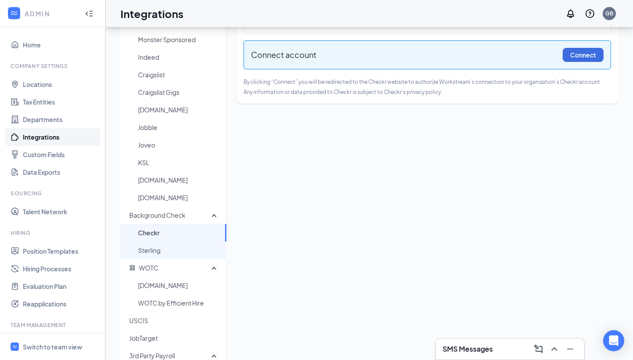
click at [175, 248] on span "Sterling" at bounding box center [178, 251] width 81 height 18
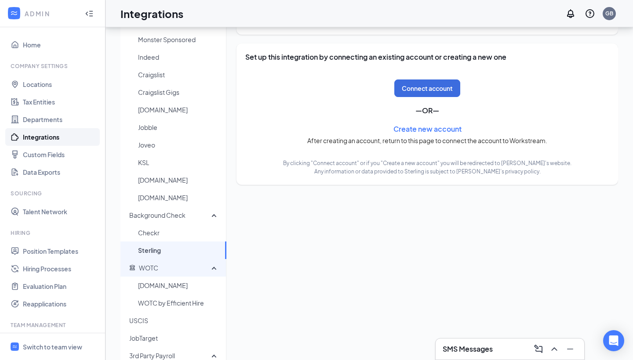
click at [168, 273] on span "WOTC" at bounding box center [170, 268] width 82 height 18
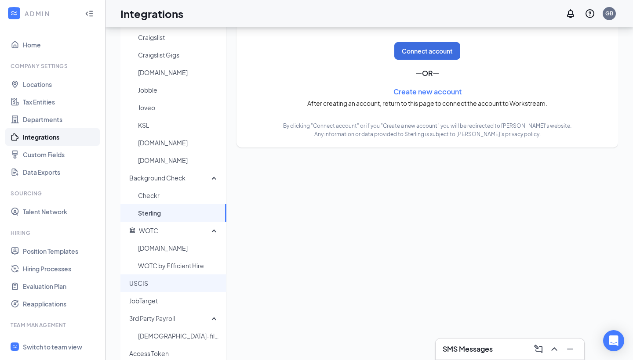
scroll to position [103, 0]
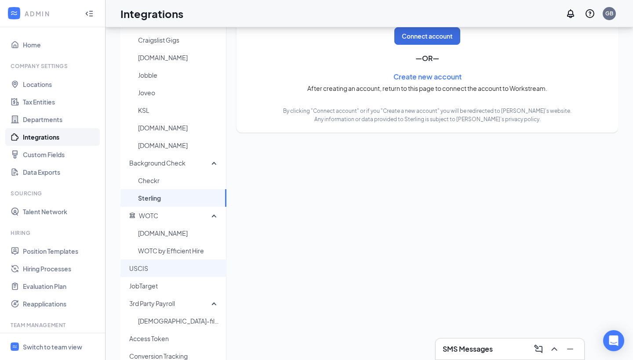
click at [165, 271] on span "USCIS" at bounding box center [174, 269] width 90 height 18
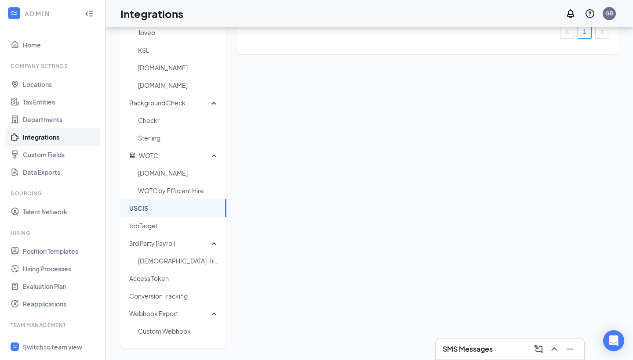
scroll to position [163, 0]
click at [175, 227] on span "JobTarget" at bounding box center [174, 226] width 90 height 18
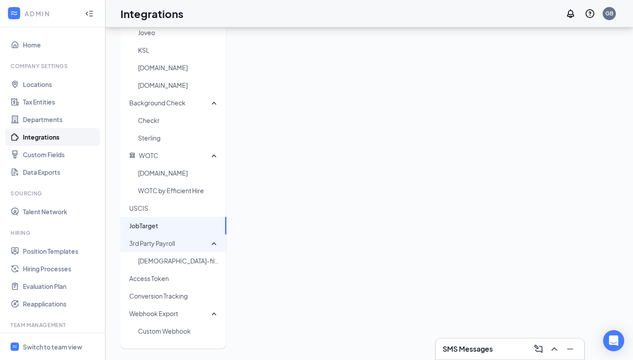
scroll to position [163, 0]
click at [161, 247] on span "3rd Party Payroll" at bounding box center [152, 244] width 46 height 8
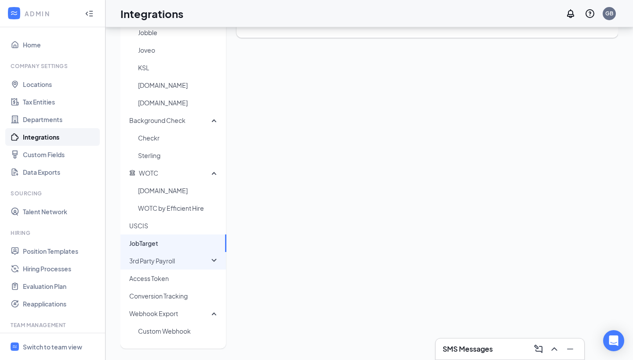
scroll to position [146, 0]
click at [159, 259] on span "3rd Party Payroll" at bounding box center [152, 261] width 46 height 8
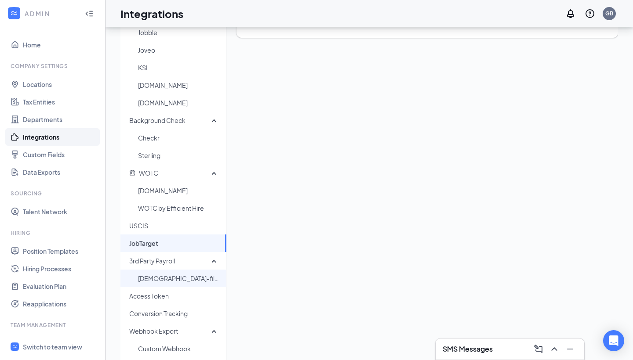
click at [159, 280] on span "Chick-fil-A HR/Payroll" at bounding box center [178, 279] width 81 height 18
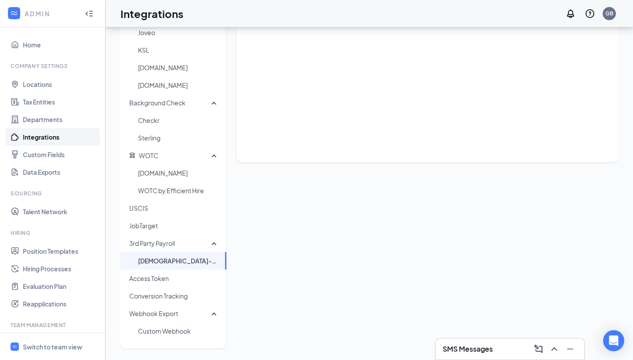
scroll to position [163, 0]
click at [167, 278] on span "Access Token" at bounding box center [174, 279] width 90 height 18
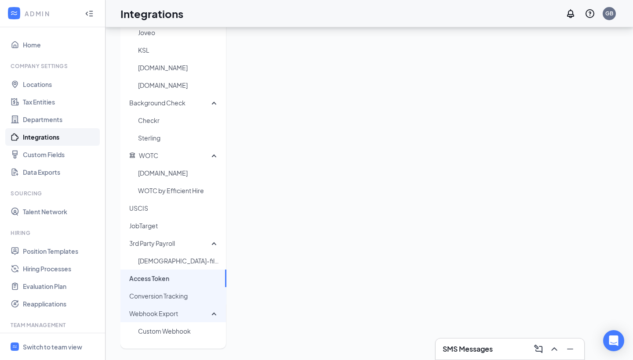
scroll to position [163, 0]
click at [174, 295] on span "Conversion Tracking" at bounding box center [174, 296] width 90 height 18
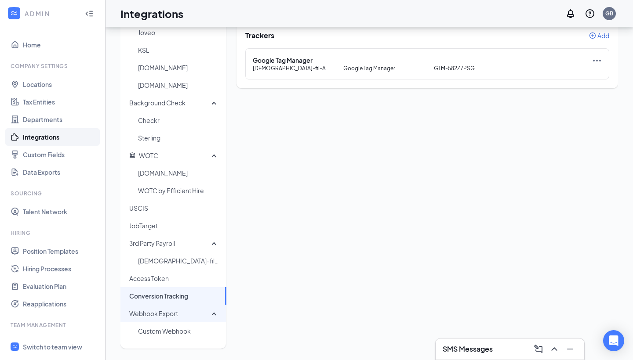
click at [171, 313] on span "Webhook Export" at bounding box center [153, 314] width 49 height 8
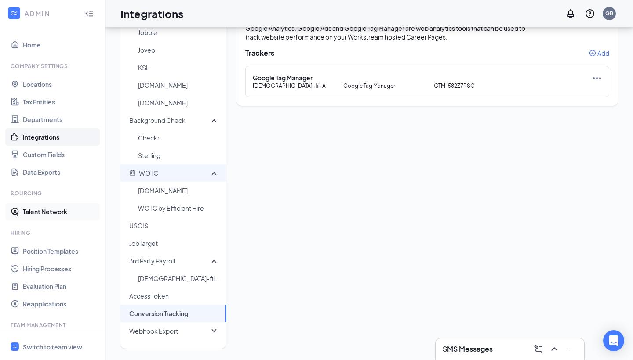
scroll to position [146, 0]
click at [44, 158] on link "Custom Fields" at bounding box center [60, 155] width 75 height 18
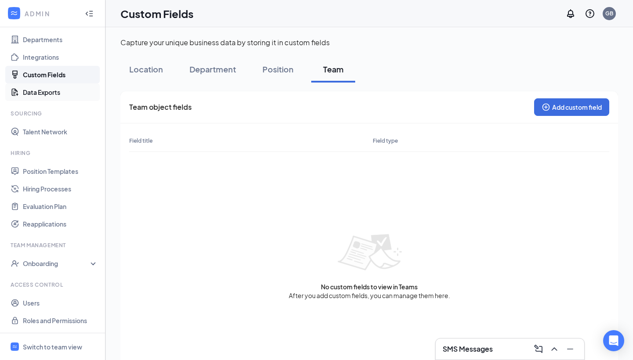
scroll to position [80, 0]
click at [43, 174] on link "Position Templates" at bounding box center [60, 172] width 75 height 18
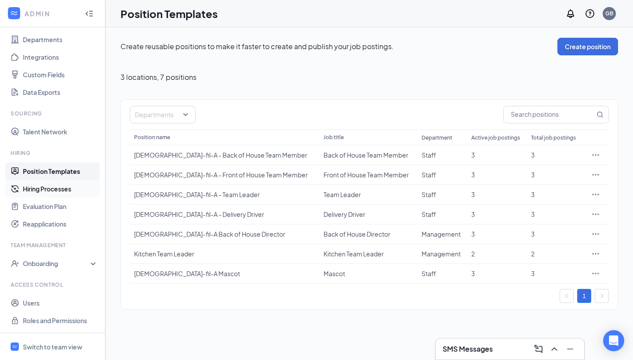
click at [42, 191] on link "Hiring Processes" at bounding box center [60, 189] width 75 height 18
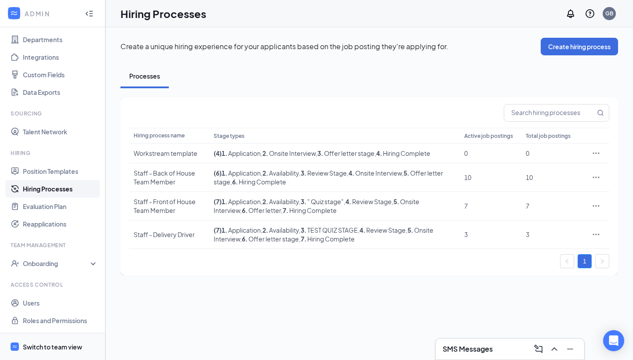
click at [56, 347] on div "Switch to team view" at bounding box center [52, 347] width 59 height 9
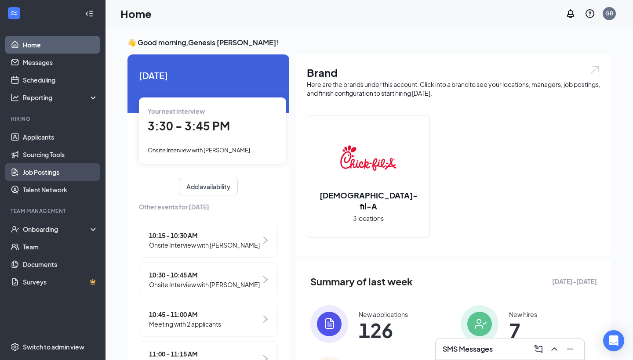
click at [78, 176] on link "Job Postings" at bounding box center [60, 172] width 75 height 18
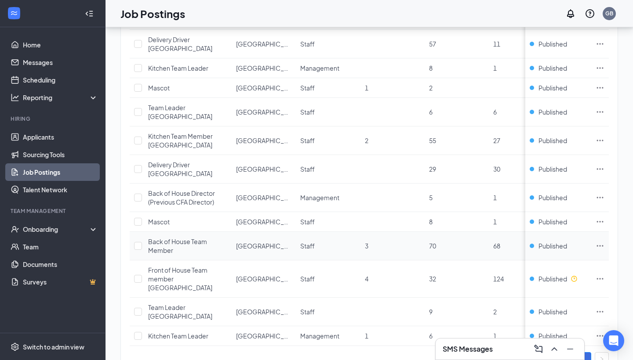
scroll to position [383, 0]
click at [599, 279] on icon "Ellipses" at bounding box center [600, 279] width 7 height 1
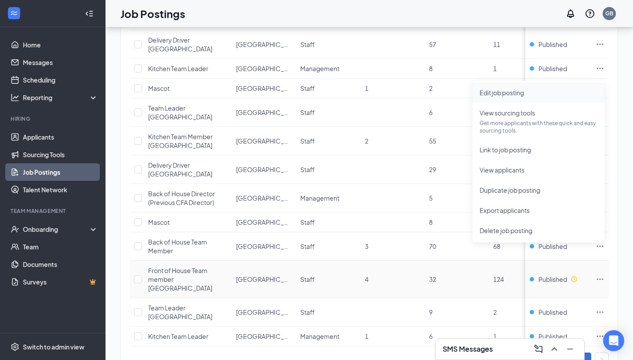
click at [536, 93] on span "Edit job posting" at bounding box center [538, 93] width 118 height 10
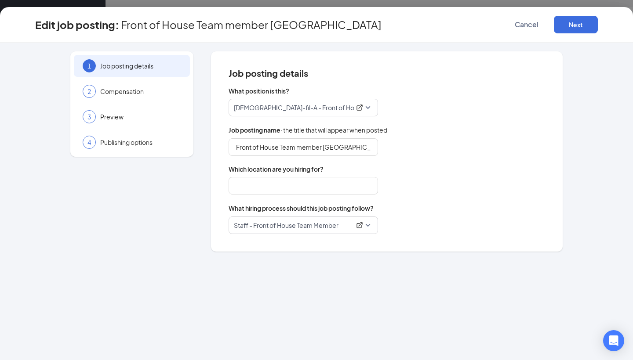
type input "Front of House Team member [GEOGRAPHIC_DATA]"
type input "[GEOGRAPHIC_DATA]"
click at [575, 27] on button "Next" at bounding box center [576, 25] width 44 height 18
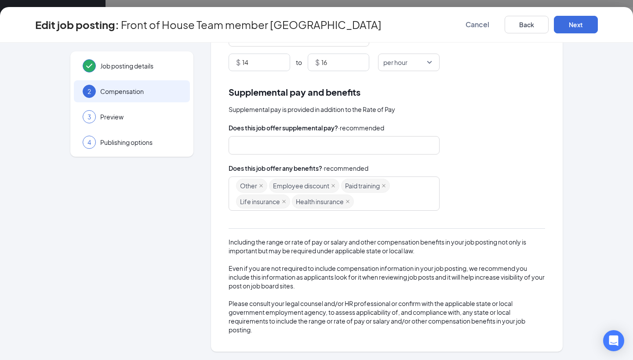
scroll to position [113, 0]
click at [570, 24] on button "Next" at bounding box center [576, 25] width 44 height 18
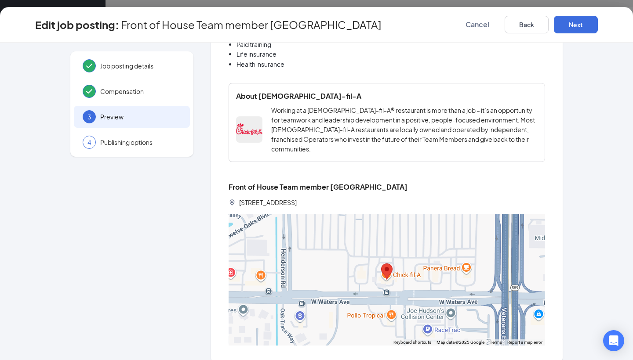
scroll to position [717, 0]
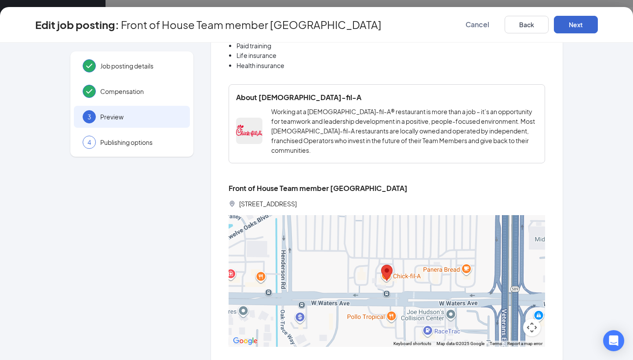
click at [581, 18] on button "Next" at bounding box center [576, 25] width 44 height 18
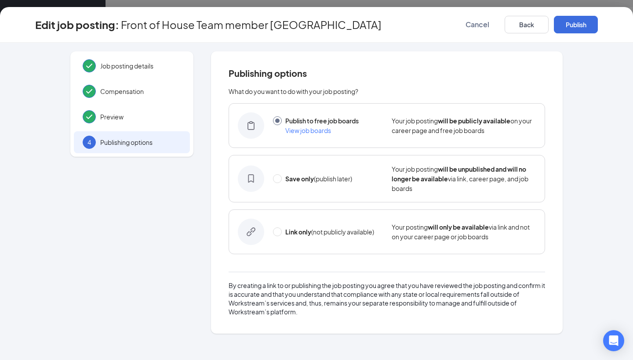
scroll to position [0, 0]
click at [583, 23] on button "Publish" at bounding box center [576, 25] width 44 height 18
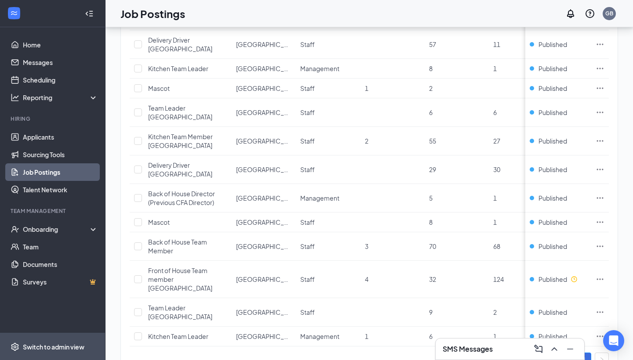
click at [51, 348] on div "Switch to admin view" at bounding box center [54, 347] width 62 height 9
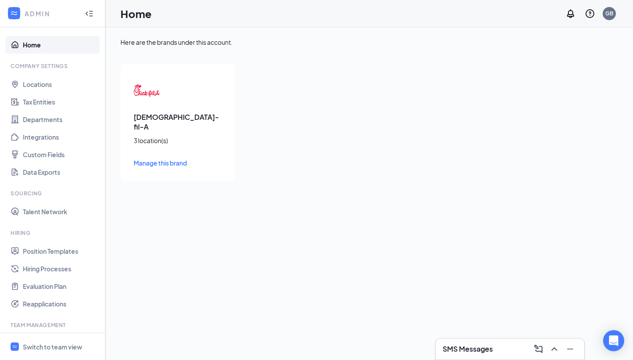
click at [152, 125] on div "Chick-fil-A 3 location(s) Manage this brand" at bounding box center [177, 122] width 114 height 117
click at [152, 116] on h3 "[DEMOGRAPHIC_DATA]-fil-A" at bounding box center [178, 122] width 88 height 19
click at [47, 83] on link "Locations" at bounding box center [60, 85] width 75 height 18
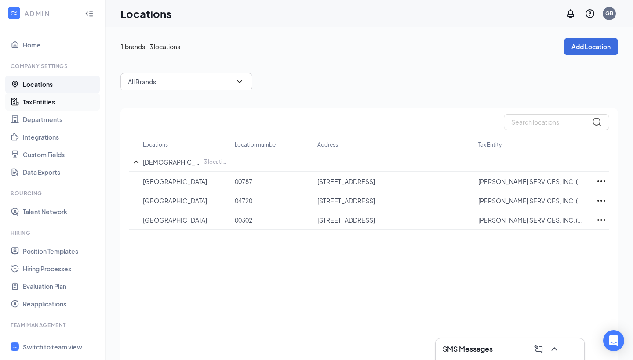
click at [41, 100] on link "Tax Entities" at bounding box center [60, 102] width 75 height 18
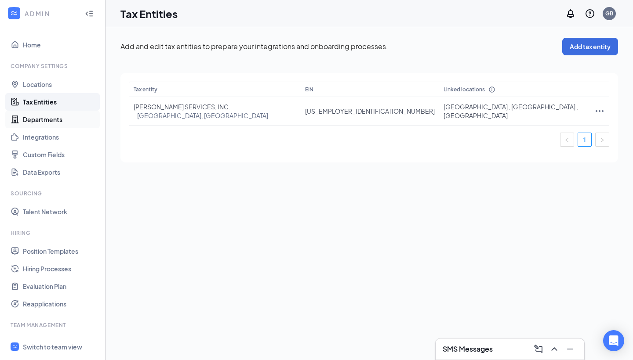
click at [42, 121] on link "Departments" at bounding box center [60, 120] width 75 height 18
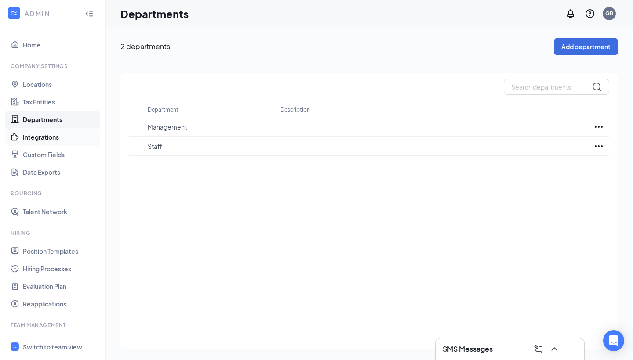
click at [40, 135] on link "Integrations" at bounding box center [60, 137] width 75 height 18
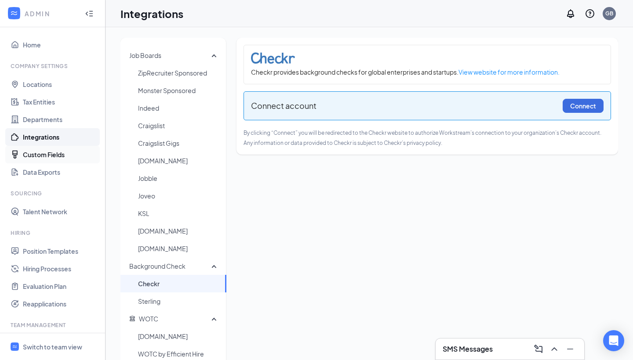
click at [41, 157] on link "Custom Fields" at bounding box center [60, 155] width 75 height 18
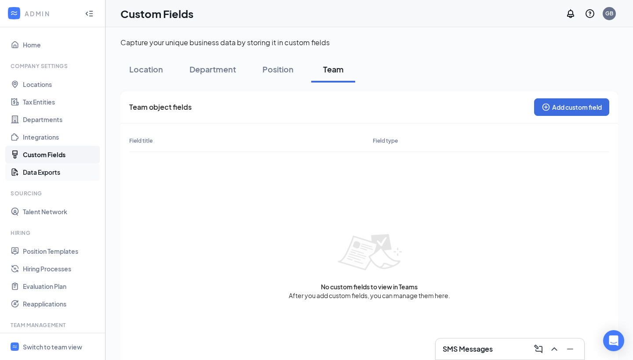
click at [44, 169] on link "Data Exports" at bounding box center [60, 172] width 75 height 18
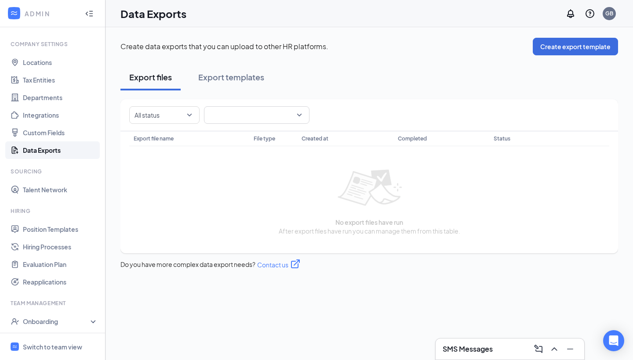
scroll to position [26, 0]
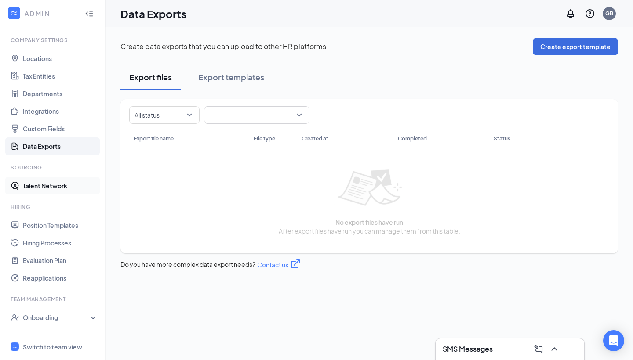
click at [43, 187] on link "Talent Network" at bounding box center [60, 186] width 75 height 18
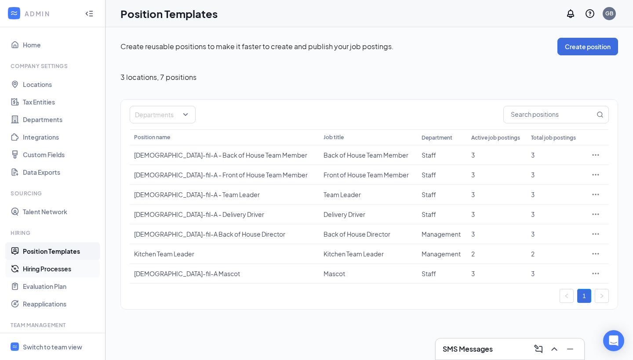
click at [43, 271] on link "Hiring Processes" at bounding box center [60, 269] width 75 height 18
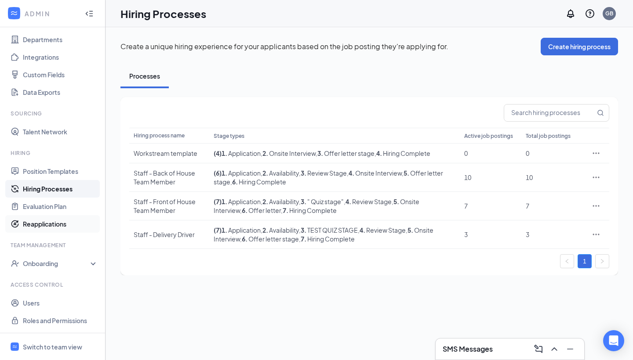
click at [54, 222] on link "Reapplications" at bounding box center [60, 224] width 75 height 18
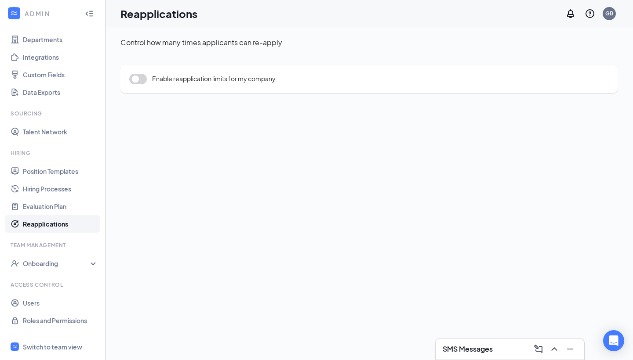
click at [140, 80] on button "button" at bounding box center [138, 79] width 18 height 11
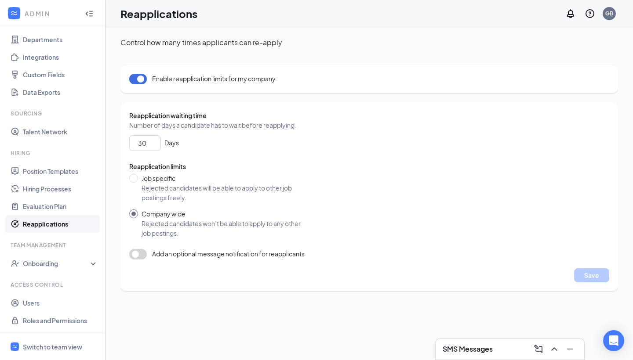
click at [133, 214] on input "Company wide" at bounding box center [133, 214] width 9 height 9
click at [144, 255] on button "button" at bounding box center [138, 254] width 18 height 11
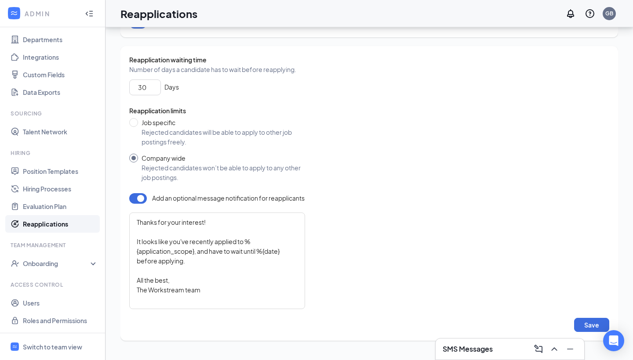
scroll to position [56, 0]
click at [593, 324] on button "Save" at bounding box center [591, 325] width 35 height 14
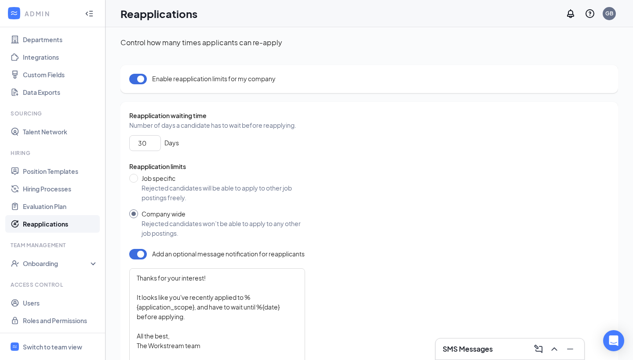
scroll to position [0, 0]
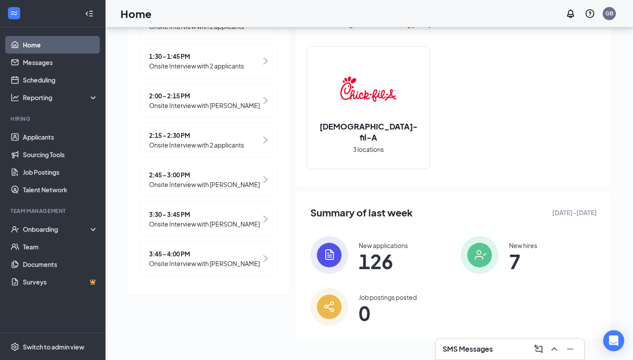
scroll to position [69, 0]
click at [218, 261] on span "Onsite Interview with [PERSON_NAME]" at bounding box center [204, 264] width 111 height 10
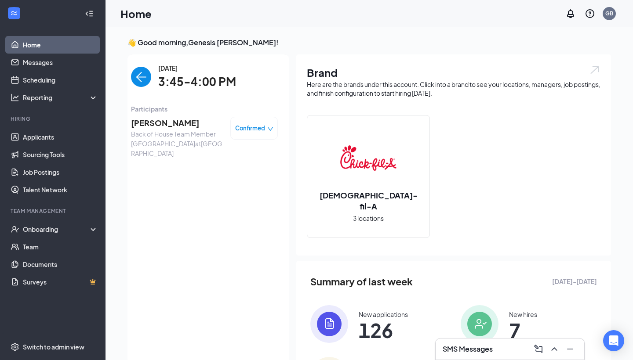
scroll to position [0, 0]
click at [139, 83] on img "back-button" at bounding box center [141, 77] width 20 height 20
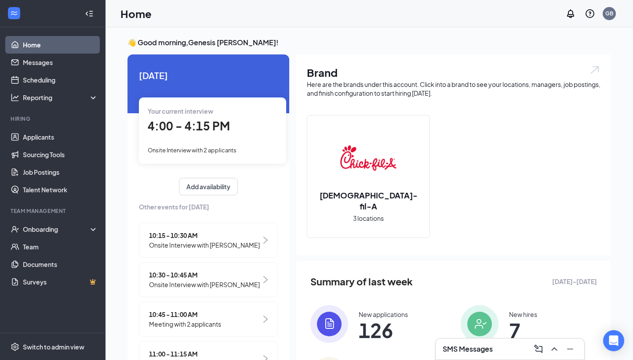
click at [198, 140] on div "Your current interview 4:00 - 4:15 PM Onsite Interview with 2 applicants" at bounding box center [212, 131] width 147 height 66
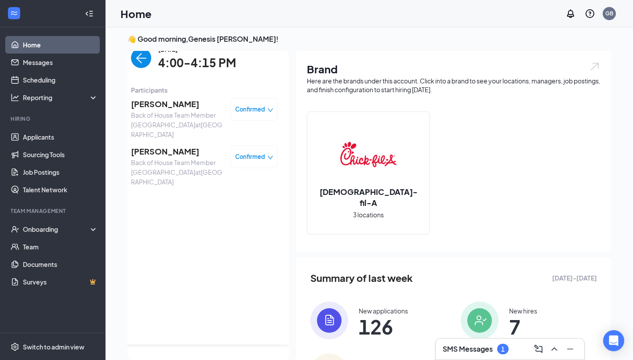
scroll to position [3, 0]
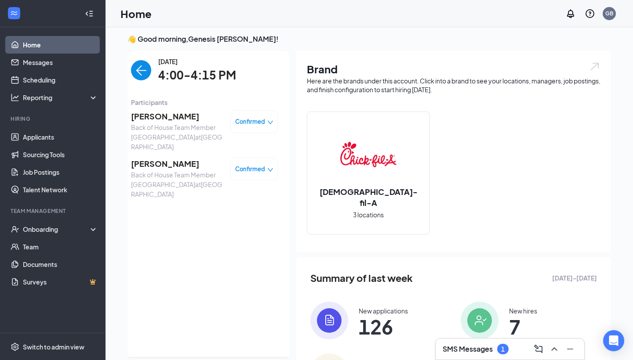
click at [141, 69] on img "back-button" at bounding box center [141, 70] width 20 height 20
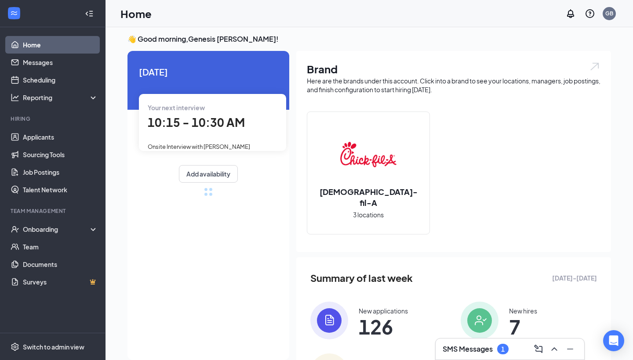
scroll to position [0, 0]
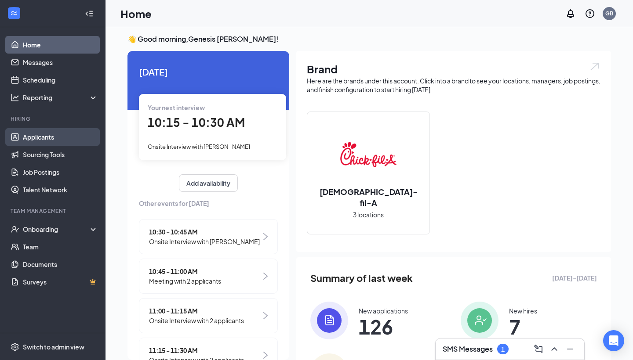
click at [50, 137] on link "Applicants" at bounding box center [60, 137] width 75 height 18
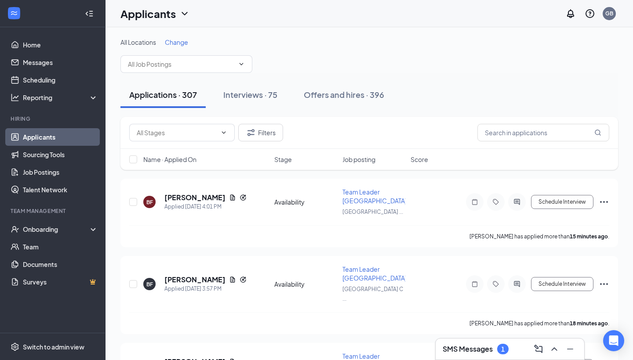
click at [487, 356] on div "SMS Messages 1" at bounding box center [510, 349] width 134 height 14
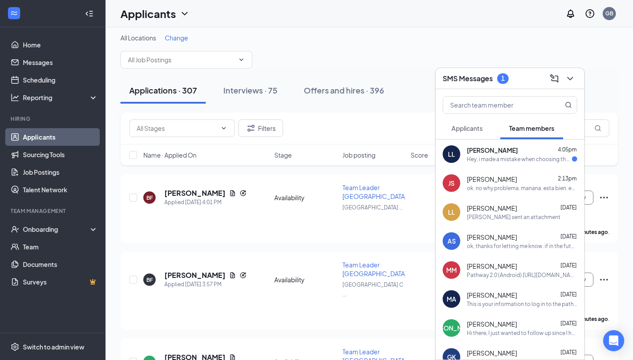
click at [517, 159] on div "Hey, i made a mistake when choosing the size i thought i put s but the shirt is…" at bounding box center [519, 159] width 105 height 7
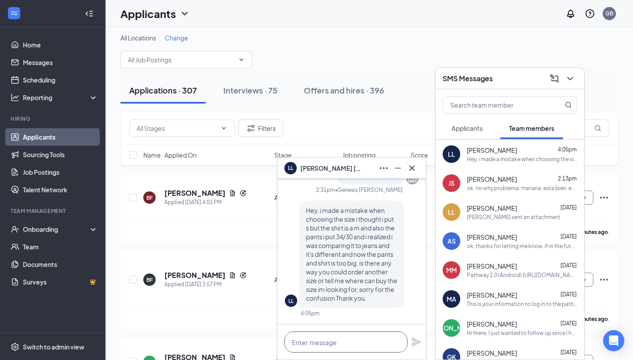
click at [327, 343] on textarea at bounding box center [345, 342] width 123 height 21
click at [304, 341] on textarea "Hey no worries." at bounding box center [345, 342] width 123 height 21
click at [364, 345] on textarea "Hey, no worries." at bounding box center [345, 342] width 123 height 21
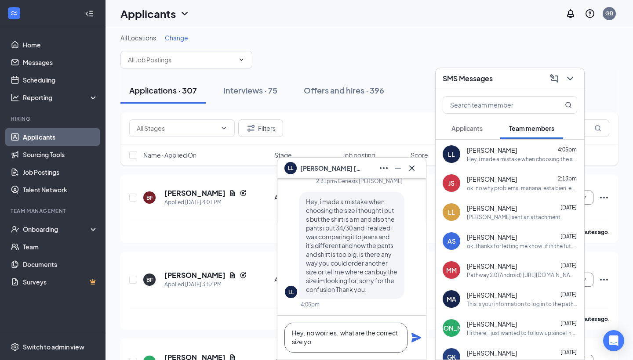
drag, startPoint x: 341, startPoint y: 336, endPoint x: 386, endPoint y: 352, distance: 47.8
click at [386, 352] on textarea "Hey, no worries. what are the correct size yo" at bounding box center [345, 338] width 123 height 30
type textarea "Hey, no worries. what are the correct size that you'd need?"
click at [418, 336] on icon "Plane" at bounding box center [416, 338] width 10 height 10
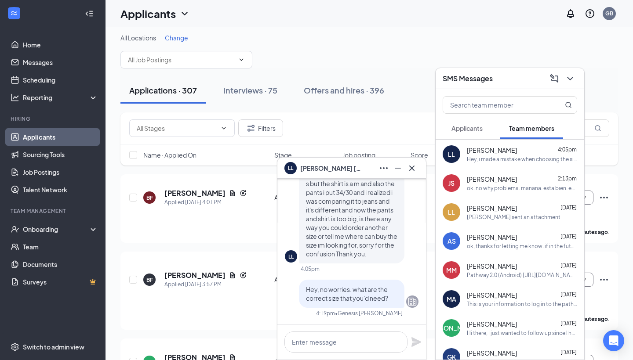
scroll to position [0, 0]
click at [411, 172] on icon "Cross" at bounding box center [412, 168] width 11 height 11
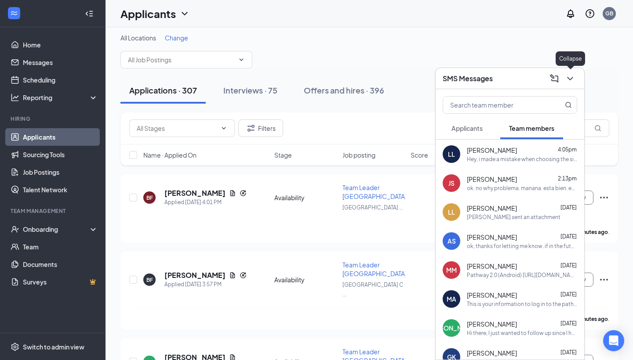
click at [573, 80] on icon "ChevronDown" at bounding box center [570, 78] width 11 height 11
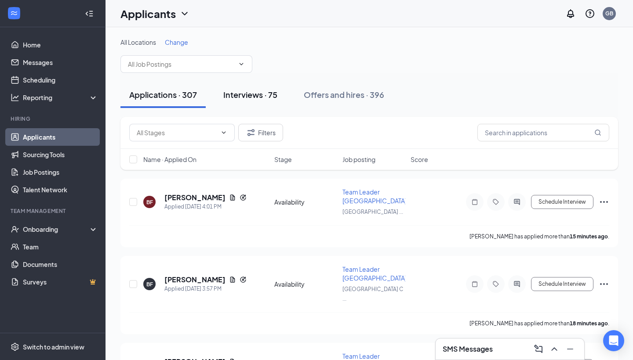
click at [236, 99] on div "Interviews · 75" at bounding box center [250, 94] width 54 height 11
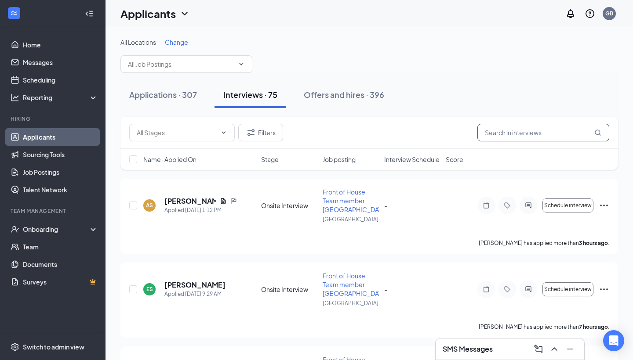
click at [510, 132] on input "text" at bounding box center [543, 133] width 132 height 18
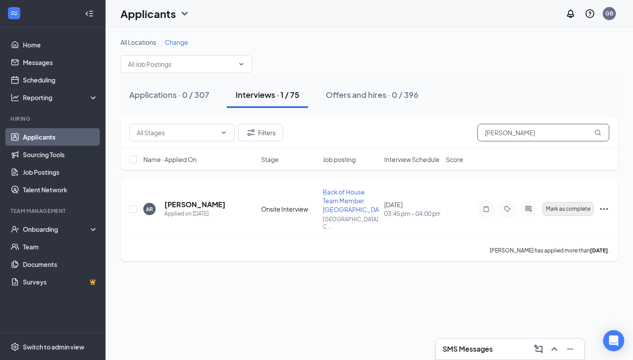
type input "[PERSON_NAME]"
click at [556, 209] on button "Mark as complete" at bounding box center [567, 209] width 51 height 14
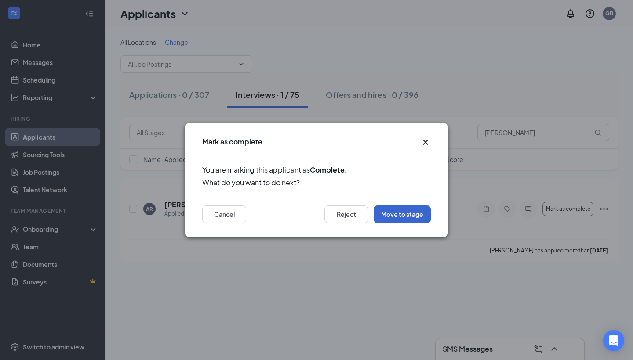
click at [405, 219] on button "Move to stage" at bounding box center [402, 215] width 57 height 18
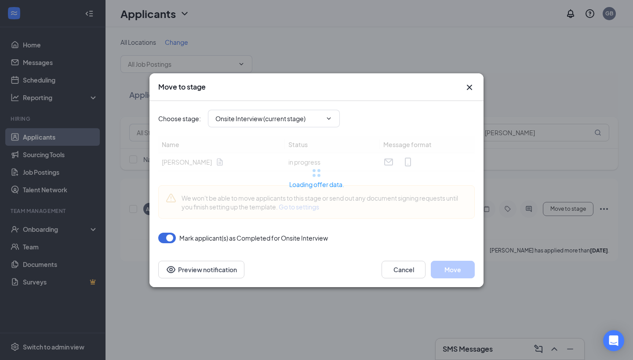
type input "Offer letter stage (next stage)"
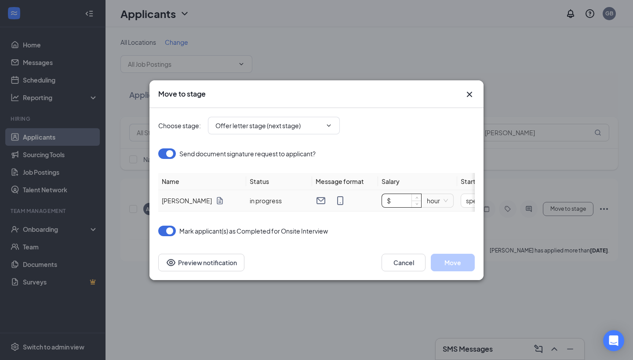
click at [400, 200] on input "$" at bounding box center [401, 200] width 39 height 13
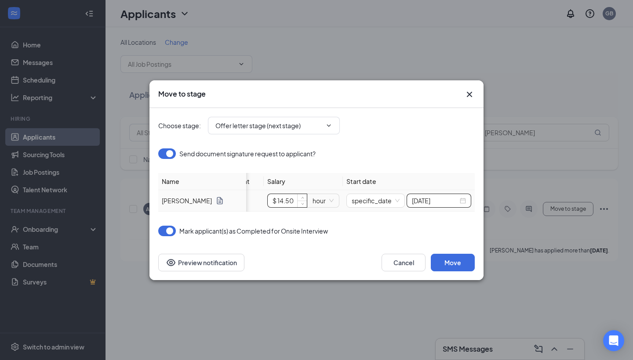
scroll to position [0, 114]
type input "$ 14.5"
click at [452, 201] on input "[DATE]" at bounding box center [435, 201] width 46 height 10
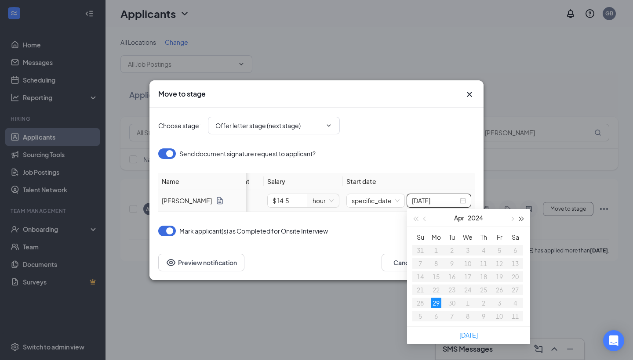
click at [523, 219] on span "button" at bounding box center [521, 219] width 4 height 4
click at [509, 220] on button "button" at bounding box center [512, 218] width 10 height 18
click at [509, 221] on button "button" at bounding box center [512, 218] width 10 height 18
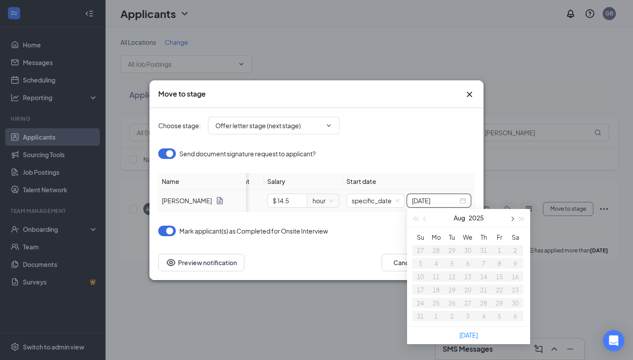
click at [509, 221] on button "button" at bounding box center [512, 218] width 10 height 18
click at [512, 221] on button "button" at bounding box center [512, 218] width 10 height 18
type input "[DATE]"
click at [470, 292] on div "22" at bounding box center [467, 290] width 11 height 11
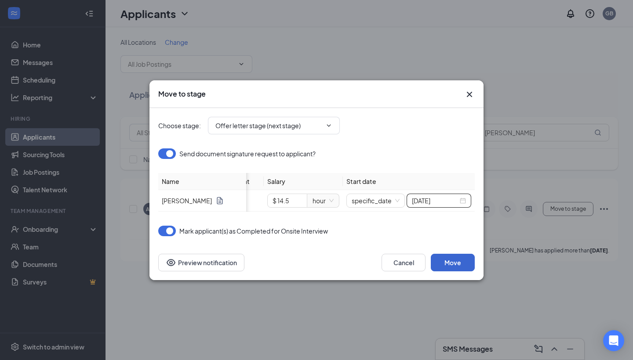
click at [446, 265] on button "Move" at bounding box center [453, 263] width 44 height 18
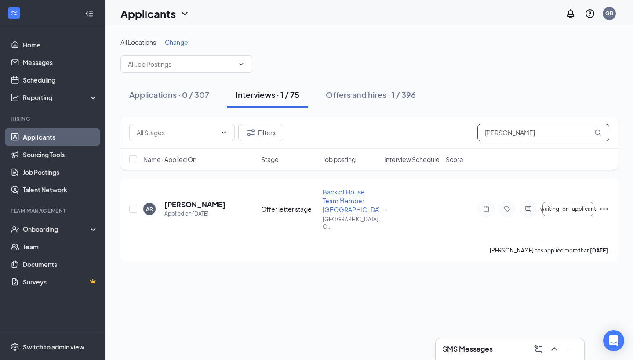
click at [519, 129] on input "[PERSON_NAME]" at bounding box center [543, 133] width 132 height 18
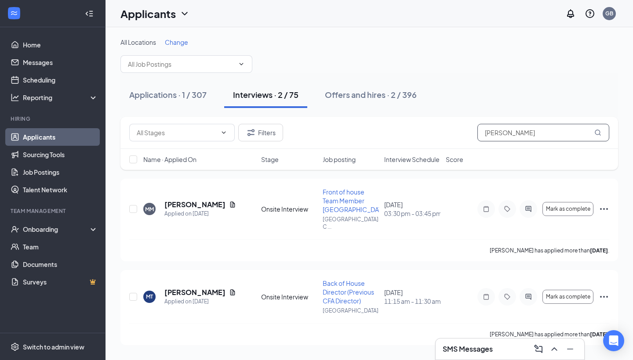
type input "[PERSON_NAME]"
drag, startPoint x: 501, startPoint y: 148, endPoint x: 603, endPoint y: 210, distance: 118.7
click at [603, 210] on icon "Ellipses" at bounding box center [604, 209] width 11 height 11
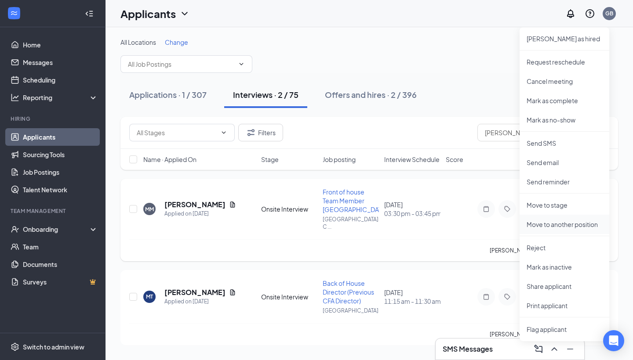
click at [592, 222] on p "Move to another position" at bounding box center [564, 224] width 76 height 9
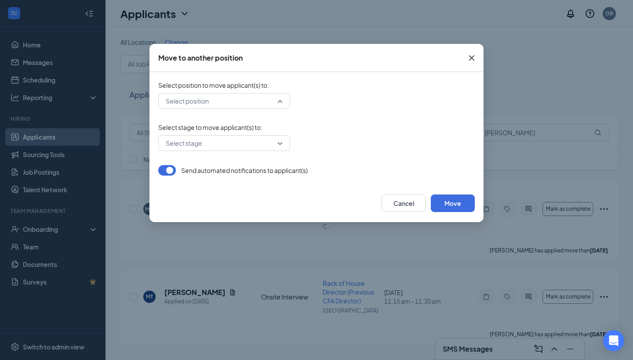
click at [260, 101] on input "search" at bounding box center [220, 101] width 115 height 15
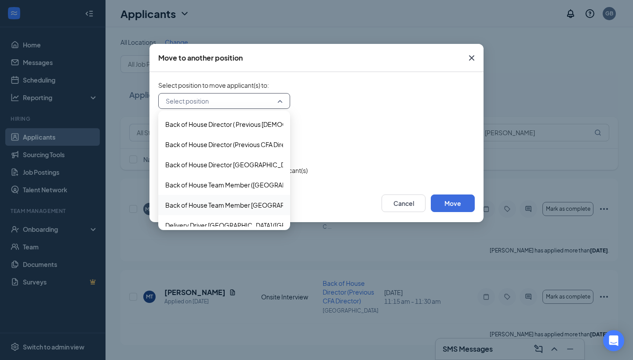
click at [197, 205] on span "Back of House Team Member [GEOGRAPHIC_DATA] ([GEOGRAPHIC_DATA])" at bounding box center [274, 205] width 218 height 10
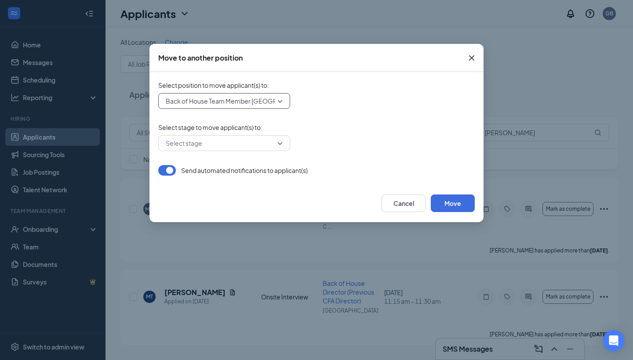
click at [192, 142] on input "search" at bounding box center [220, 143] width 115 height 15
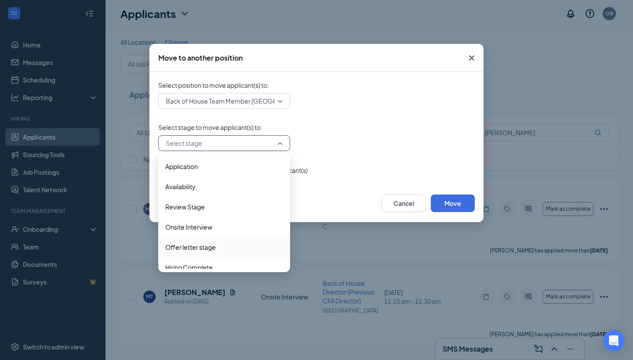
click at [200, 249] on span "Offer letter stage" at bounding box center [190, 248] width 51 height 10
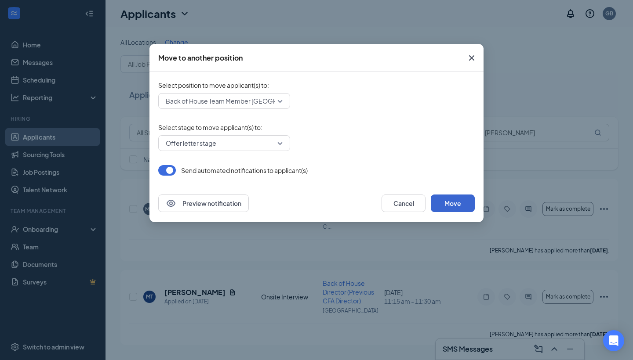
click at [451, 201] on button "Move" at bounding box center [453, 204] width 44 height 18
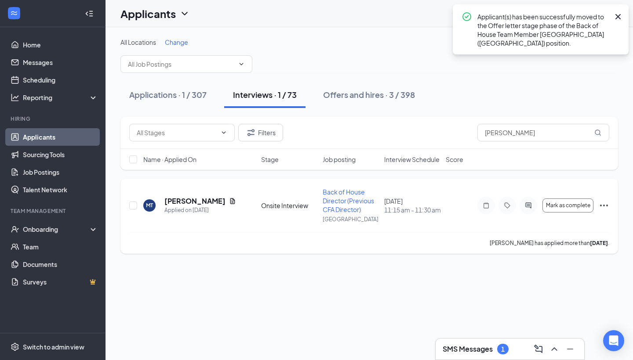
click at [604, 205] on icon "Ellipses" at bounding box center [604, 206] width 8 height 2
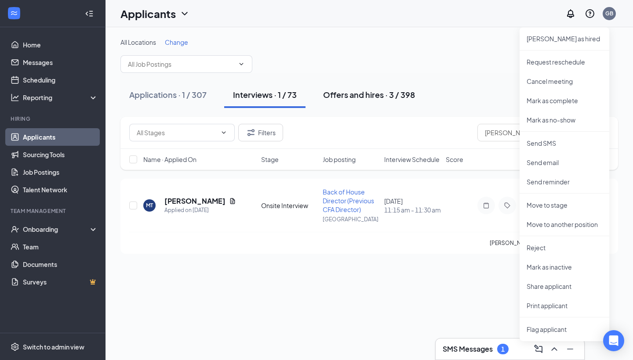
click at [381, 92] on div "Offers and hires · 3 / 398" at bounding box center [369, 94] width 92 height 11
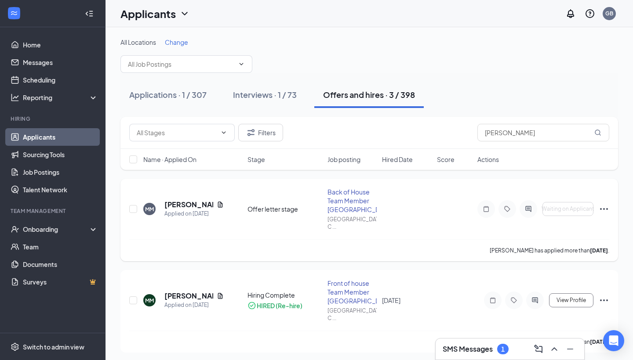
click at [604, 210] on icon "Ellipses" at bounding box center [604, 209] width 8 height 2
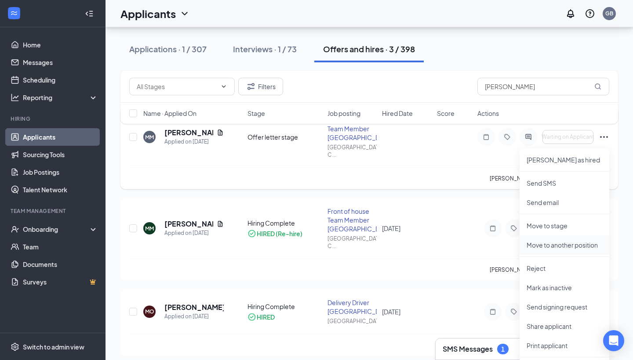
scroll to position [79, 0]
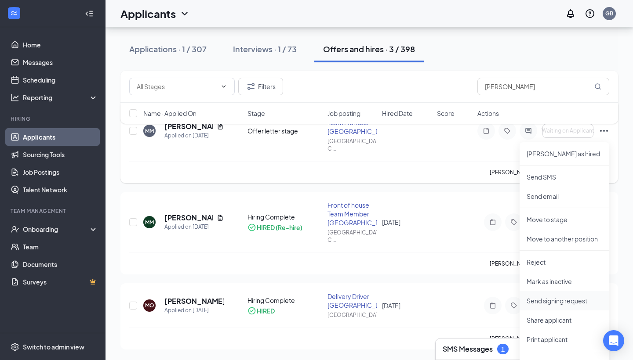
click at [556, 302] on p "Send signing request" at bounding box center [564, 301] width 76 height 9
type input "[DATE]"
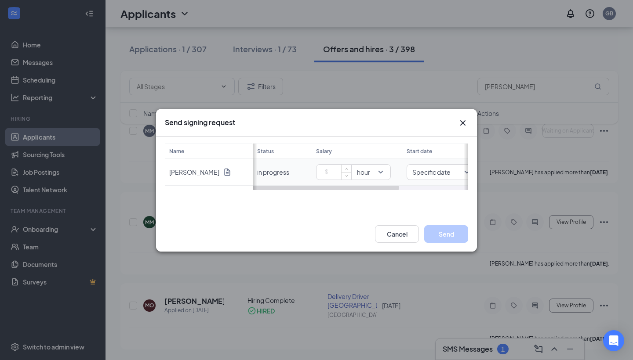
click at [326, 174] on input at bounding box center [335, 172] width 31 height 13
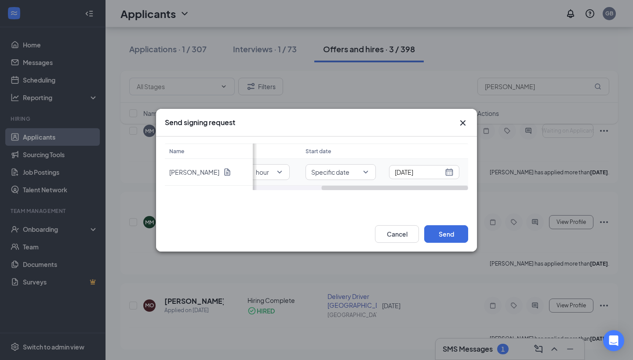
drag, startPoint x: 353, startPoint y: 189, endPoint x: 435, endPoint y: 183, distance: 81.9
click at [435, 183] on div "Status Salary Start date in progress 14 hour Specific date [DATE]" at bounding box center [360, 167] width 215 height 47
type input "14"
click at [450, 171] on div "[DATE]" at bounding box center [424, 172] width 59 height 10
click at [452, 146] on span "button" at bounding box center [451, 146] width 4 height 4
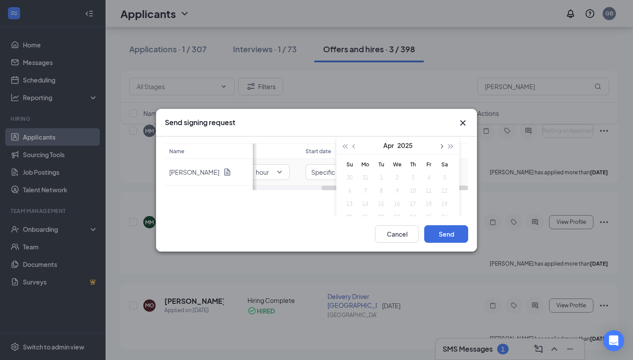
click at [442, 146] on span "button" at bounding box center [441, 146] width 4 height 4
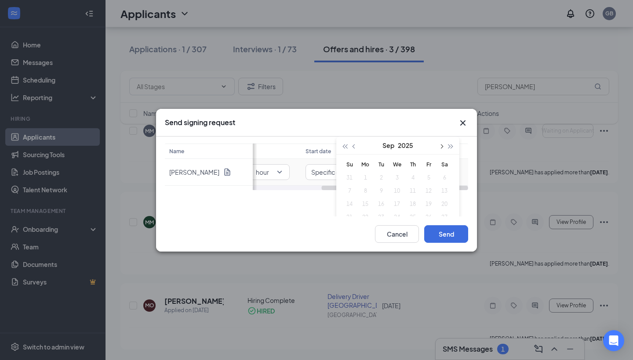
click at [442, 146] on span "button" at bounding box center [441, 146] width 4 height 4
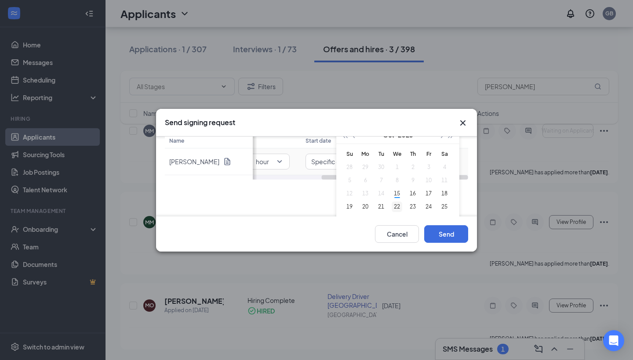
type input "[DATE]"
click at [398, 208] on div "22" at bounding box center [397, 207] width 11 height 11
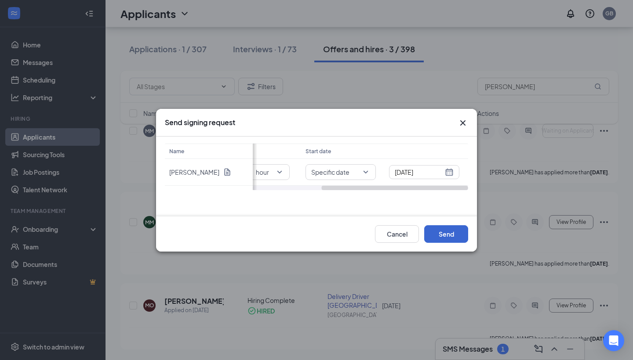
click at [449, 233] on button "Send" at bounding box center [446, 234] width 44 height 18
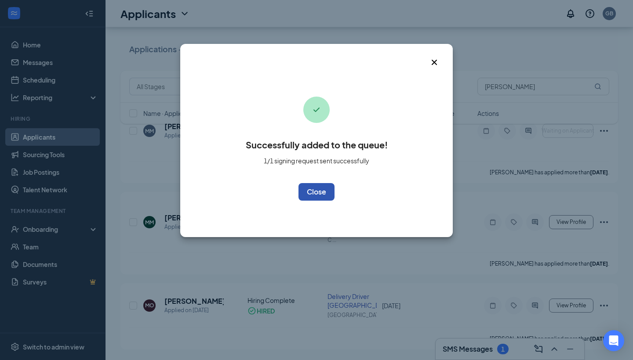
click at [314, 192] on button "OK" at bounding box center [316, 192] width 36 height 18
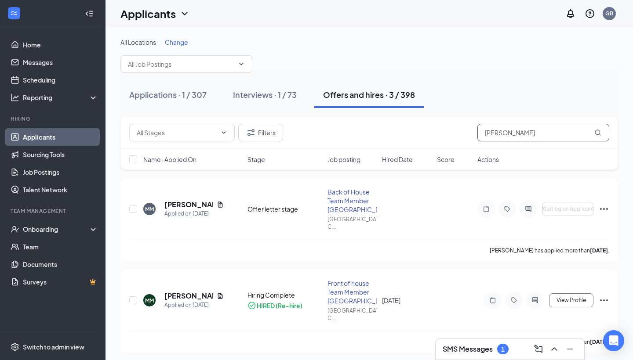
click at [523, 132] on input "[PERSON_NAME]" at bounding box center [543, 133] width 132 height 18
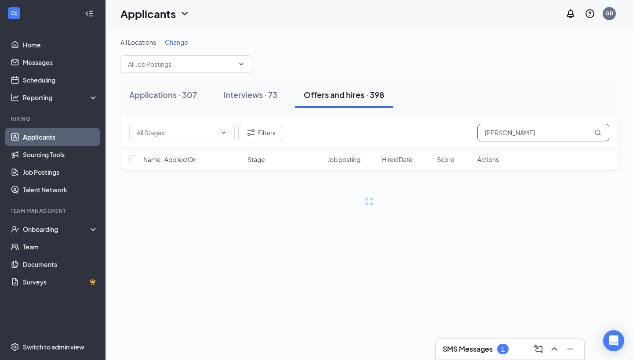
type input "[PERSON_NAME]"
drag, startPoint x: 523, startPoint y: 132, endPoint x: 272, endPoint y: 96, distance: 253.5
click at [272, 96] on div "Interviews · 73" at bounding box center [250, 94] width 54 height 11
click at [515, 133] on input "[PERSON_NAME]" at bounding box center [543, 133] width 132 height 18
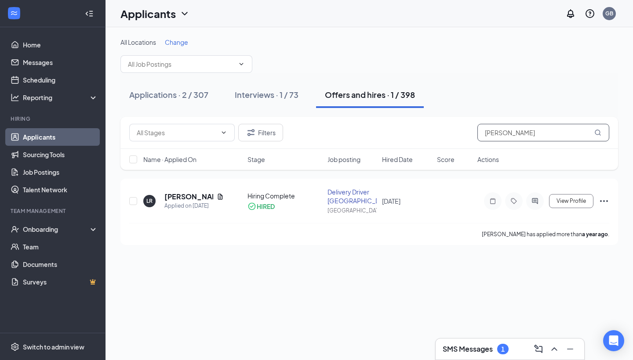
click at [525, 137] on input "[PERSON_NAME]" at bounding box center [543, 133] width 132 height 18
click at [274, 92] on div "Interviews · 1 / 73" at bounding box center [267, 94] width 64 height 11
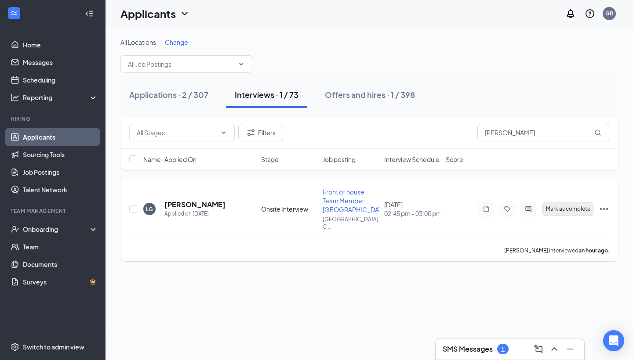
click at [567, 208] on span "Mark as complete" at bounding box center [568, 209] width 44 height 6
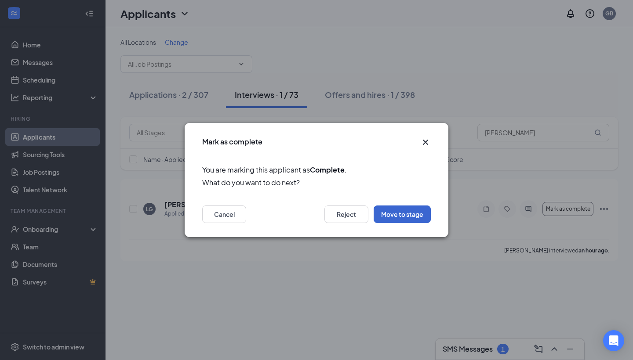
click at [392, 215] on button "Move to stage" at bounding box center [402, 215] width 57 height 18
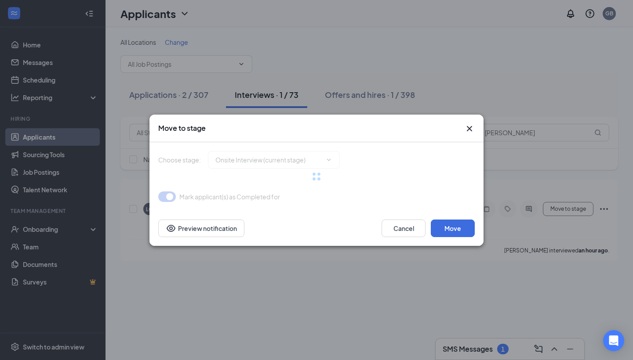
type input "Offer letter (next stage)"
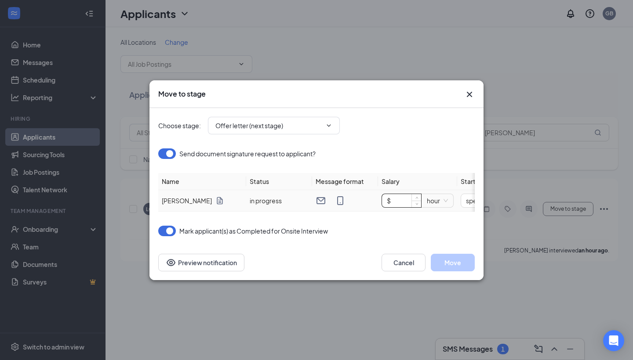
click at [403, 207] on input "$" at bounding box center [401, 200] width 39 height 13
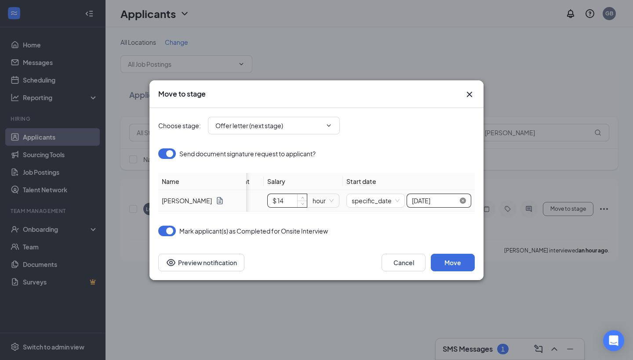
scroll to position [0, 114]
type input "$ 14"
click at [442, 200] on input "[DATE]" at bounding box center [435, 201] width 46 height 10
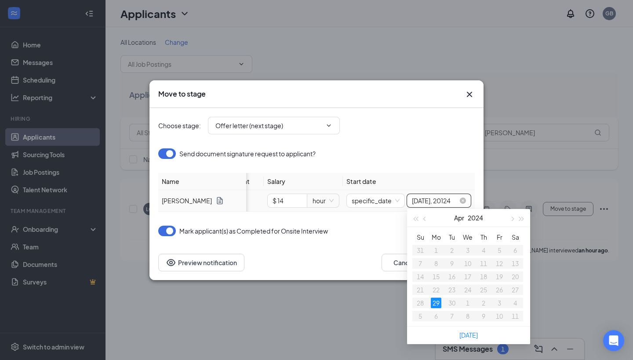
type input "[DATE], 201024"
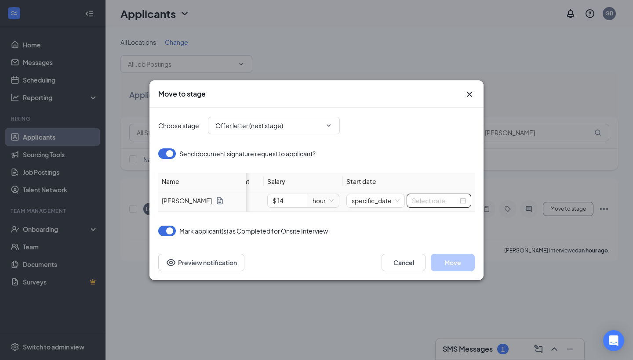
click at [443, 199] on input at bounding box center [435, 201] width 46 height 10
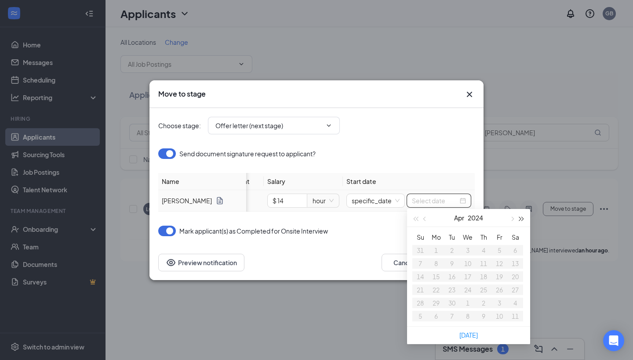
click at [520, 220] on span "button" at bounding box center [521, 219] width 4 height 4
click at [513, 219] on span "button" at bounding box center [511, 219] width 4 height 4
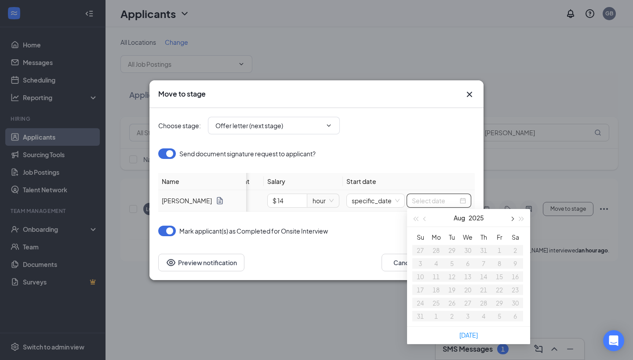
click at [513, 219] on span "button" at bounding box center [511, 219] width 4 height 4
type input "[DATE]"
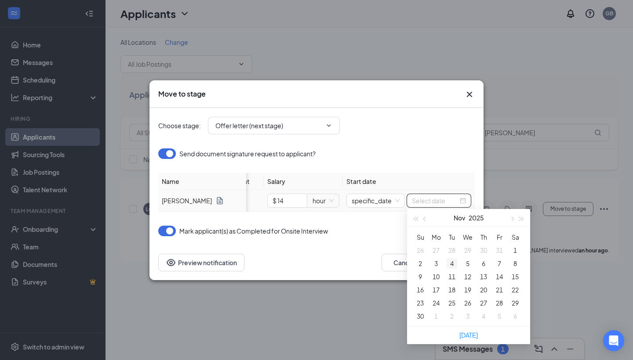
type input "[DATE]"
click at [466, 266] on div "5" at bounding box center [467, 263] width 11 height 11
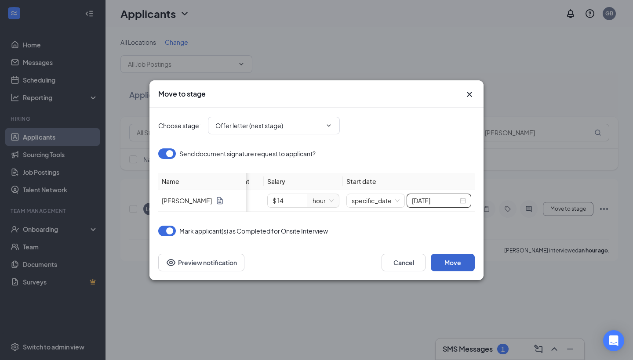
click at [453, 263] on button "Move" at bounding box center [453, 263] width 44 height 18
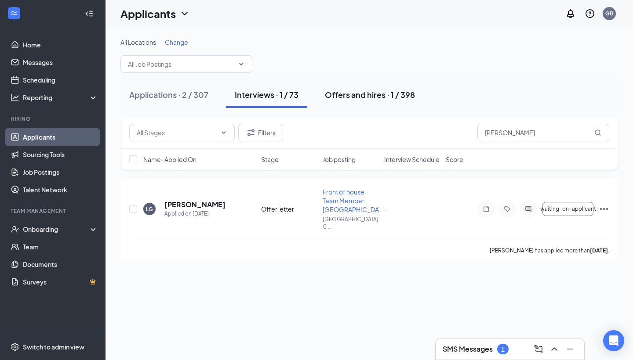
click at [382, 97] on div "Offers and hires · 1 / 398" at bounding box center [370, 94] width 90 height 11
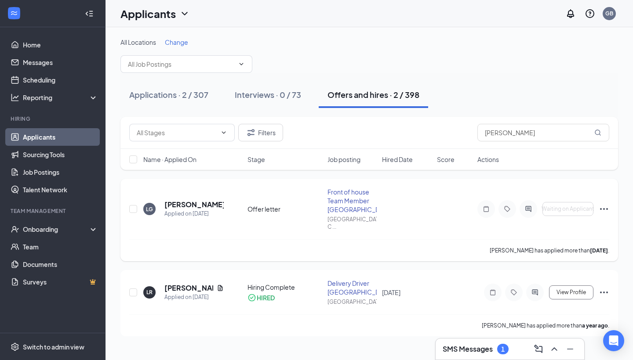
scroll to position [3, 0]
click at [493, 132] on input "[PERSON_NAME]" at bounding box center [543, 133] width 132 height 18
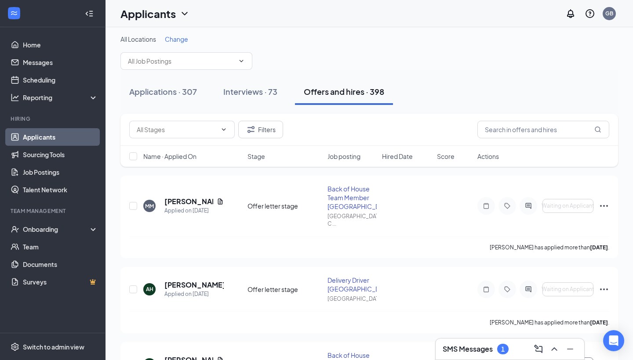
click at [466, 352] on h3 "SMS Messages" at bounding box center [468, 350] width 50 height 10
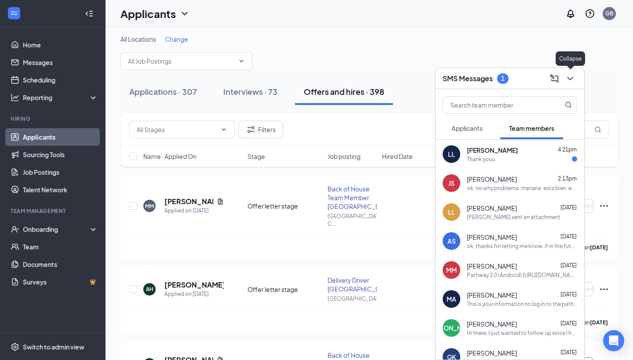
click at [568, 77] on icon "ChevronDown" at bounding box center [570, 79] width 6 height 4
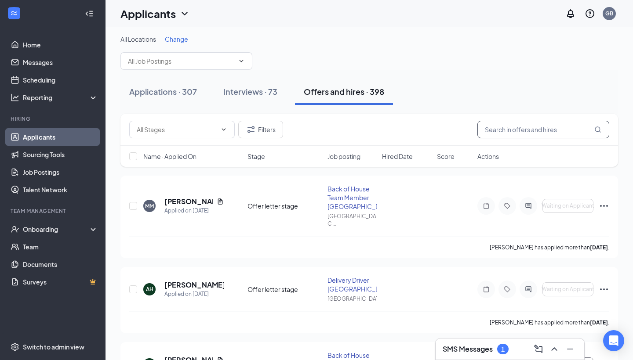
click at [498, 130] on input "text" at bounding box center [543, 130] width 132 height 18
click at [256, 95] on div "Interviews · 73" at bounding box center [250, 91] width 54 height 11
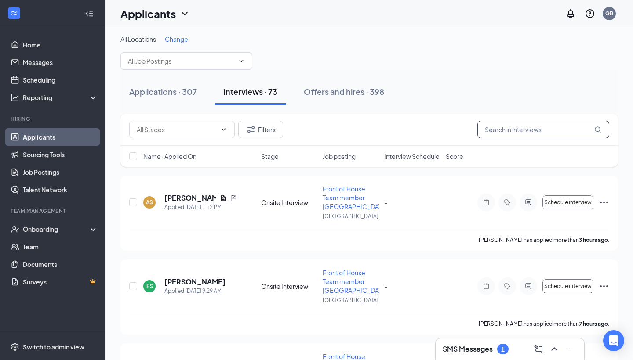
click at [523, 133] on input "text" at bounding box center [543, 130] width 132 height 18
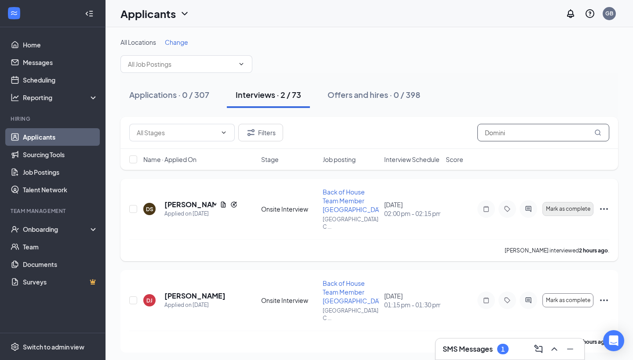
type input "Domini"
click at [574, 206] on span "Mark as complete" at bounding box center [568, 209] width 44 height 6
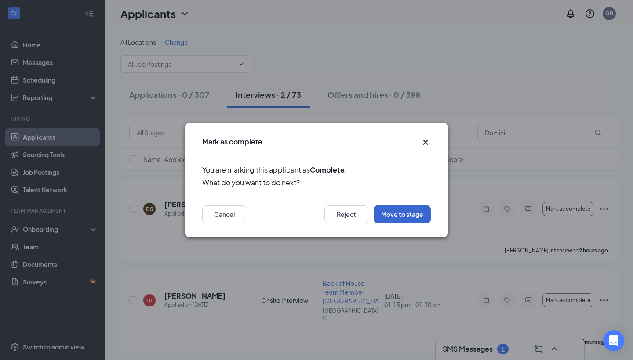
click at [405, 216] on button "Move to stage" at bounding box center [402, 215] width 57 height 18
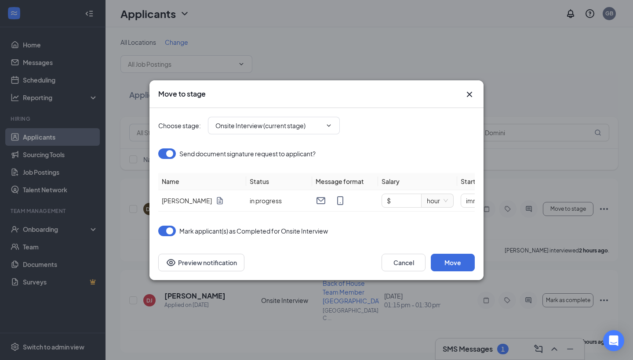
type input "Offer letter stage (next stage)"
click at [392, 200] on input "$" at bounding box center [401, 200] width 39 height 13
type input "$ 1"
click at [471, 94] on icon "Cross" at bounding box center [469, 94] width 11 height 11
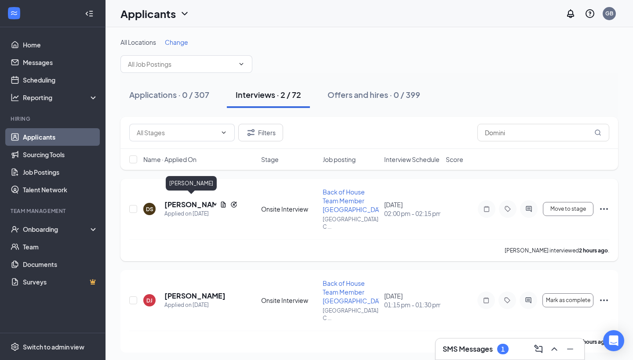
click at [181, 201] on h5 "[PERSON_NAME]" at bounding box center [190, 205] width 52 height 10
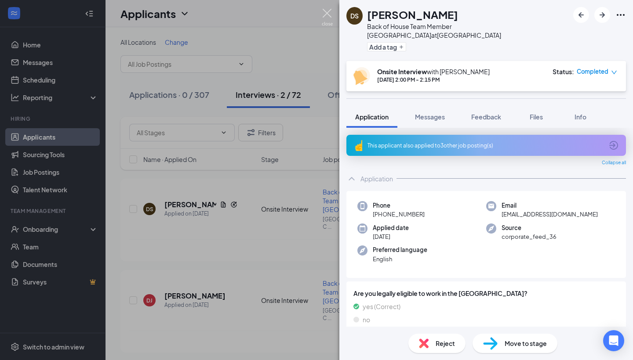
click at [328, 13] on img at bounding box center [327, 17] width 11 height 17
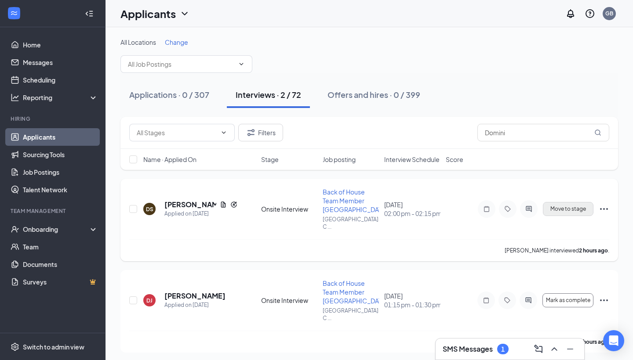
click at [570, 207] on span "Move to stage" at bounding box center [568, 209] width 36 height 6
type input "Offer letter stage (next stage)"
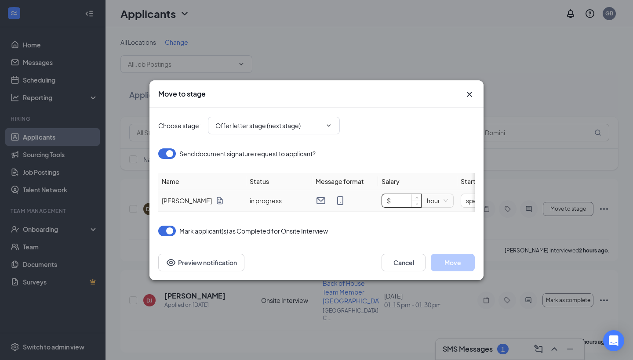
click at [400, 200] on input "$" at bounding box center [401, 200] width 39 height 13
type input "$ 14.50"
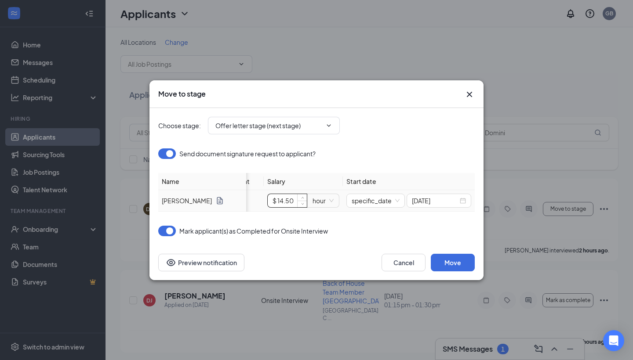
scroll to position [0, 114]
type input "$ 14.5"
click at [462, 200] on div at bounding box center [439, 201] width 54 height 10
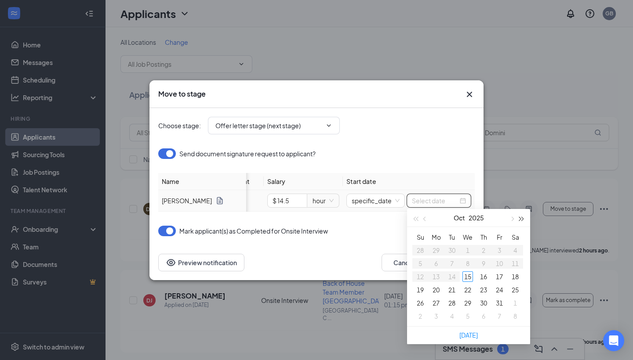
click at [521, 217] on button "button" at bounding box center [522, 218] width 10 height 18
click at [425, 220] on span "button" at bounding box center [425, 219] width 4 height 4
click at [414, 221] on button "button" at bounding box center [415, 218] width 10 height 18
click at [512, 221] on span "button" at bounding box center [511, 219] width 4 height 4
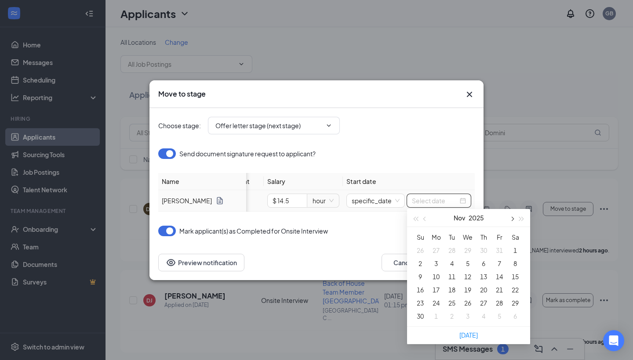
click at [512, 221] on span "button" at bounding box center [511, 219] width 4 height 4
click at [425, 220] on span "button" at bounding box center [425, 219] width 4 height 4
type input "[DATE]"
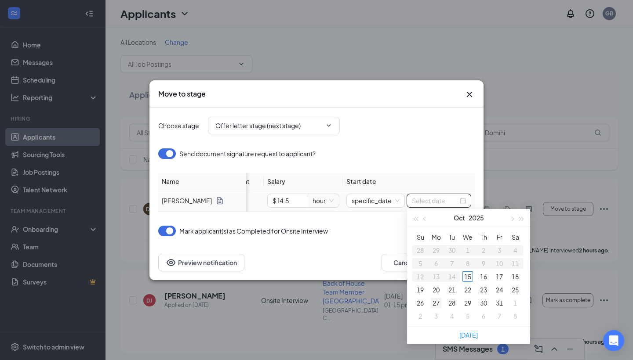
type input "[DATE]"
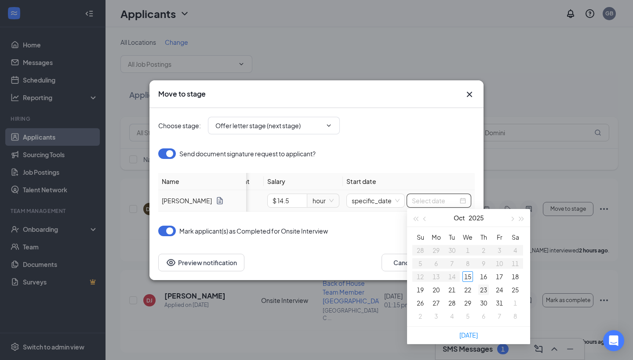
type input "[DATE]"
click at [481, 289] on div "23" at bounding box center [483, 290] width 11 height 11
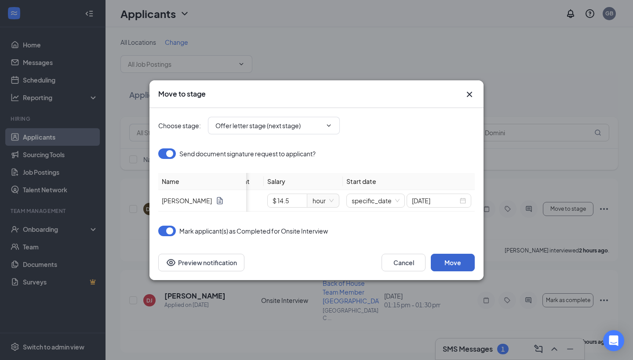
click at [451, 267] on button "Move" at bounding box center [453, 263] width 44 height 18
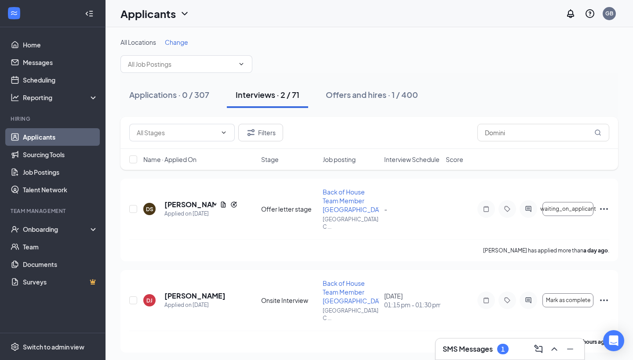
click at [476, 347] on h3 "SMS Messages" at bounding box center [468, 350] width 50 height 10
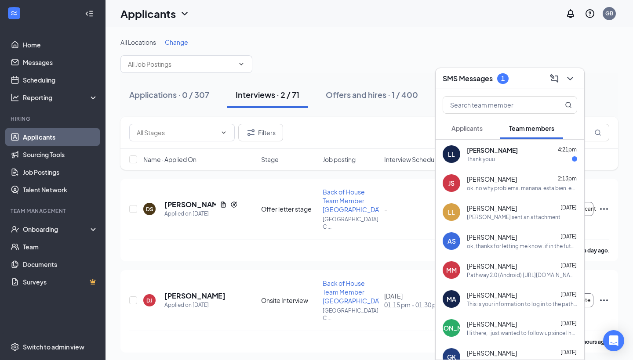
click at [482, 165] on div "LL [PERSON_NAME] 4:21pm Thank youu" at bounding box center [510, 154] width 149 height 29
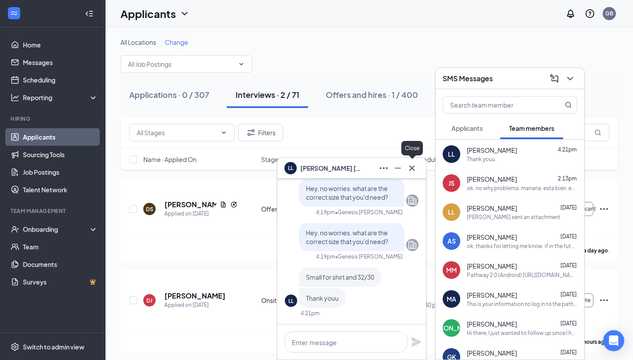
click at [414, 171] on icon "Cross" at bounding box center [412, 168] width 11 height 11
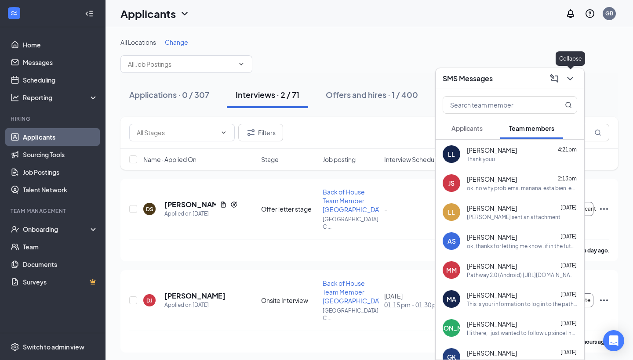
click at [573, 78] on icon "ChevronDown" at bounding box center [570, 78] width 11 height 11
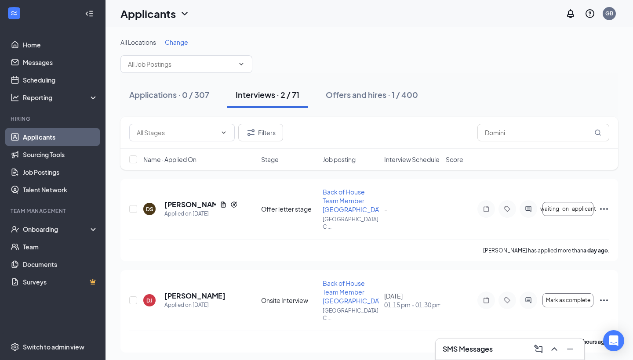
click at [573, 78] on div "Applications · 0 / 307 Interviews · 2 / 71 Offers and hires · 1 / 400" at bounding box center [368, 95] width 497 height 44
click at [383, 94] on div "Offers and hires · 1 / 400" at bounding box center [372, 94] width 92 height 11
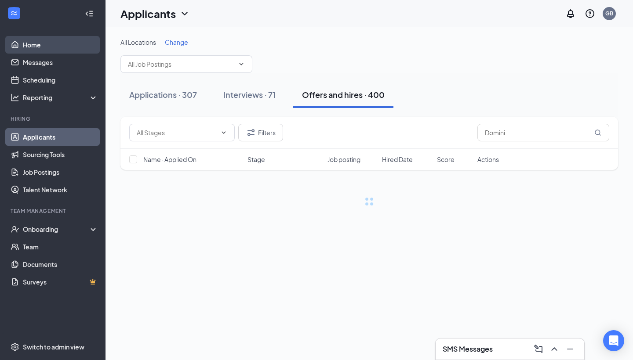
click at [57, 40] on link "Home" at bounding box center [60, 45] width 75 height 18
